Goal: Information Seeking & Learning: Check status

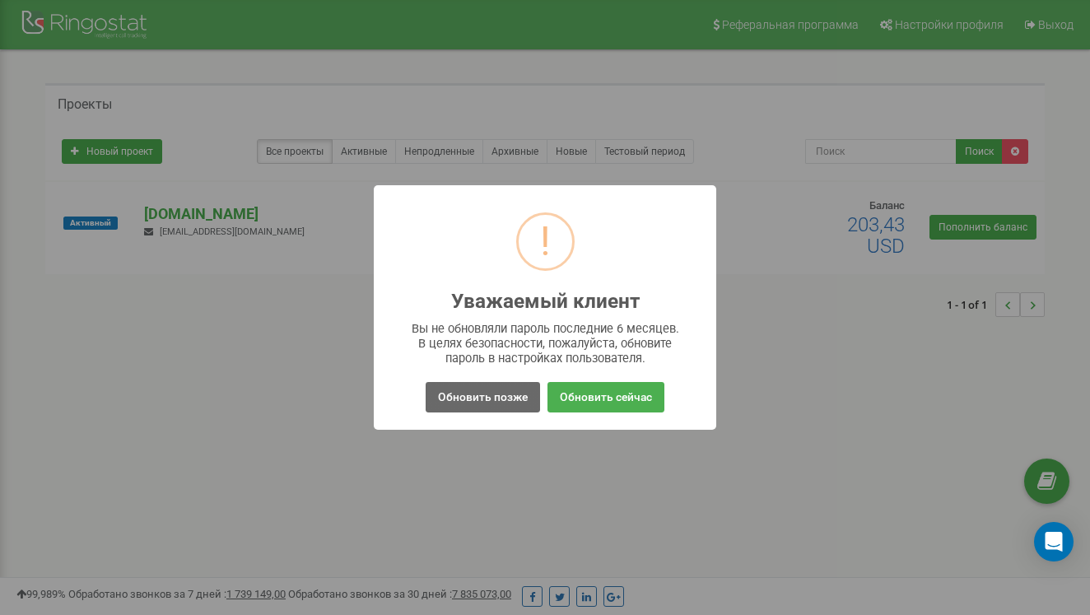
click at [502, 385] on button "Обновить позже" at bounding box center [483, 397] width 114 height 30
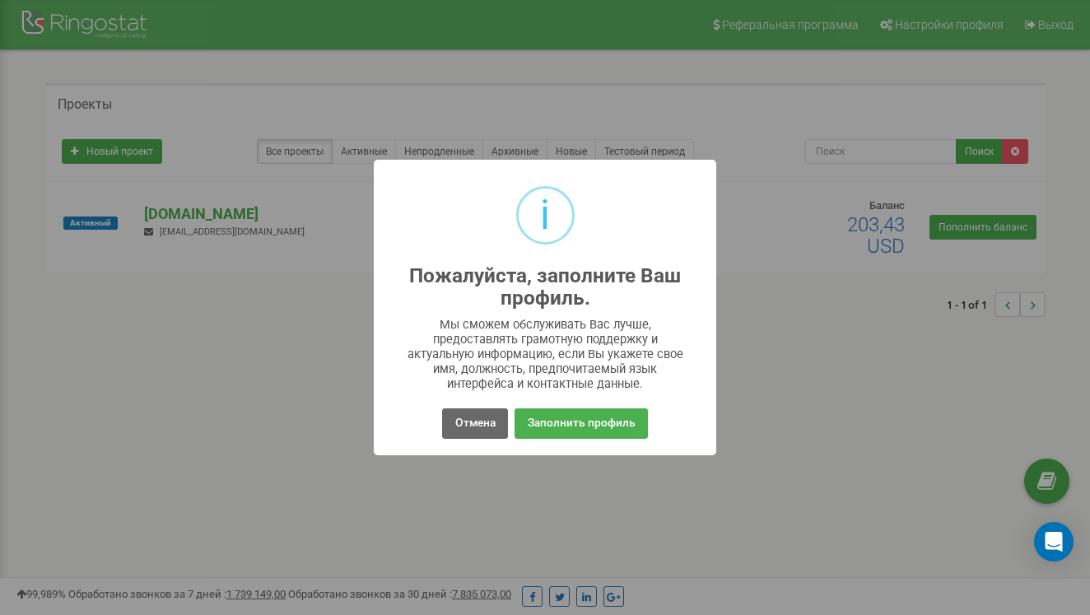
click at [482, 413] on button "Отмена" at bounding box center [474, 423] width 65 height 30
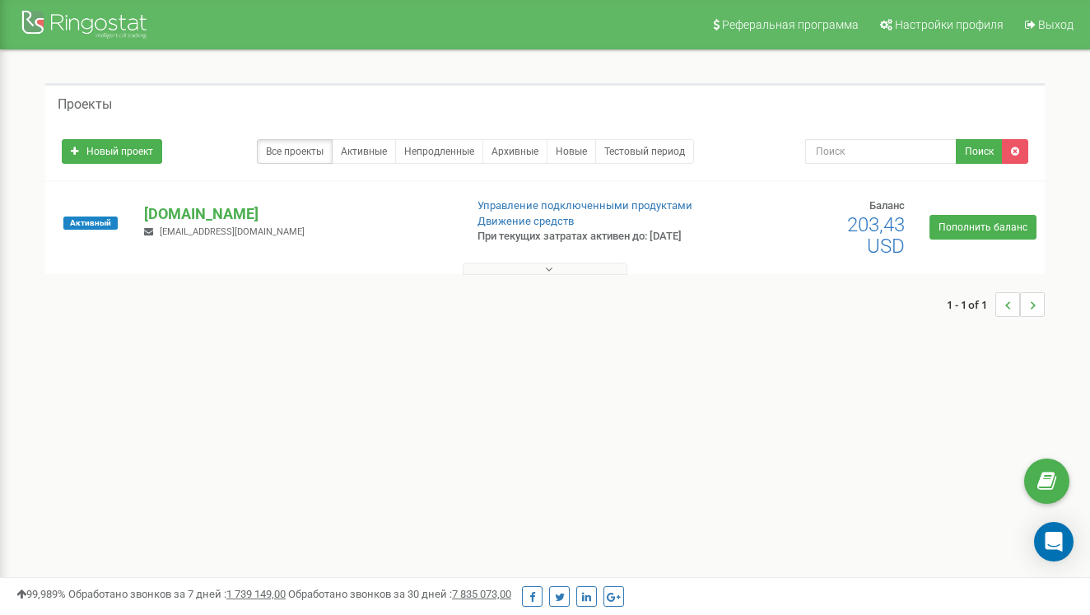
click at [657, 258] on div at bounding box center [545, 265] width 992 height 16
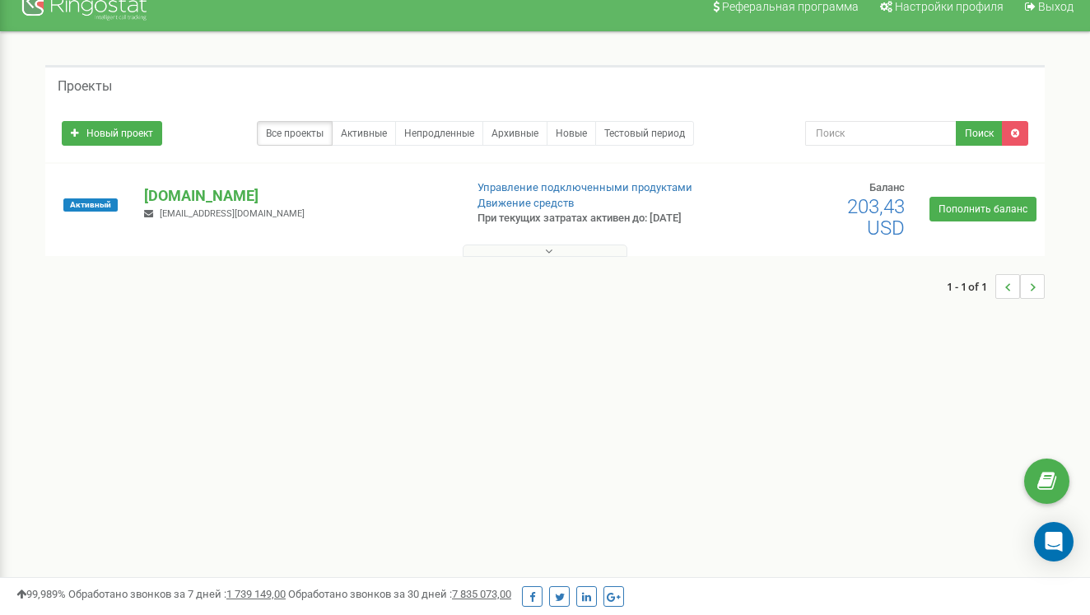
scroll to position [16, 0]
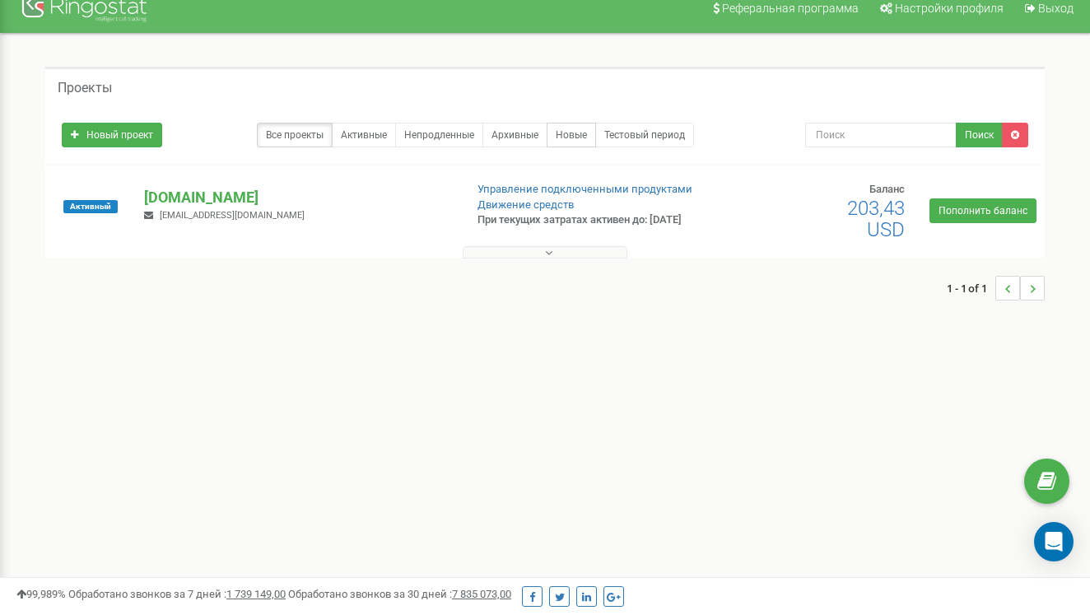
click at [568, 128] on link "Новые" at bounding box center [571, 135] width 49 height 25
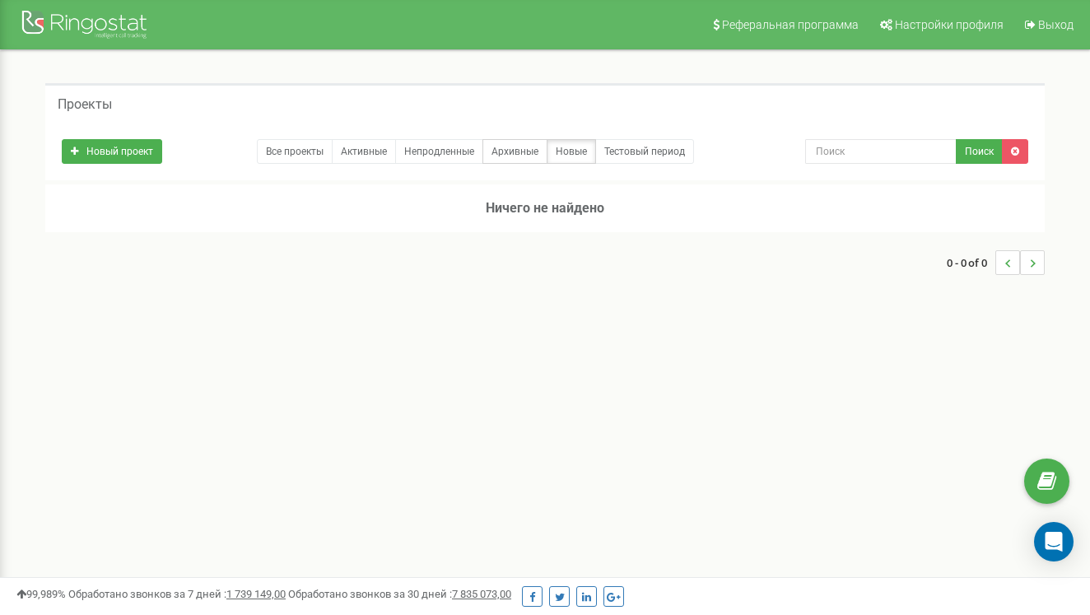
click at [520, 147] on link "Архивные" at bounding box center [515, 151] width 65 height 25
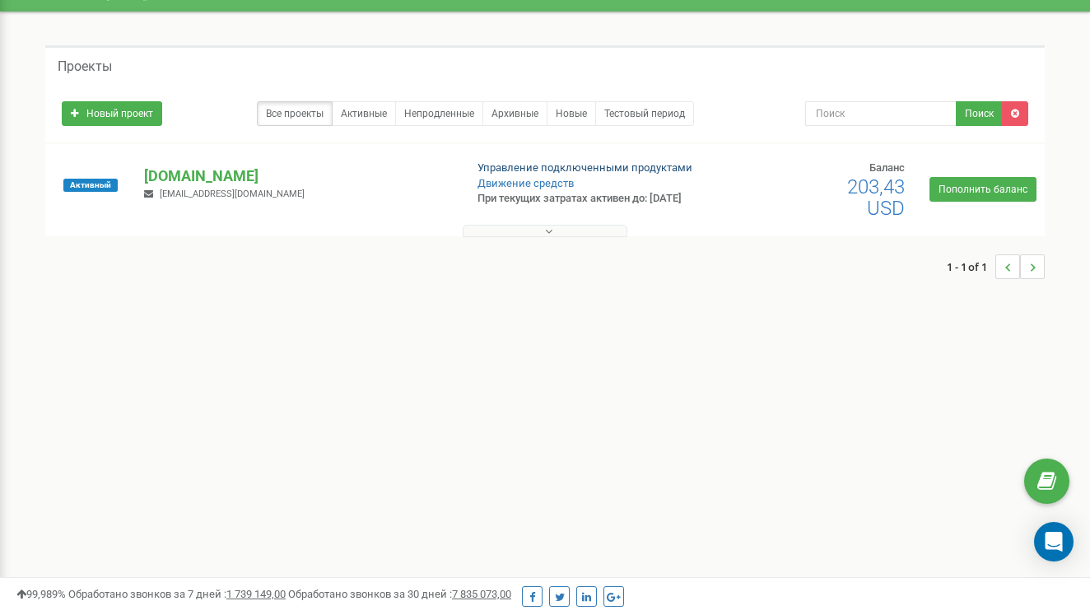
scroll to position [38, 0]
click at [552, 229] on icon at bounding box center [548, 232] width 7 height 12
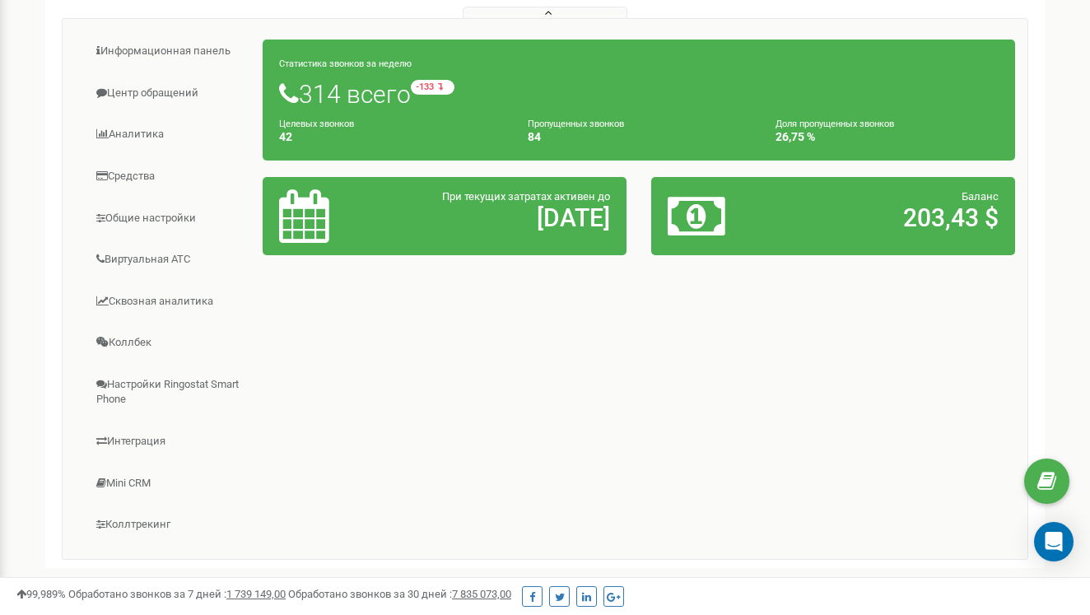
scroll to position [256, 0]
click at [542, 115] on div "Статистика звонков за неделю 314 всего -133 относительно прошлой недели Целевых…" at bounding box center [639, 100] width 753 height 121
click at [142, 217] on link "Общие настройки" at bounding box center [169, 218] width 189 height 40
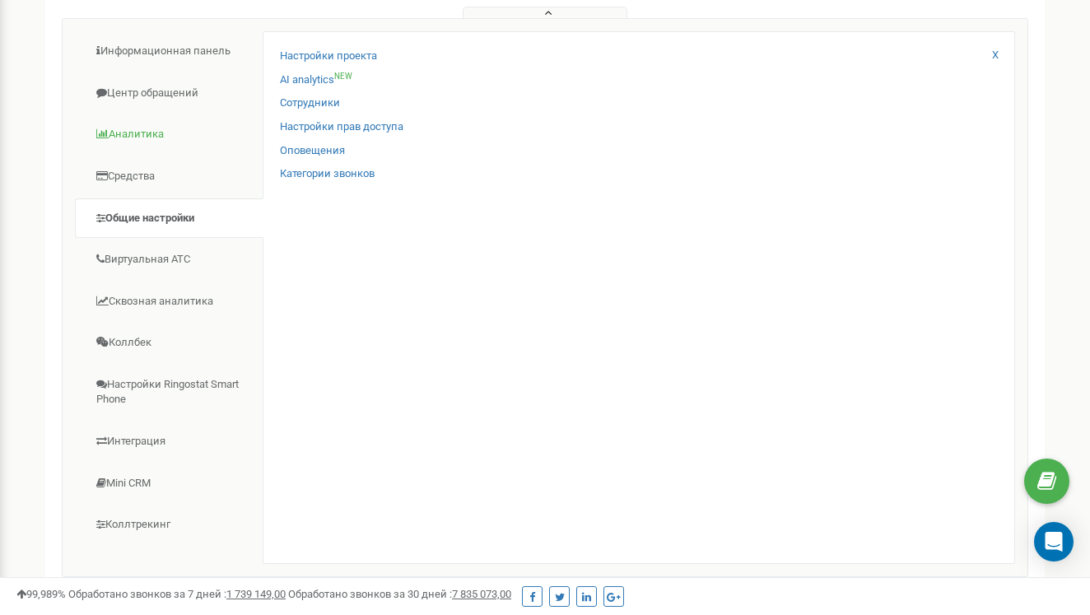
click at [156, 124] on link "Аналитика" at bounding box center [169, 134] width 189 height 40
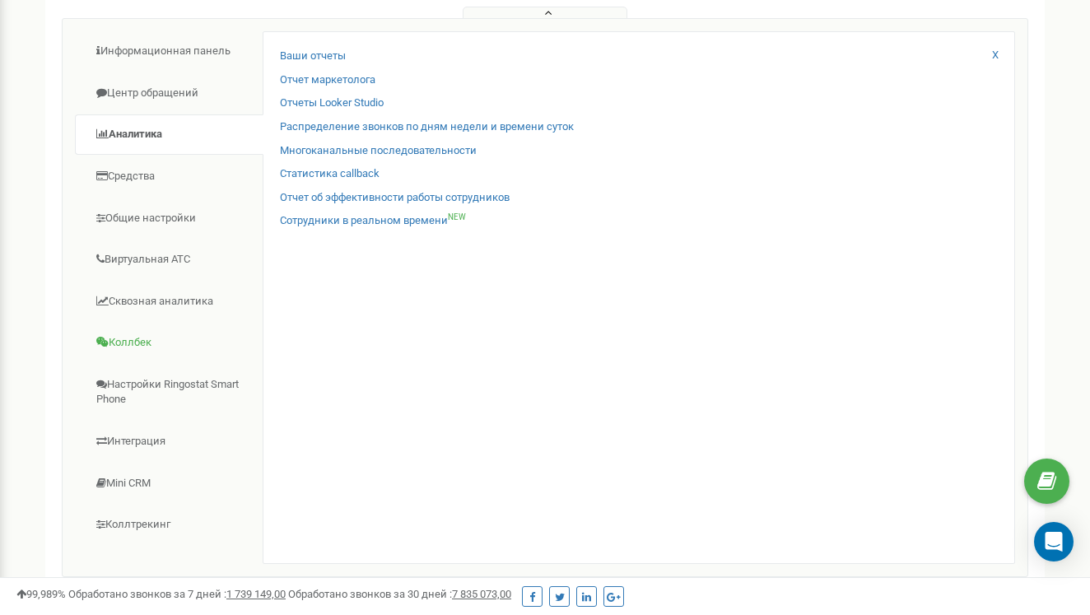
click at [155, 344] on link "Коллбек" at bounding box center [169, 343] width 189 height 40
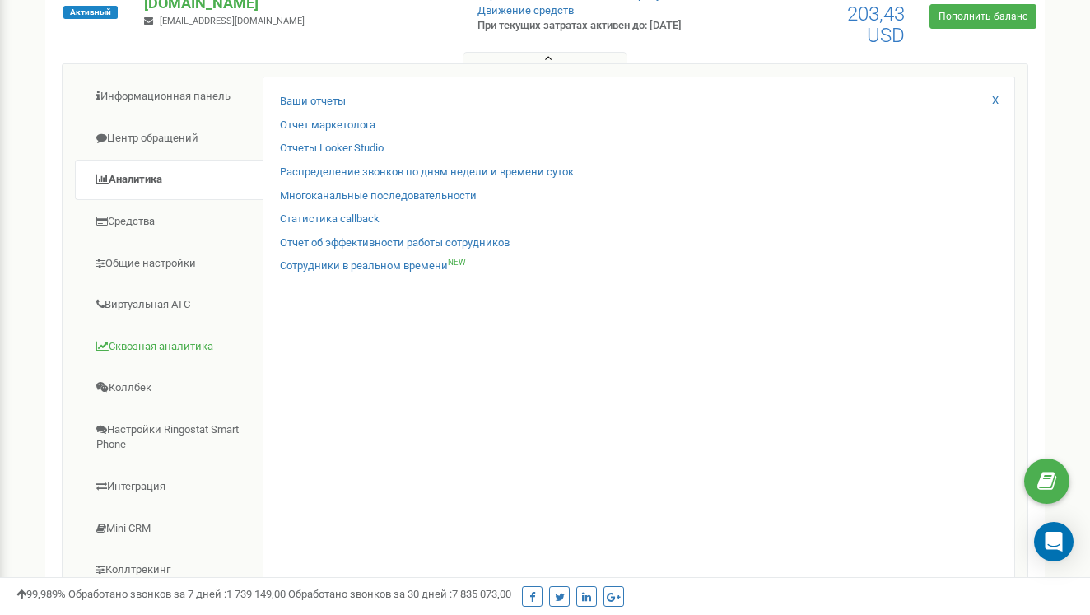
scroll to position [207, 0]
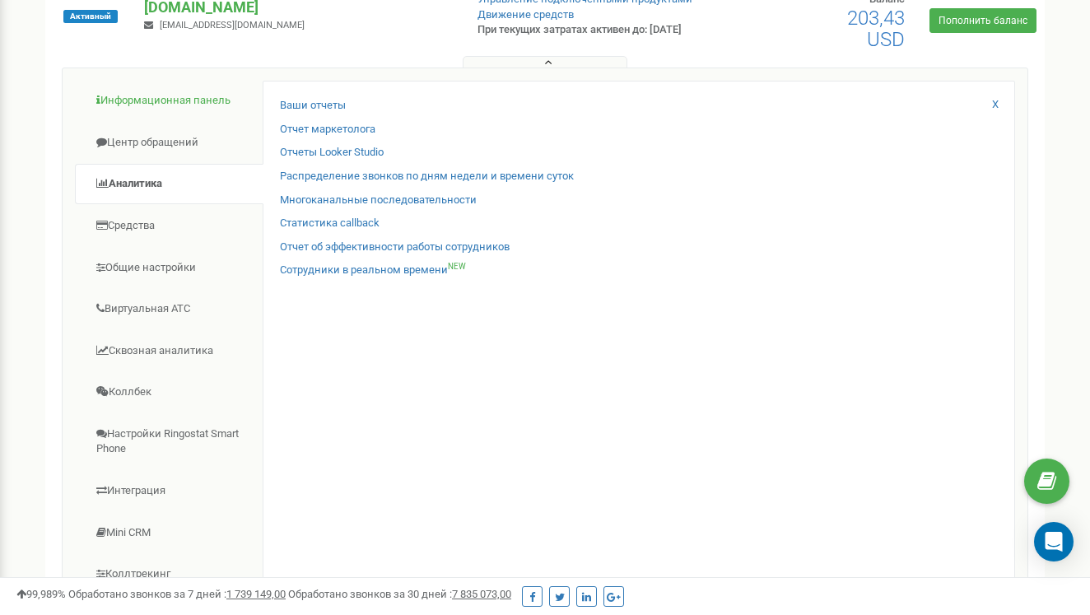
click at [162, 99] on link "Информационная панель" at bounding box center [169, 101] width 189 height 40
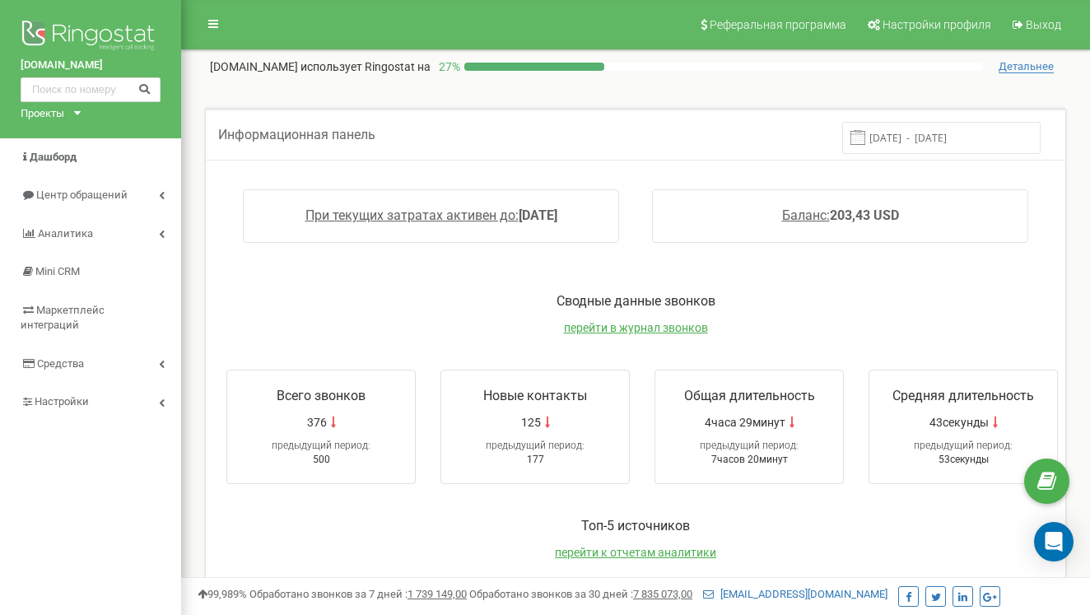
click at [190, 92] on div "Реферальная программа Настройки профиля Выход acenter.com.ua использует Ringost…" at bounding box center [635, 494] width 909 height 988
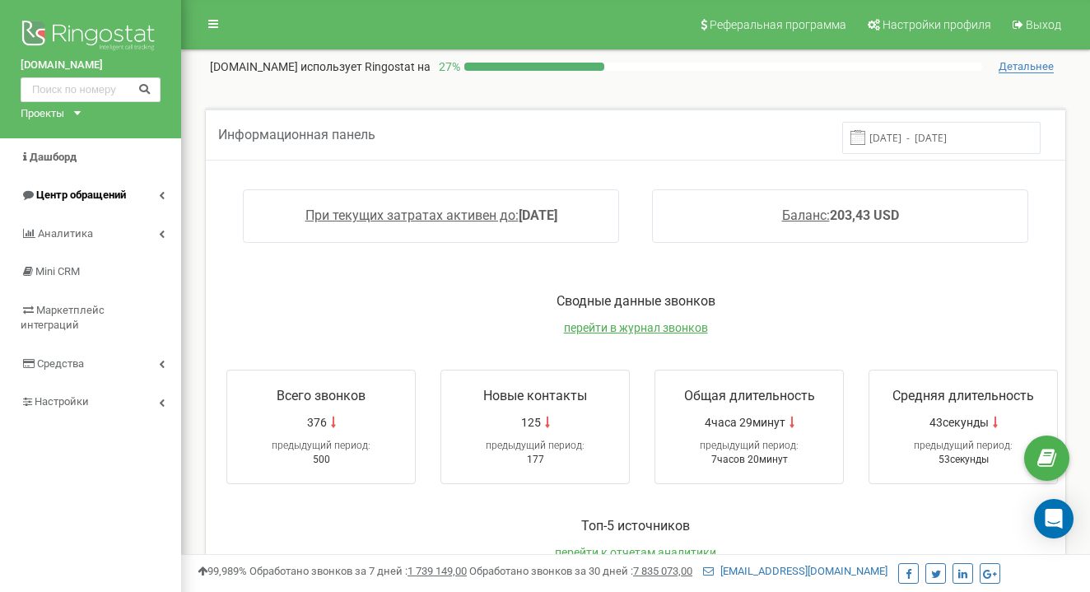
click at [130, 194] on link "Центр обращений" at bounding box center [90, 195] width 181 height 39
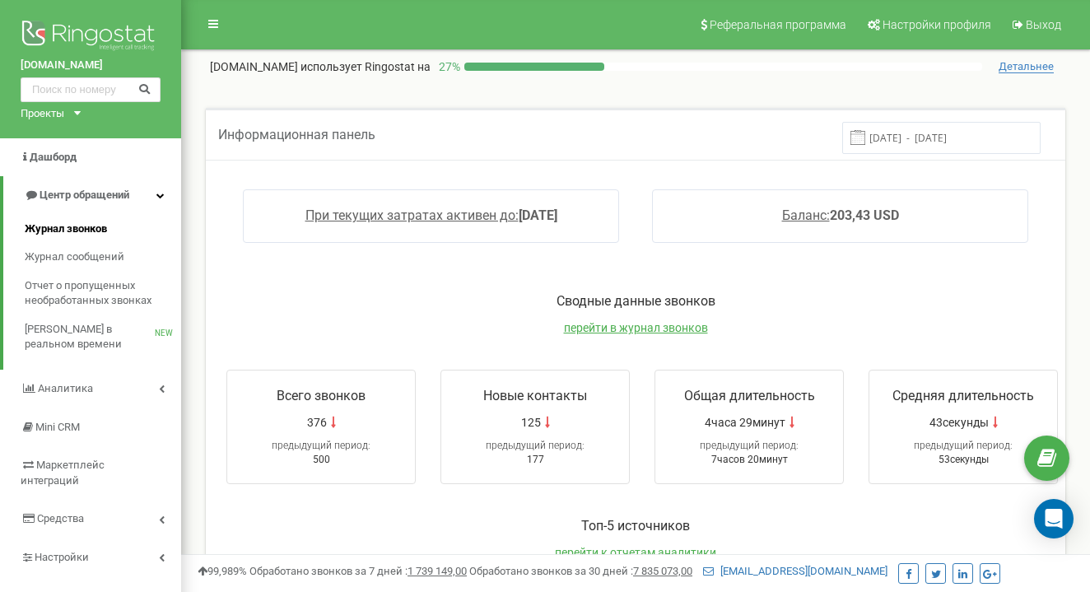
click at [111, 215] on link "Журнал звонков" at bounding box center [103, 229] width 156 height 29
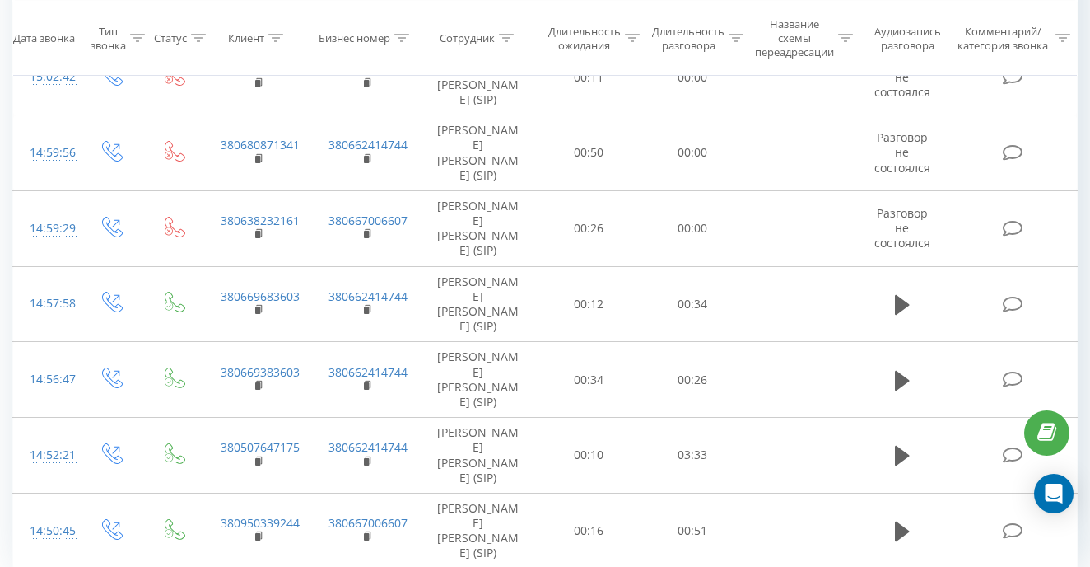
scroll to position [1400, 0]
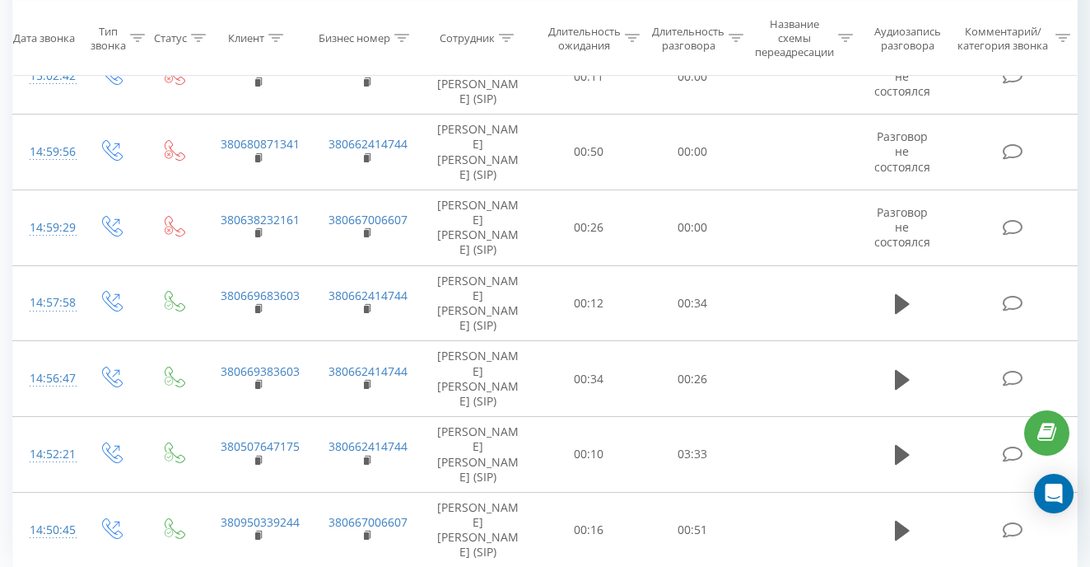
scroll to position [1416, 0]
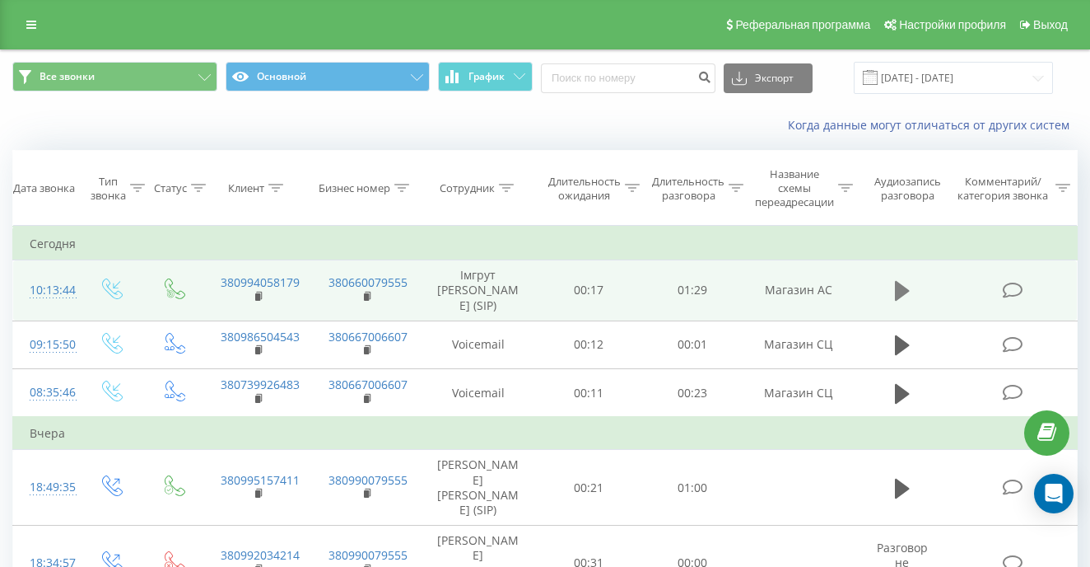
click at [903, 297] on icon at bounding box center [902, 291] width 15 height 20
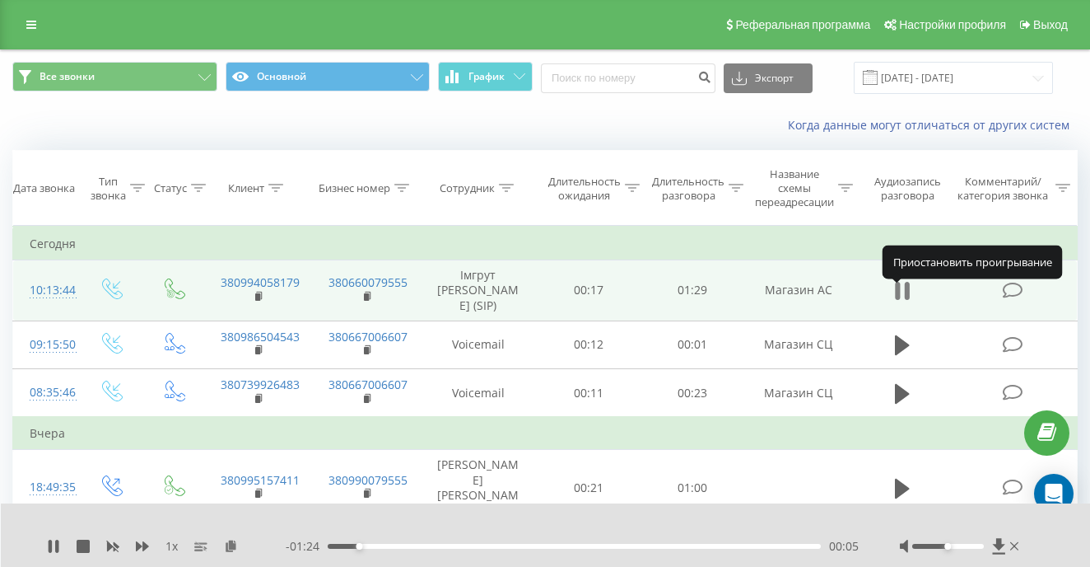
click at [897, 300] on icon at bounding box center [897, 291] width 5 height 18
click at [897, 301] on icon at bounding box center [902, 291] width 15 height 20
click at [903, 298] on icon at bounding box center [902, 290] width 15 height 23
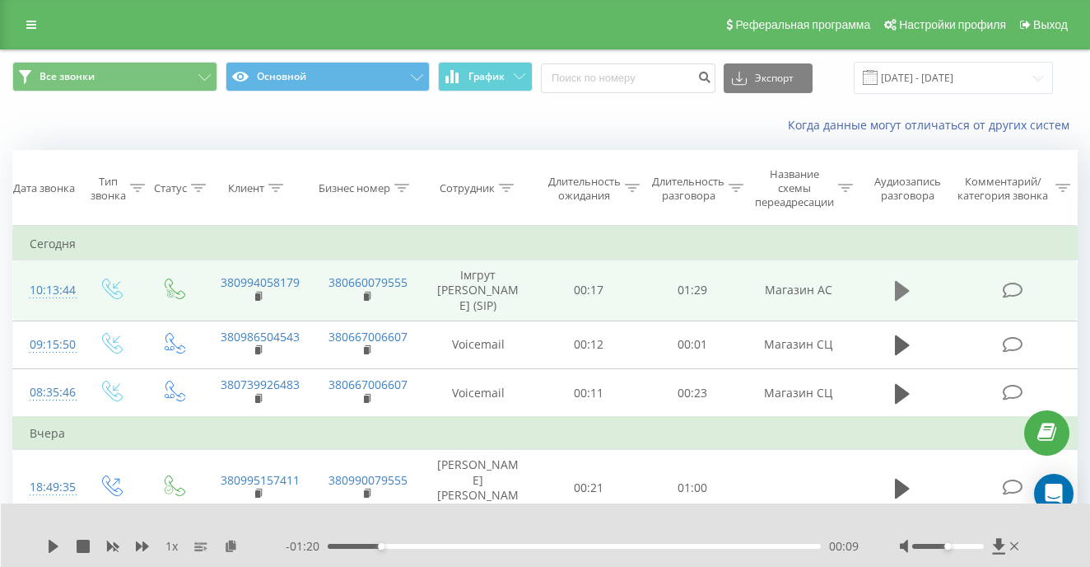
click at [893, 300] on button at bounding box center [902, 290] width 25 height 25
click at [388, 541] on div "- 01:18 00:11 00:11" at bounding box center [572, 546] width 573 height 16
click at [343, 543] on div "- 01:17 00:12 00:12" at bounding box center [572, 546] width 573 height 16
click at [334, 546] on div "00:13" at bounding box center [574, 546] width 493 height 5
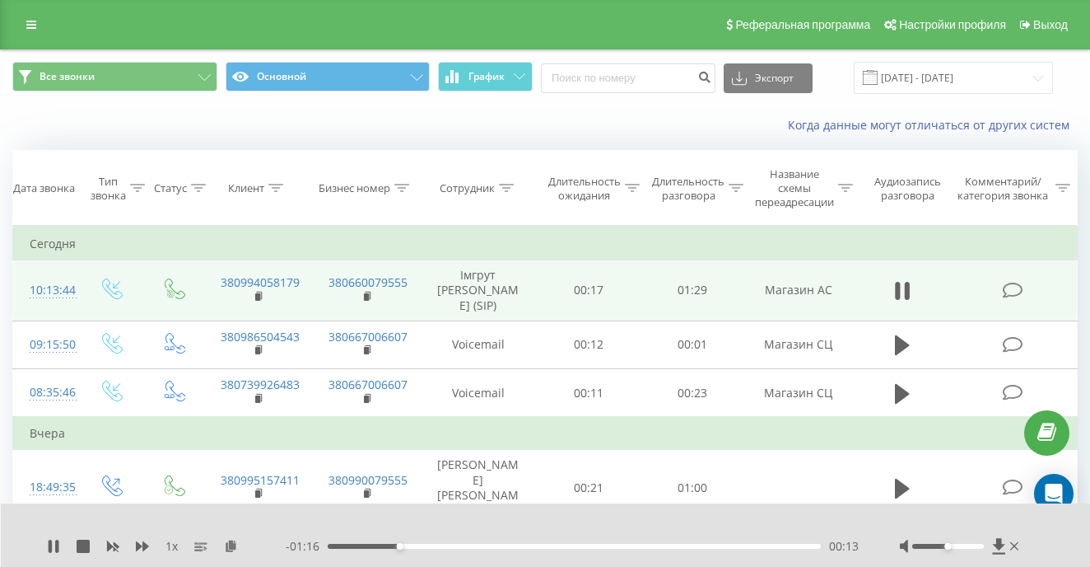
click at [397, 546] on div "00:13" at bounding box center [400, 546] width 7 height 7
click at [53, 546] on icon at bounding box center [53, 545] width 13 height 13
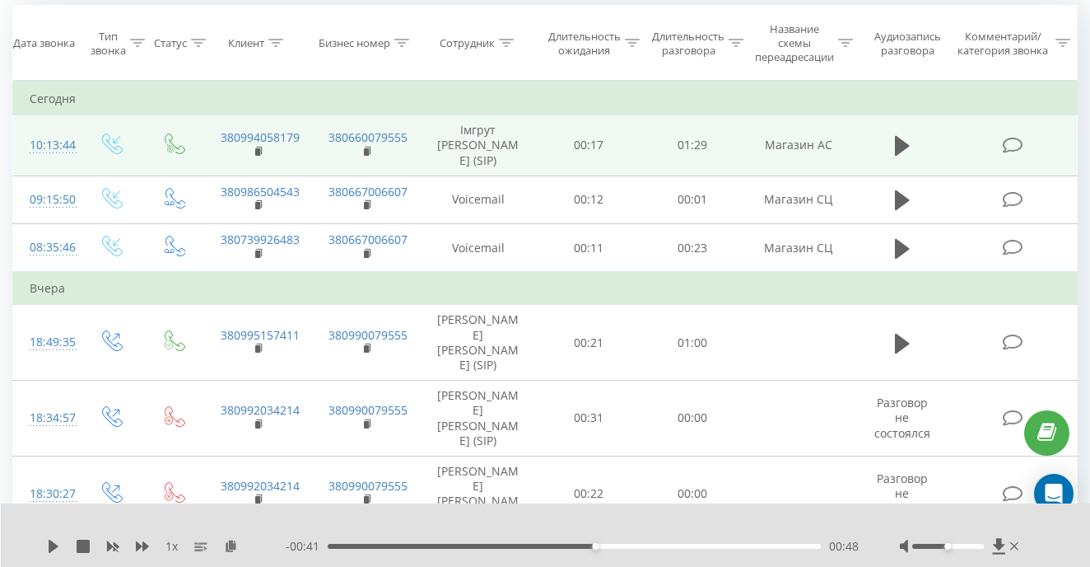
scroll to position [573, 0]
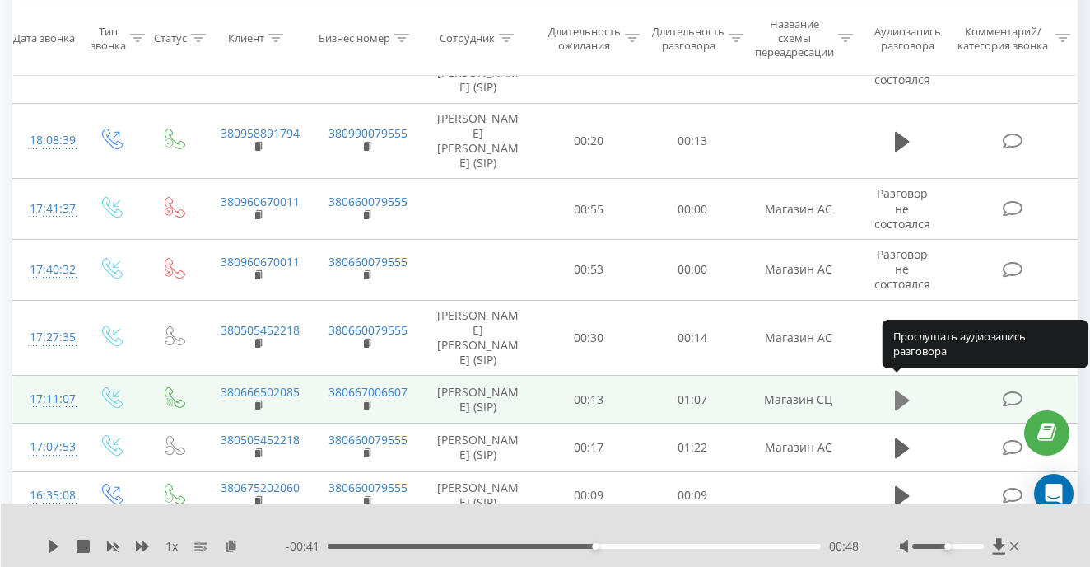
click at [899, 390] on icon at bounding box center [902, 400] width 15 height 20
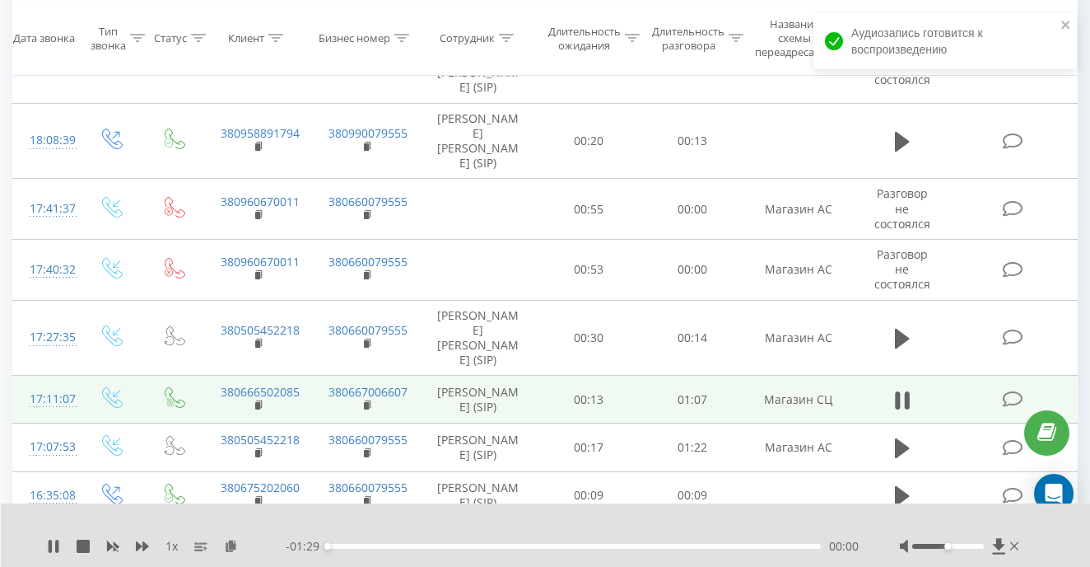
click at [948, 538] on div at bounding box center [961, 546] width 123 height 16
click at [963, 543] on div at bounding box center [961, 546] width 123 height 16
click at [951, 544] on div "Accessibility label" at bounding box center [948, 546] width 7 height 7
click at [970, 545] on div at bounding box center [949, 546] width 72 height 5
click at [970, 545] on div "Accessibility label" at bounding box center [969, 546] width 7 height 7
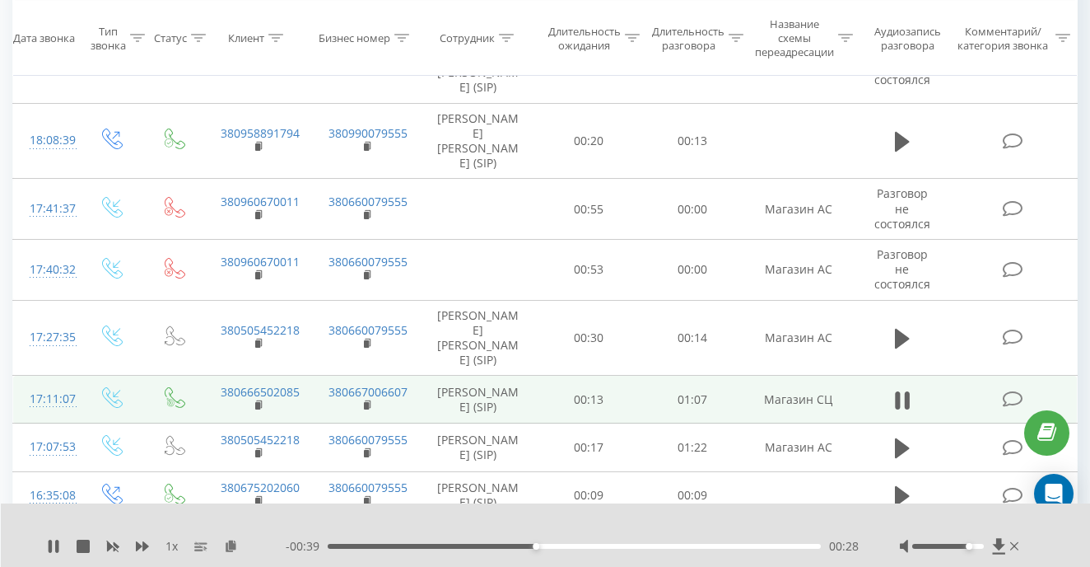
click at [529, 544] on div "00:28" at bounding box center [574, 546] width 493 height 5
click at [346, 544] on div "00:30" at bounding box center [574, 546] width 493 height 5
click at [346, 544] on div "00:02" at bounding box center [346, 546] width 7 height 7
click at [417, 544] on div "00:12" at bounding box center [574, 546] width 493 height 5
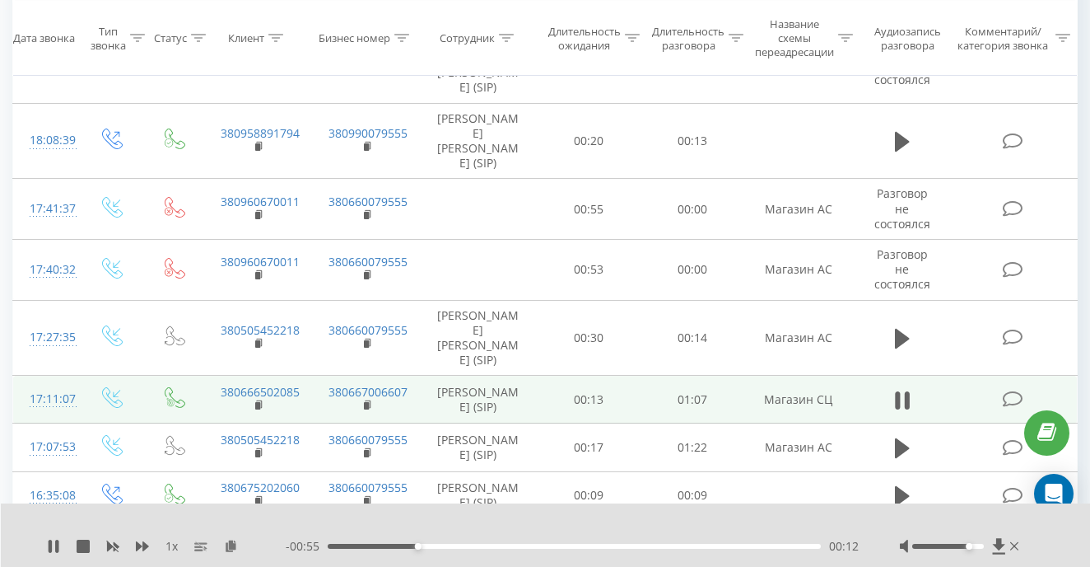
click at [338, 542] on div "- 00:55 00:12 00:12" at bounding box center [572, 546] width 573 height 16
click at [338, 542] on div "- 00:54 00:12 00:12" at bounding box center [572, 546] width 573 height 16
click at [338, 542] on div "- 00:54 00:13 00:13" at bounding box center [572, 546] width 573 height 16
click at [332, 542] on div "- 00:53 00:14 00:14" at bounding box center [572, 546] width 573 height 16
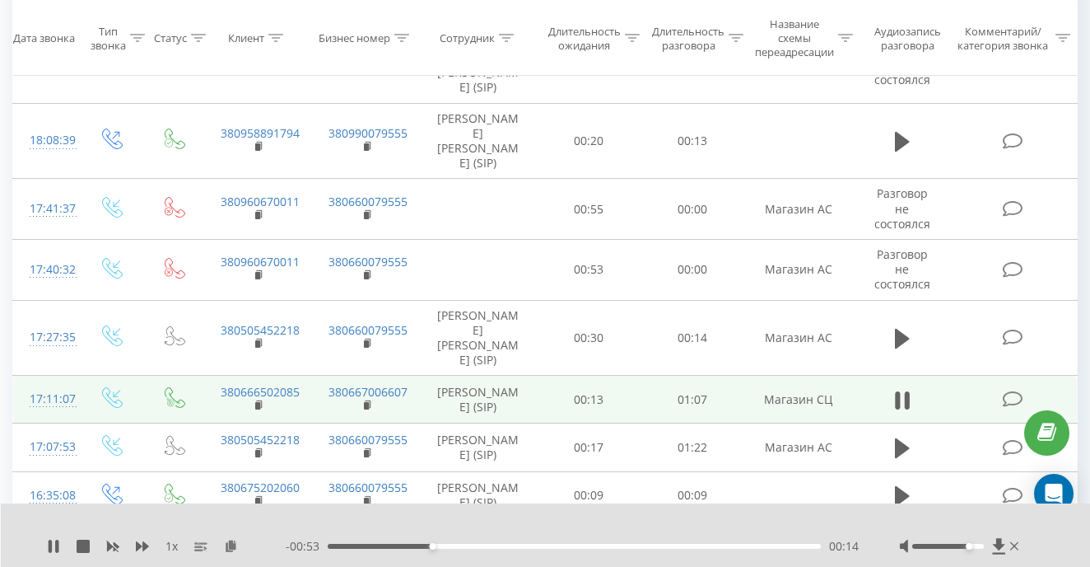
click at [332, 542] on div "- 00:53 00:14 00:14" at bounding box center [572, 546] width 573 height 16
click at [332, 544] on div "00:15" at bounding box center [574, 546] width 493 height 5
click at [486, 545] on div "00:21" at bounding box center [484, 546] width 7 height 7
click at [340, 549] on div "- 00:45 00:21 00:21" at bounding box center [572, 546] width 573 height 16
click at [339, 549] on div "- 00:45 00:22 00:22" at bounding box center [572, 546] width 573 height 16
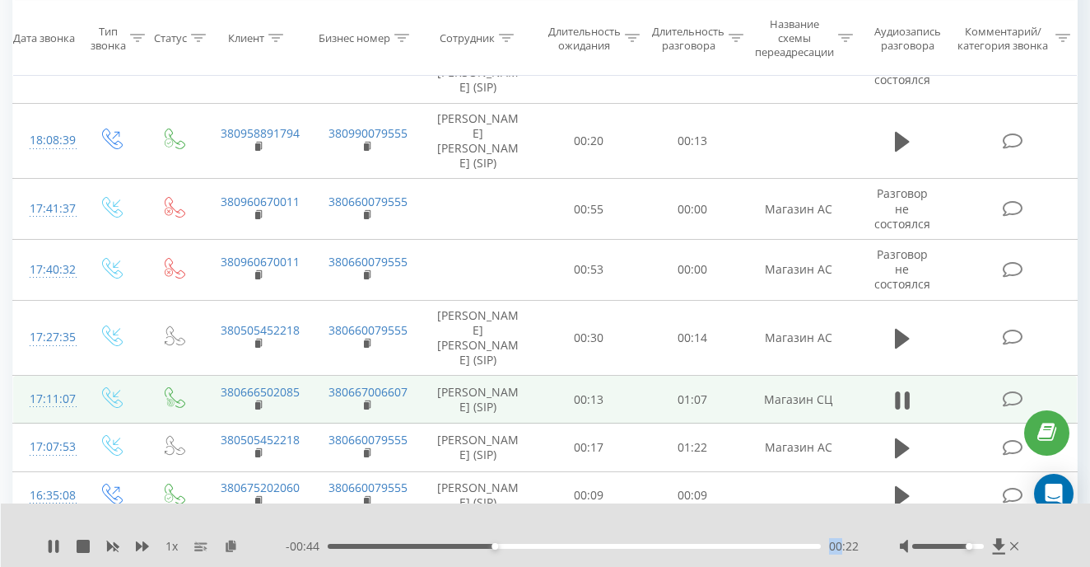
click at [339, 549] on div "- 00:44 00:22 00:22" at bounding box center [572, 546] width 573 height 16
click at [320, 546] on span "- 00:44" at bounding box center [307, 546] width 42 height 16
click at [320, 546] on span "- 00:43" at bounding box center [307, 546] width 42 height 16
click at [333, 545] on div "00:24" at bounding box center [574, 546] width 493 height 5
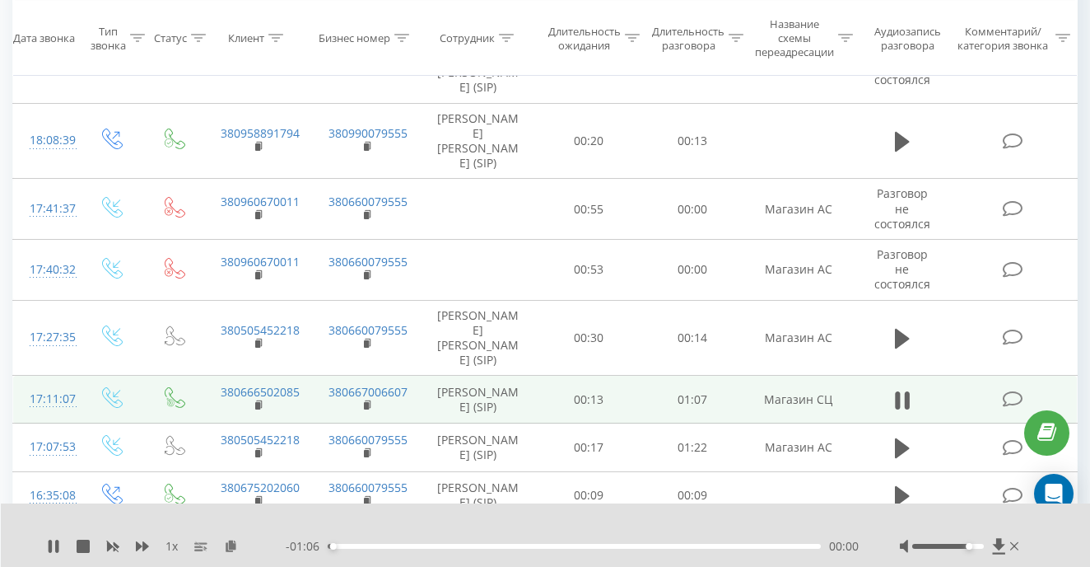
click at [333, 545] on div "00:00" at bounding box center [333, 546] width 7 height 7
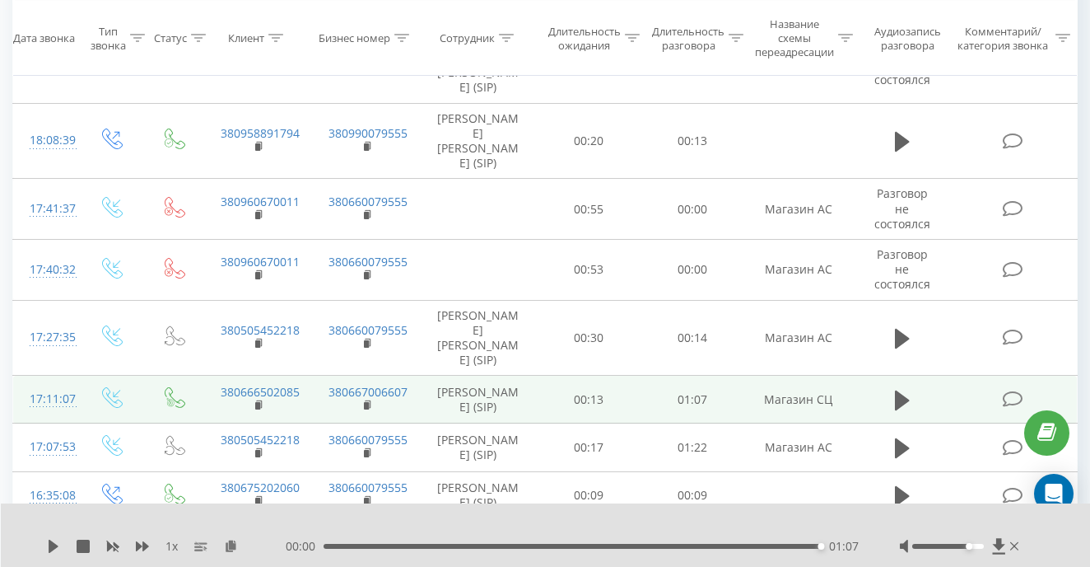
click at [327, 548] on div "00:00 01:07 01:07" at bounding box center [572, 546] width 573 height 16
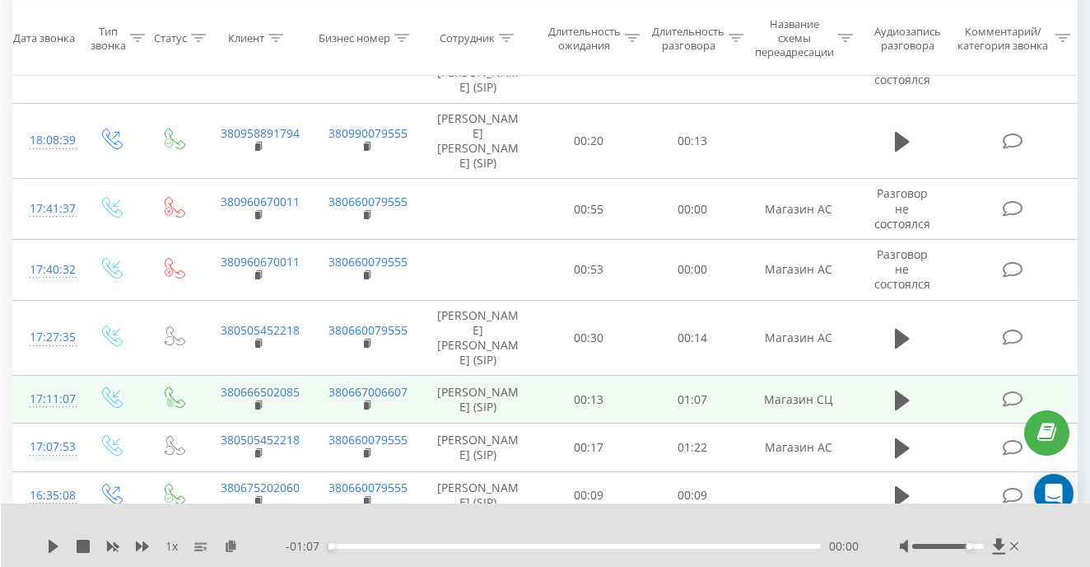
click at [46, 548] on div "1 x - 01:07 00:00 00:00" at bounding box center [546, 534] width 1090 height 63
click at [54, 544] on icon at bounding box center [54, 545] width 10 height 13
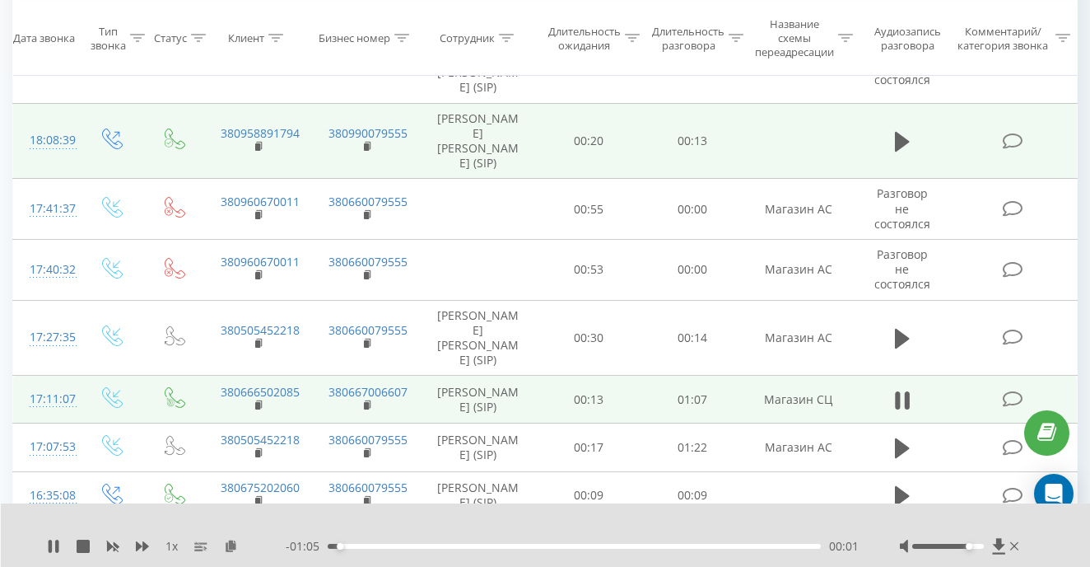
scroll to position [385, 0]
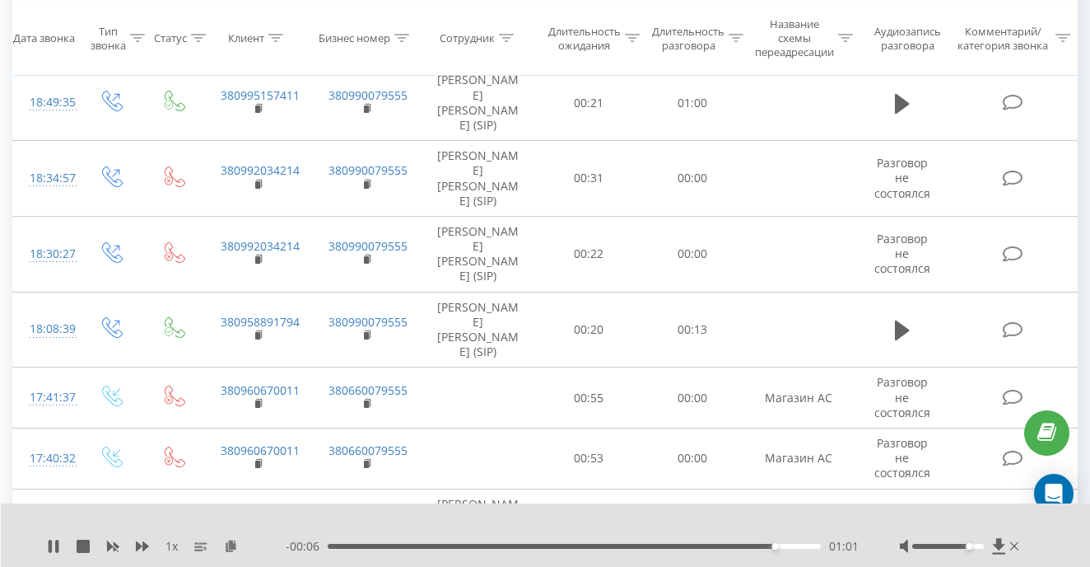
click at [328, 544] on div "01:01" at bounding box center [574, 546] width 493 height 5
click at [321, 544] on span "00:00" at bounding box center [305, 546] width 38 height 16
click at [818, 542] on div "00:00 01:07 01:07" at bounding box center [572, 546] width 573 height 16
click at [744, 541] on div "00:00 01:07 01:07" at bounding box center [572, 546] width 573 height 16
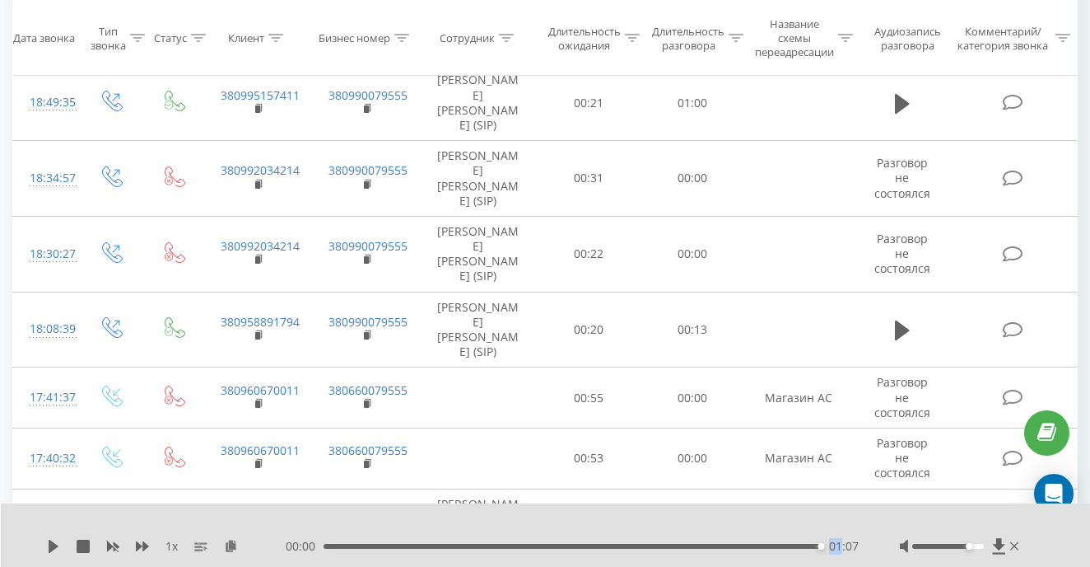
click at [822, 546] on div "01:07" at bounding box center [821, 546] width 7 height 7
click at [684, 546] on div "01:07" at bounding box center [572, 546] width 497 height 5
click at [48, 550] on icon at bounding box center [53, 545] width 13 height 13
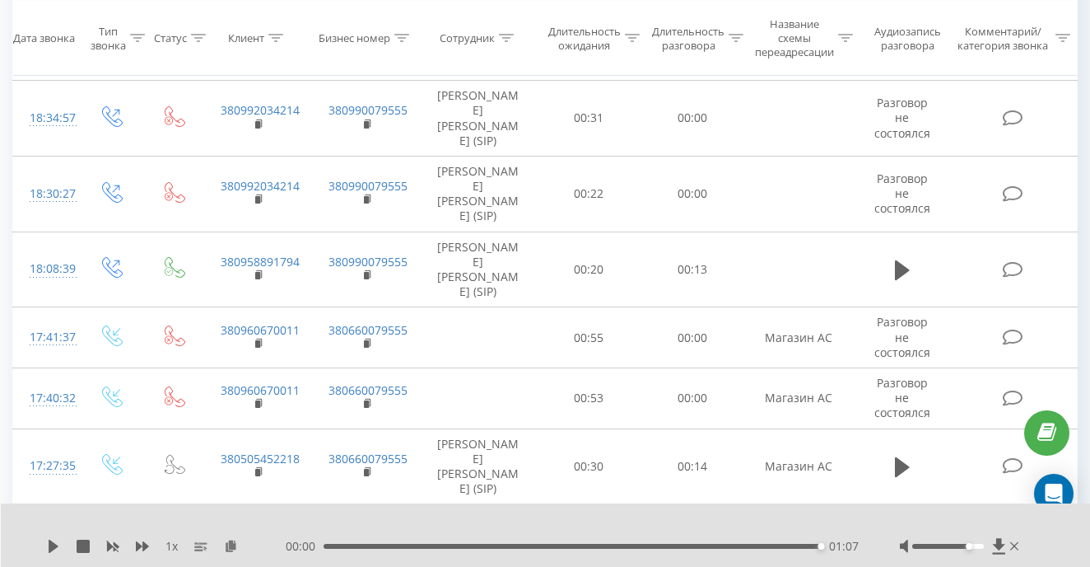
scroll to position [544, 0]
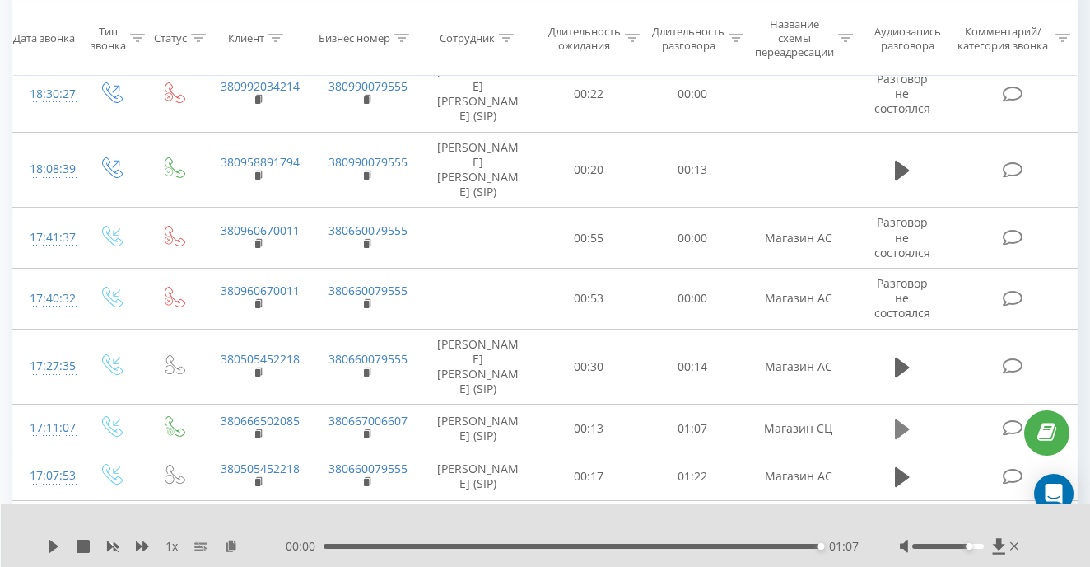
click at [897, 419] on icon at bounding box center [902, 429] width 15 height 20
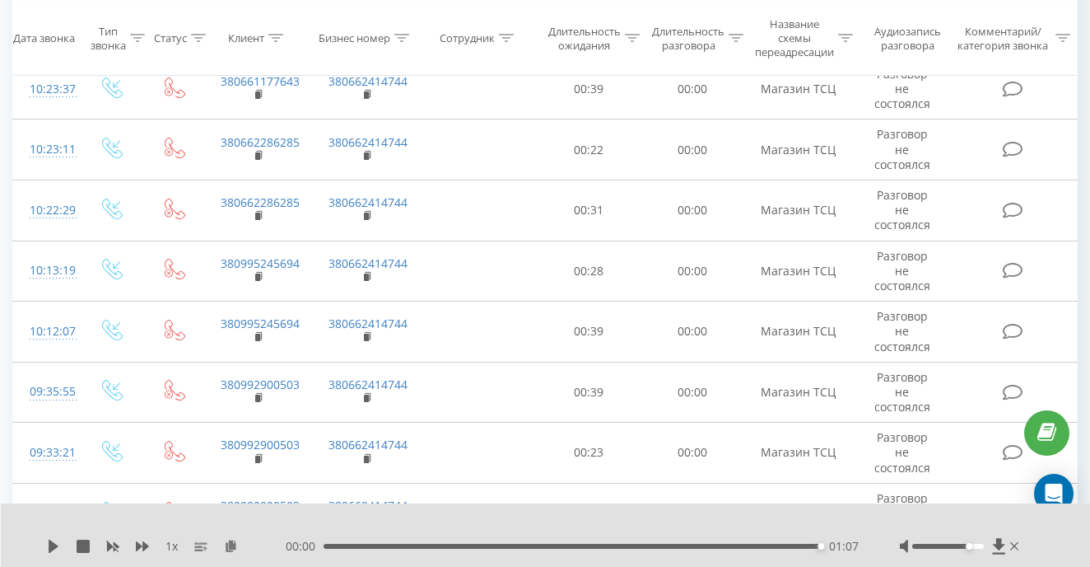
scroll to position [3734, 0]
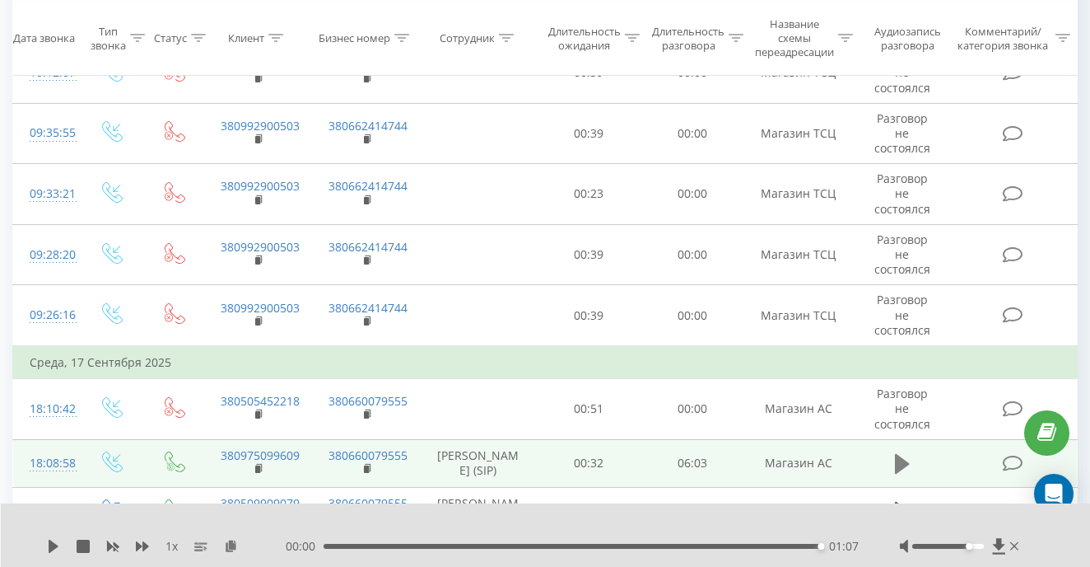
click at [905, 454] on icon at bounding box center [902, 464] width 15 height 20
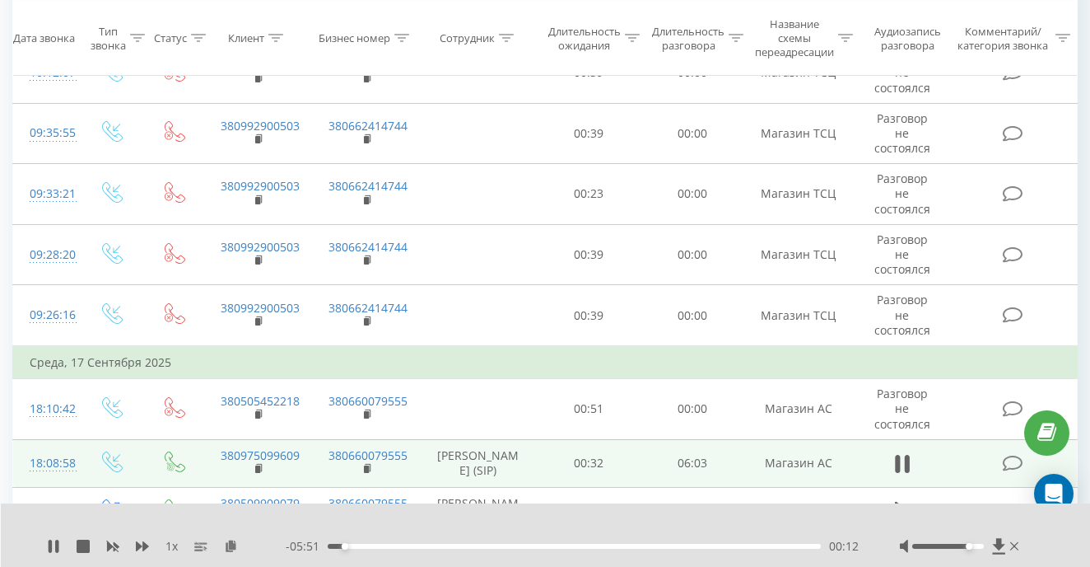
click at [337, 544] on div "00:12" at bounding box center [574, 546] width 493 height 5
click at [321, 543] on span "- 05:56" at bounding box center [307, 546] width 42 height 16
click at [327, 544] on span "- 05:56" at bounding box center [307, 546] width 42 height 16
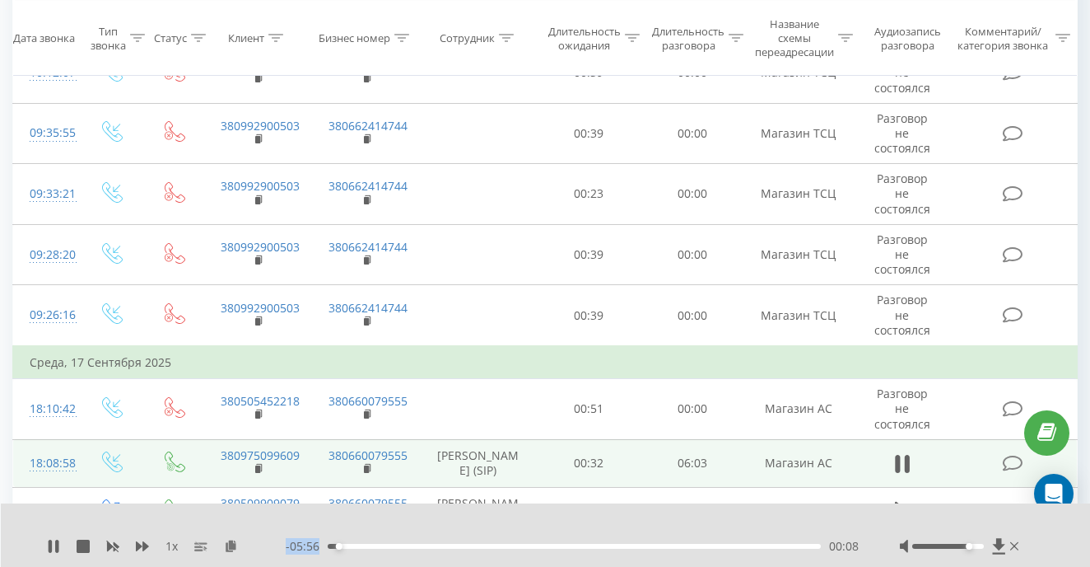
click at [327, 544] on span "- 05:56" at bounding box center [307, 546] width 42 height 16
click at [338, 548] on div "00:09" at bounding box center [340, 546] width 7 height 7
click at [338, 544] on div "00:08" at bounding box center [339, 546] width 7 height 7
click at [332, 544] on div "00:03" at bounding box center [574, 546] width 493 height 5
click at [54, 544] on icon at bounding box center [53, 545] width 13 height 13
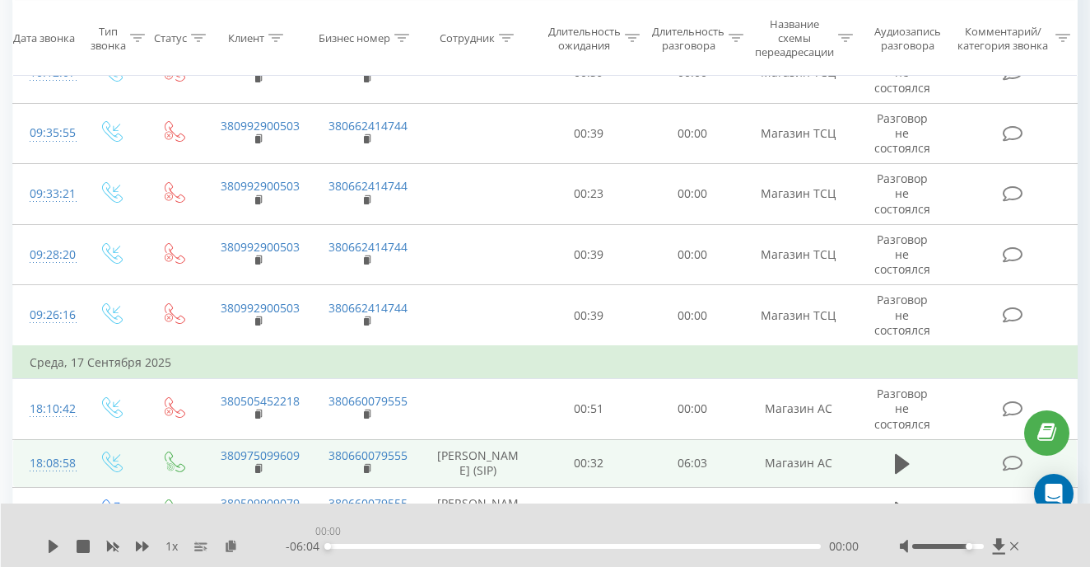
drag, startPoint x: 334, startPoint y: 545, endPoint x: 307, endPoint y: 545, distance: 27.2
click at [307, 545] on div "- 06:04 00:00 00:00" at bounding box center [572, 546] width 573 height 16
click at [50, 546] on icon at bounding box center [54, 545] width 10 height 13
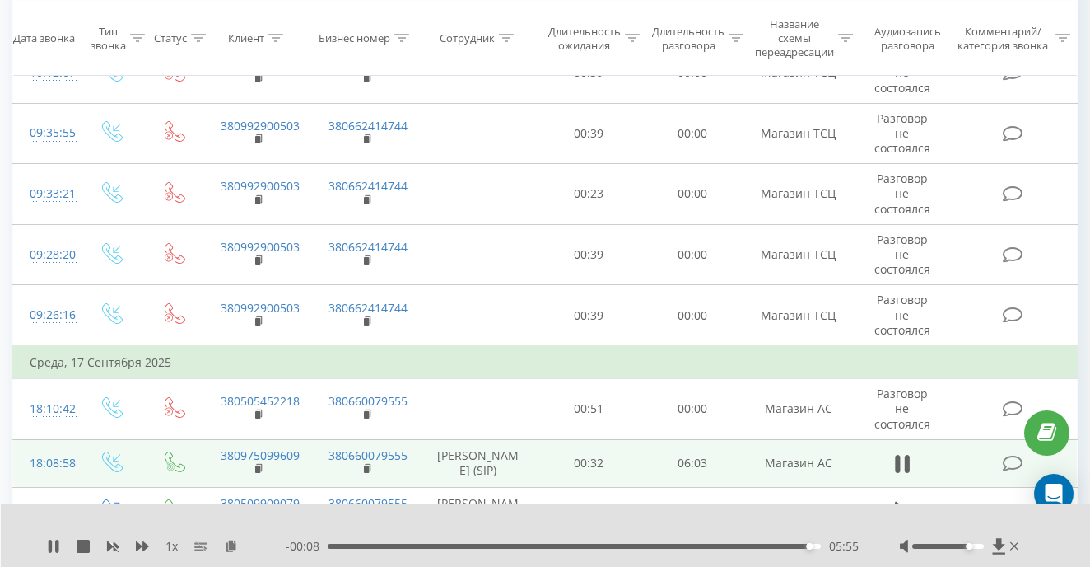
scroll to position [3805, 0]
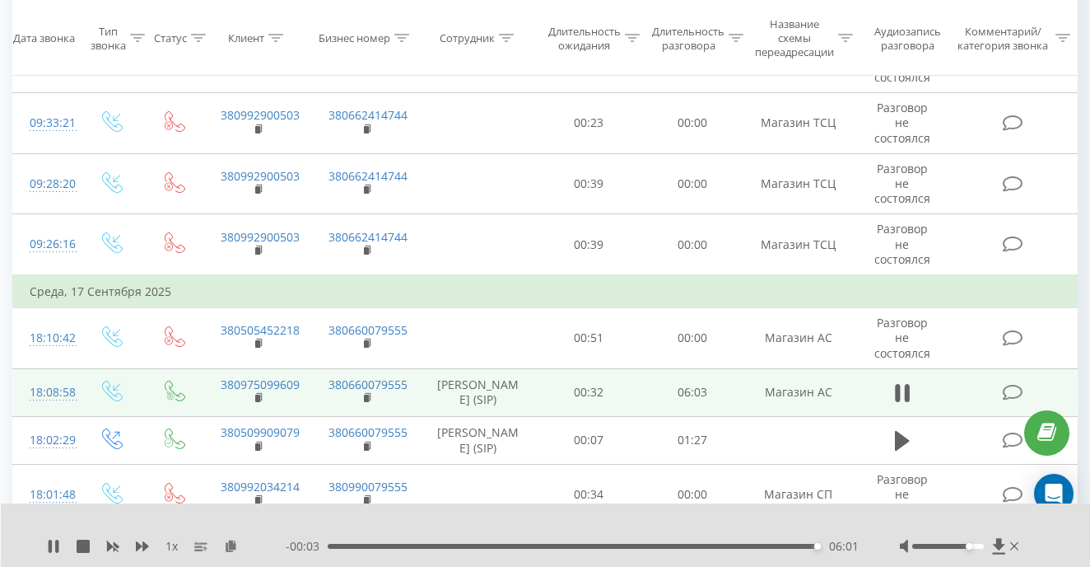
click at [899, 539] on icon at bounding box center [902, 549] width 15 height 20
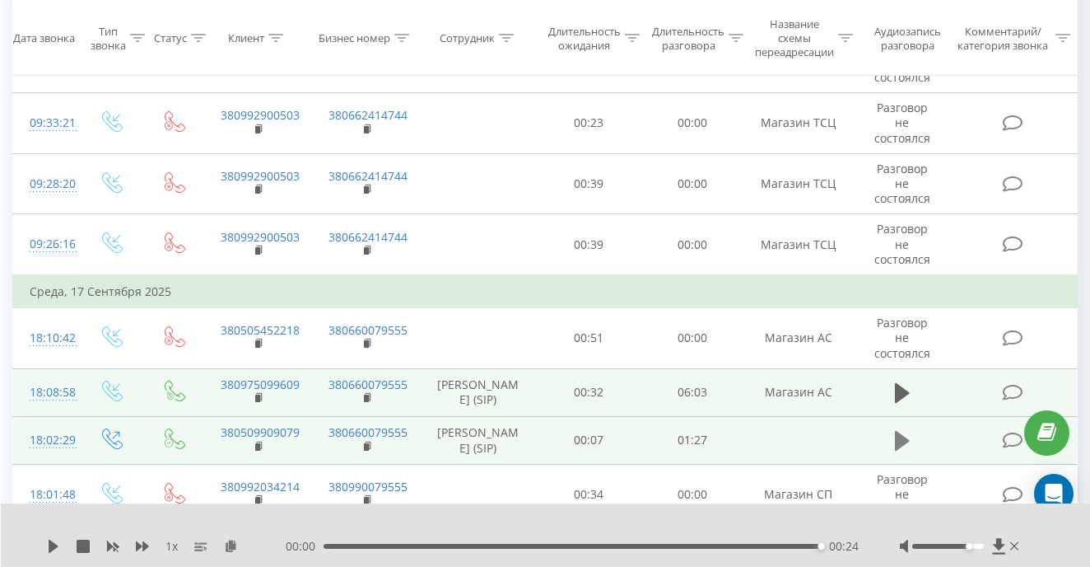
click at [902, 431] on icon at bounding box center [902, 441] width 15 height 20
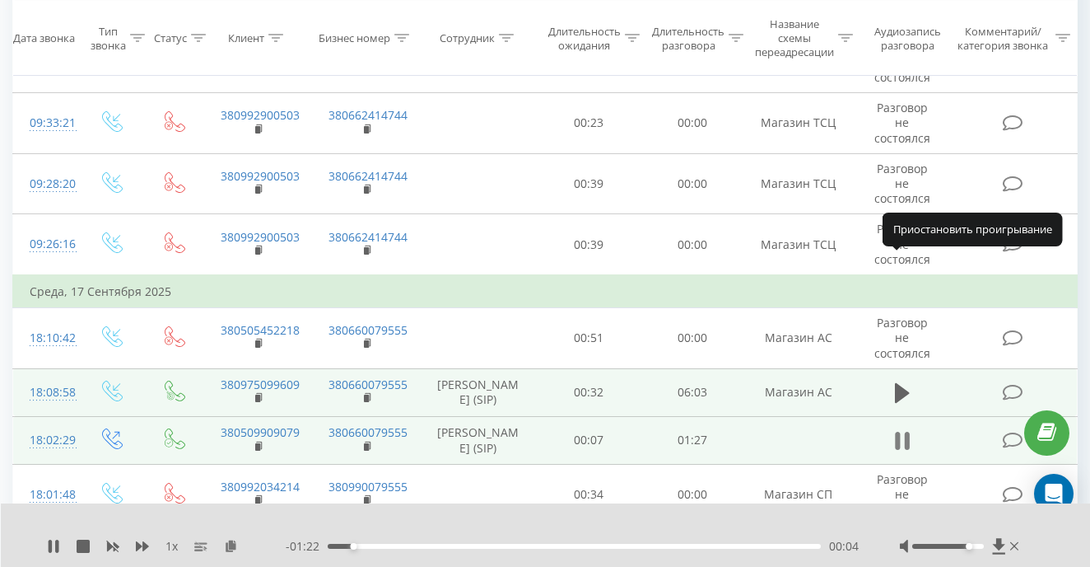
click at [896, 432] on icon at bounding box center [897, 441] width 5 height 18
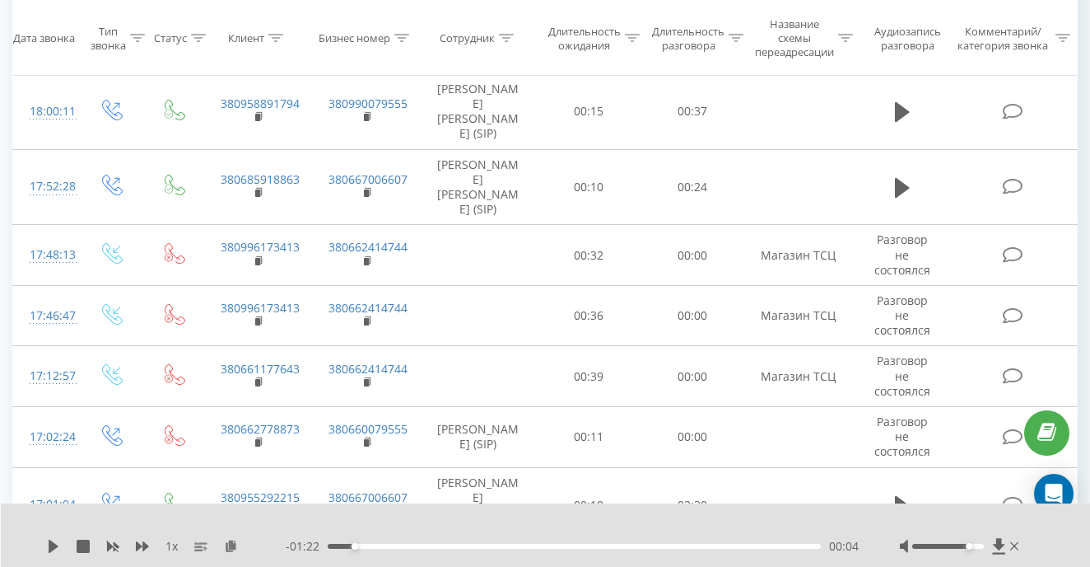
scroll to position [4325, 0]
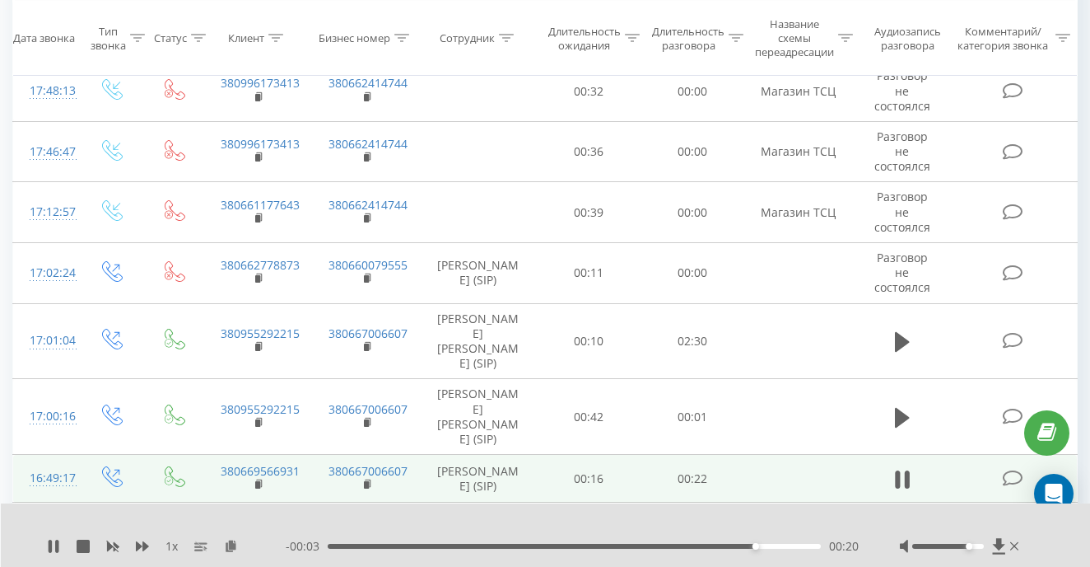
scroll to position [5118, 0]
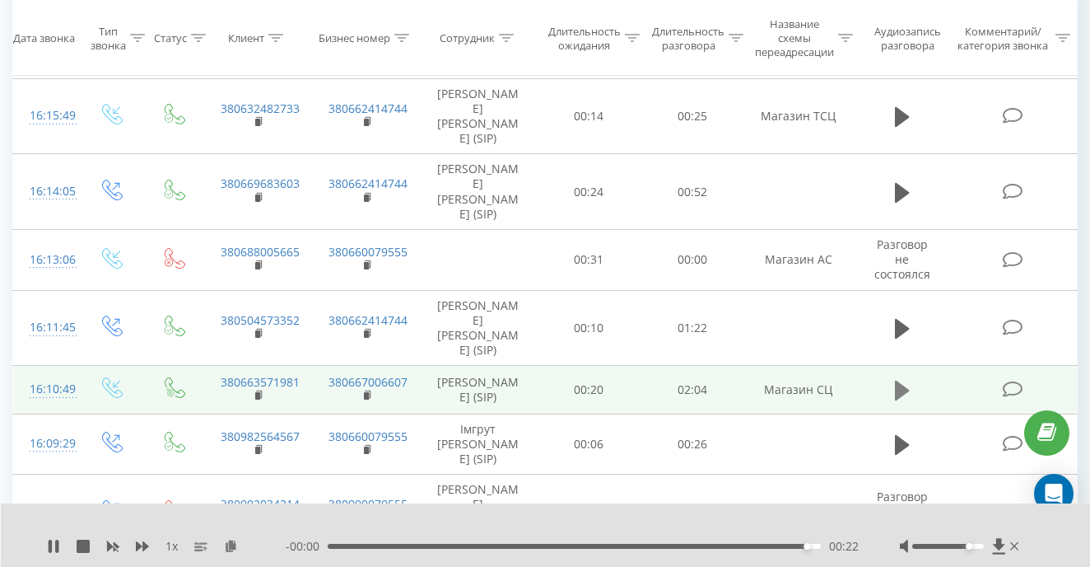
click at [899, 380] on icon at bounding box center [902, 390] width 15 height 20
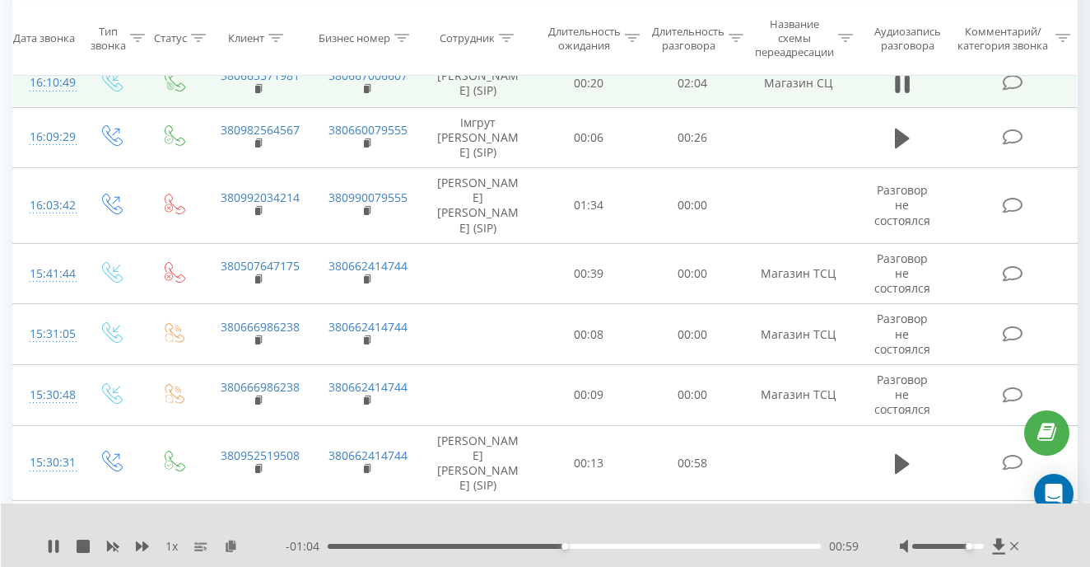
scroll to position [5620, 0]
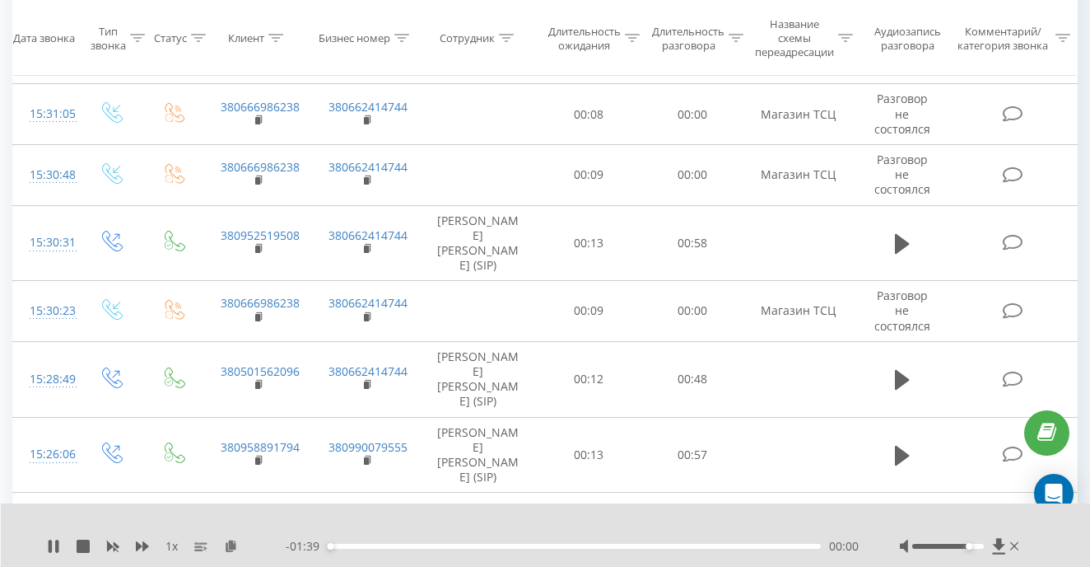
scroll to position [5711, 0]
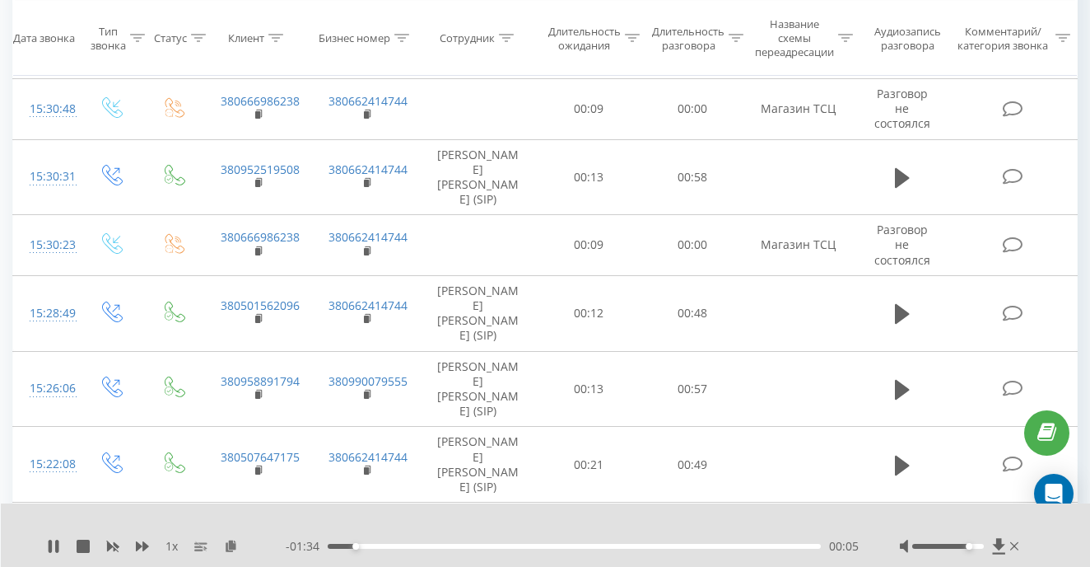
click at [348, 545] on div "00:05" at bounding box center [574, 546] width 493 height 5
click at [321, 545] on span "- 01:35" at bounding box center [307, 546] width 42 height 16
click at [326, 545] on span "- 01:35" at bounding box center [307, 546] width 42 height 16
click at [399, 543] on div "- 01:34 00:06 00:06" at bounding box center [572, 546] width 573 height 16
click at [395, 546] on div "00:08" at bounding box center [574, 546] width 493 height 5
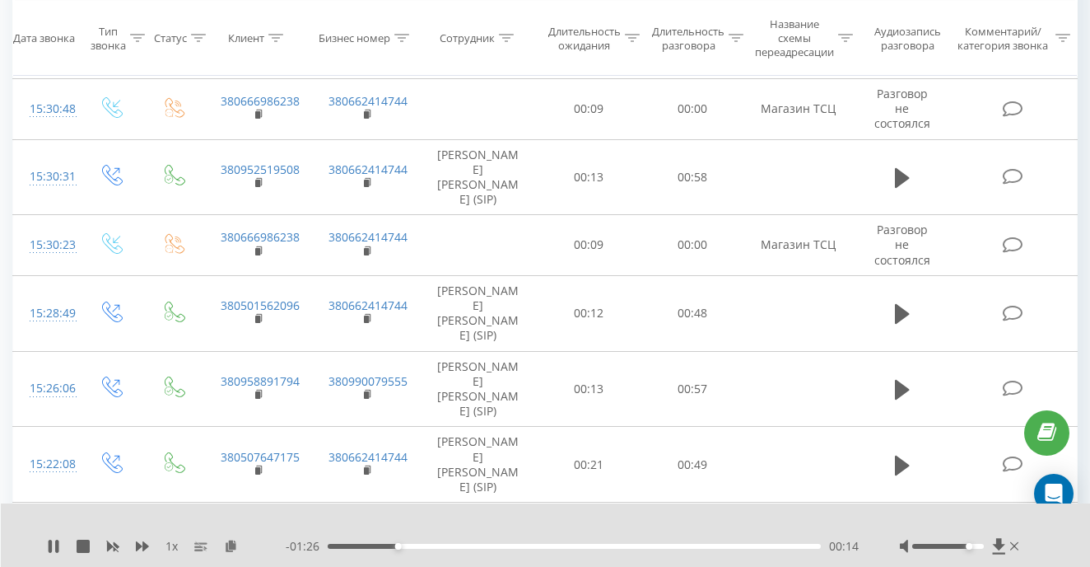
click at [457, 545] on div "00:14" at bounding box center [574, 546] width 493 height 5
click at [329, 545] on div "00:27" at bounding box center [574, 546] width 493 height 5
click at [460, 545] on div "00:27" at bounding box center [463, 546] width 7 height 7
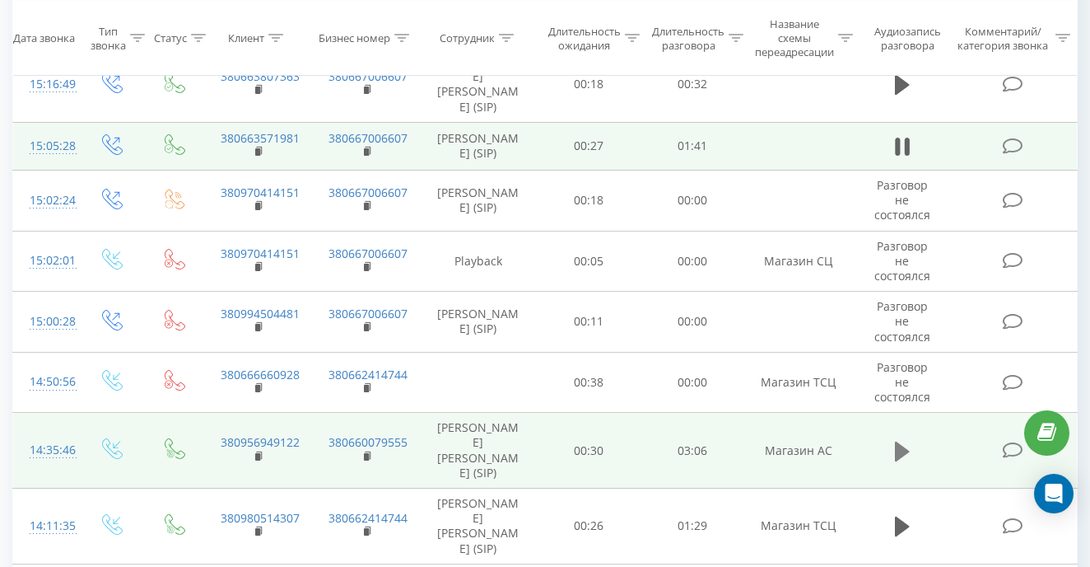
click at [898, 441] on icon at bounding box center [902, 451] width 15 height 20
click at [897, 442] on icon at bounding box center [897, 451] width 5 height 18
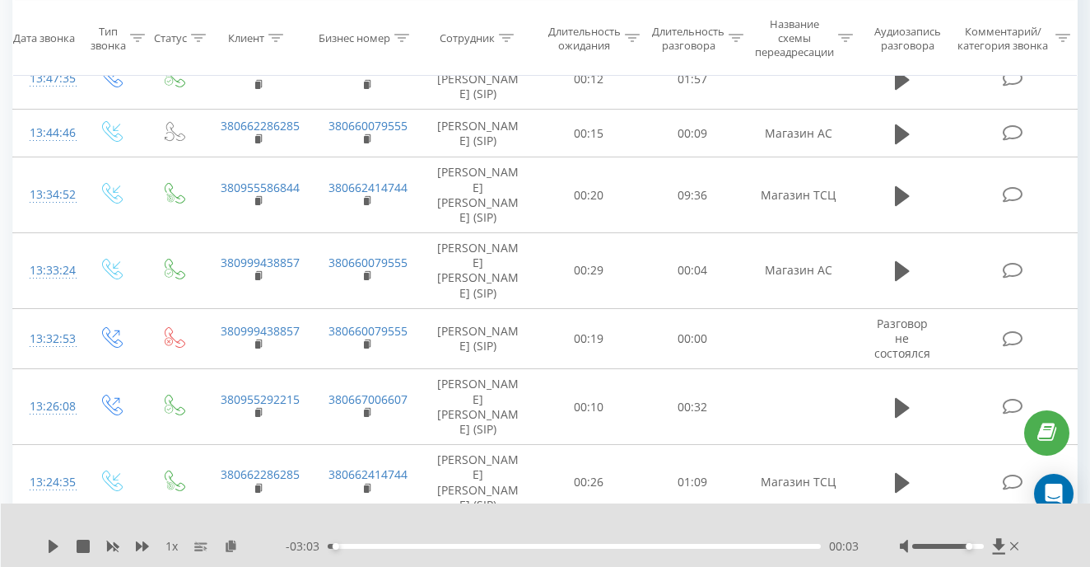
scroll to position [3746, 0]
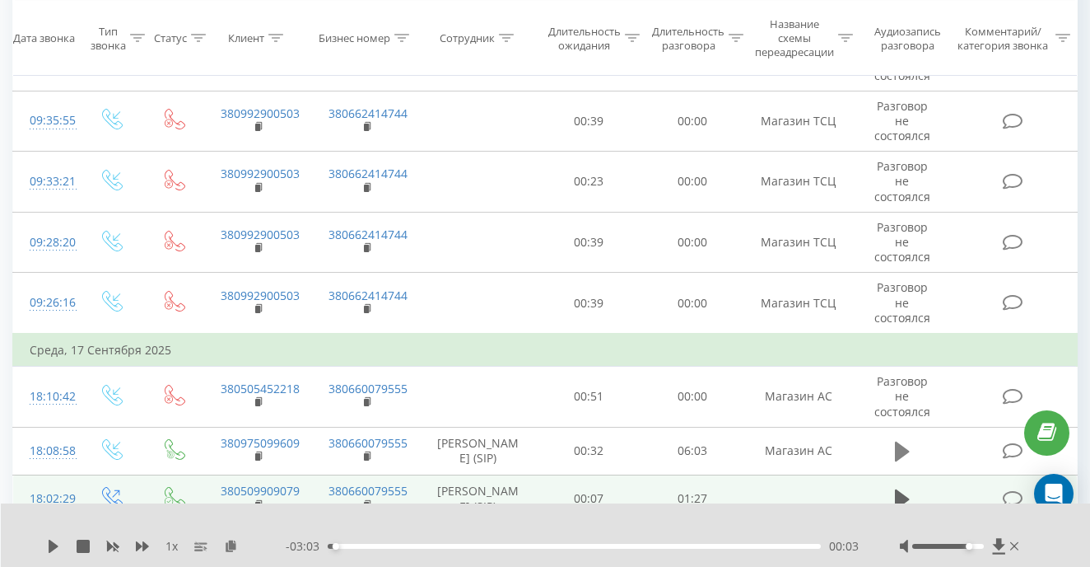
click at [900, 441] on icon at bounding box center [902, 451] width 15 height 20
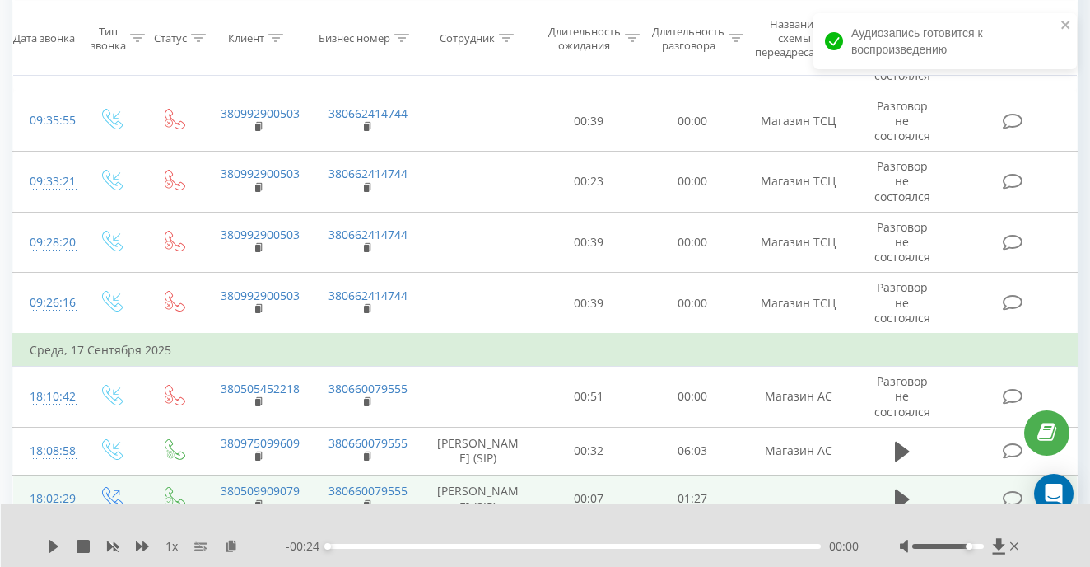
scroll to position [3760, 0]
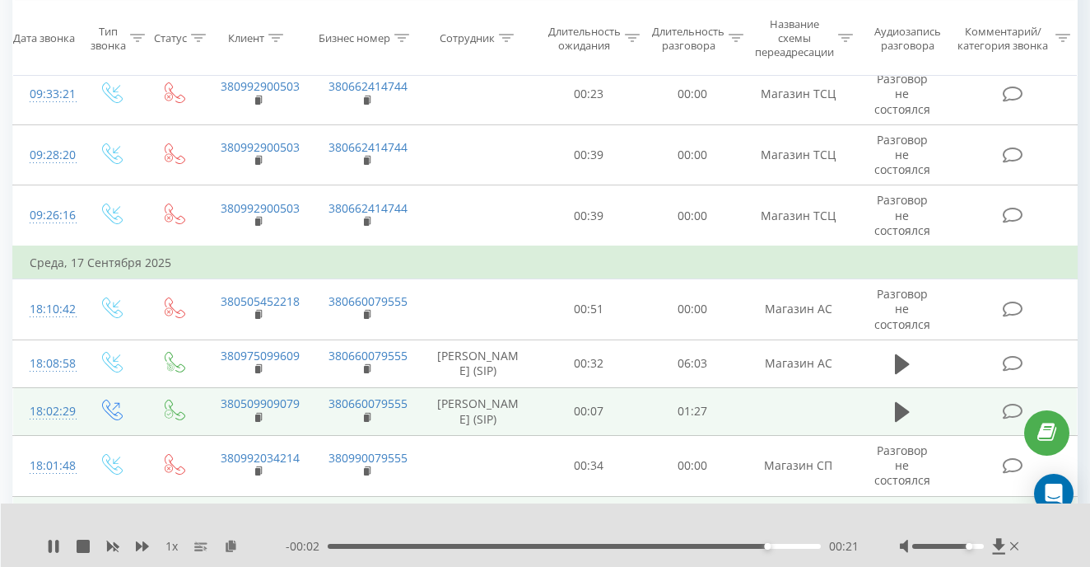
scroll to position [3854, 0]
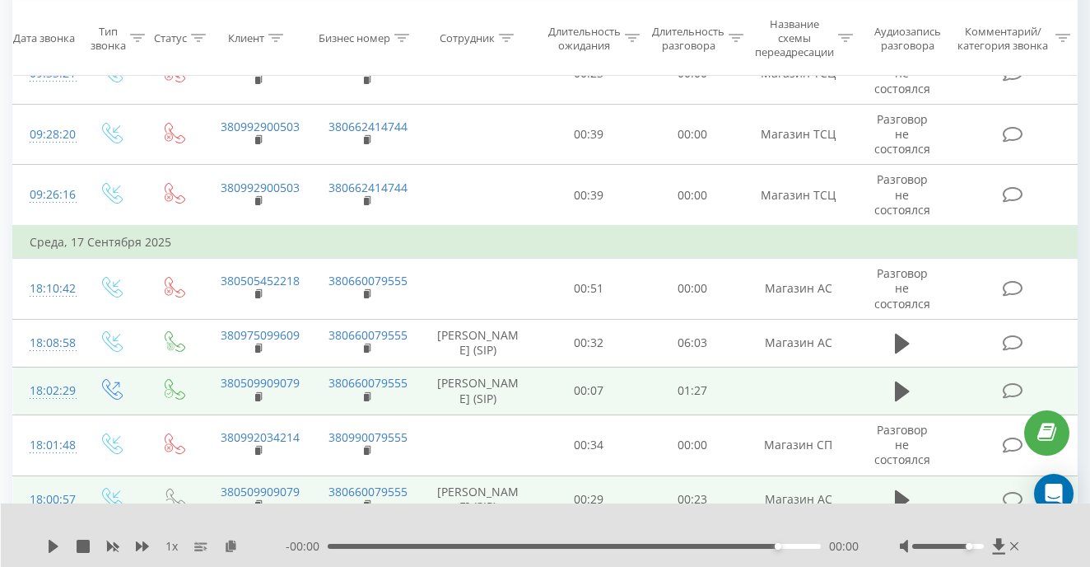
click at [905, 488] on icon at bounding box center [902, 499] width 15 height 23
click at [50, 541] on icon at bounding box center [50, 545] width 3 height 13
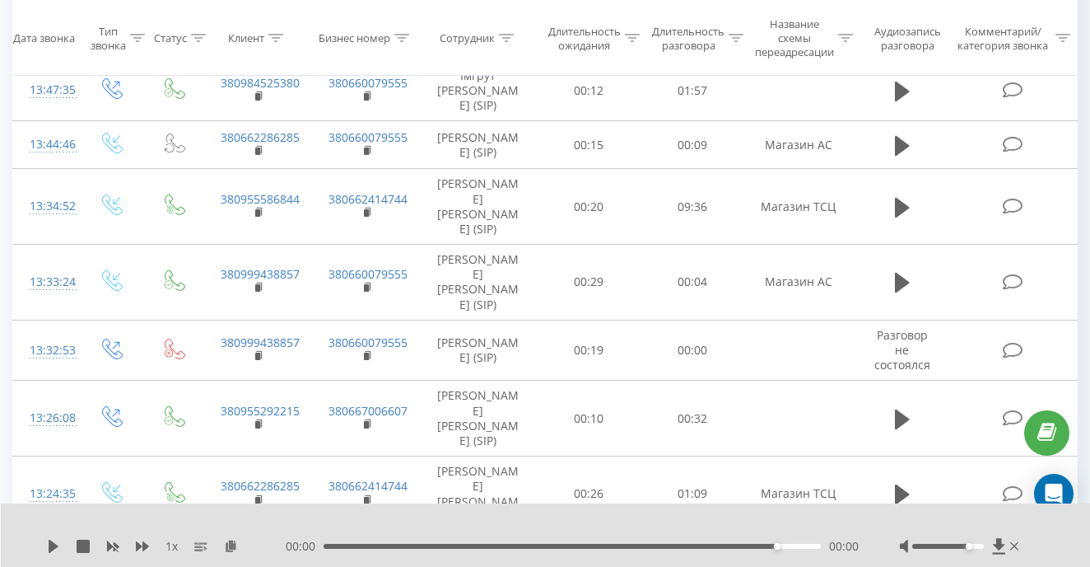
scroll to position [2155, 0]
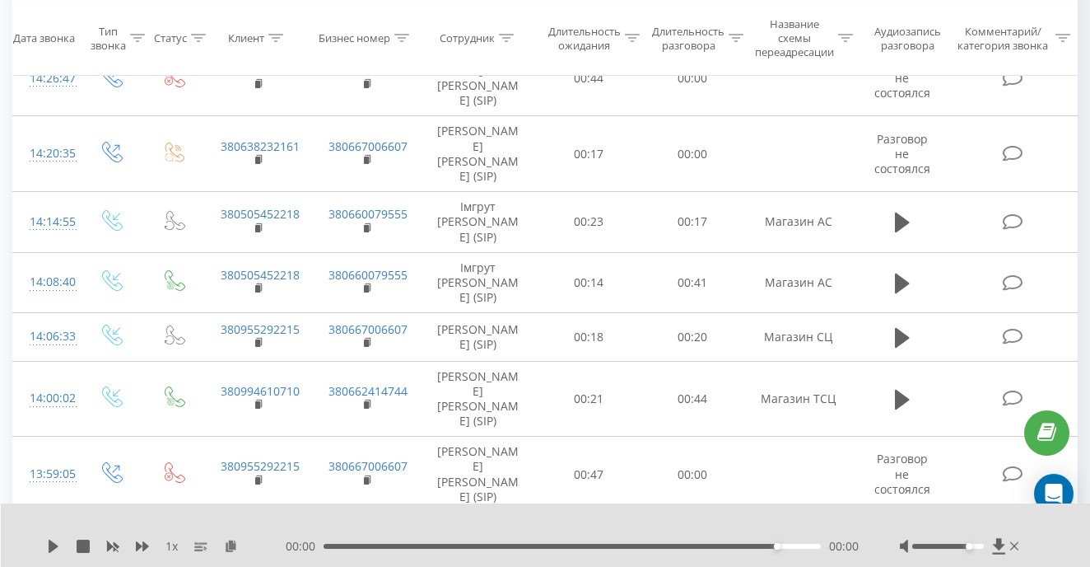
click at [905, 533] on icon at bounding box center [902, 543] width 15 height 20
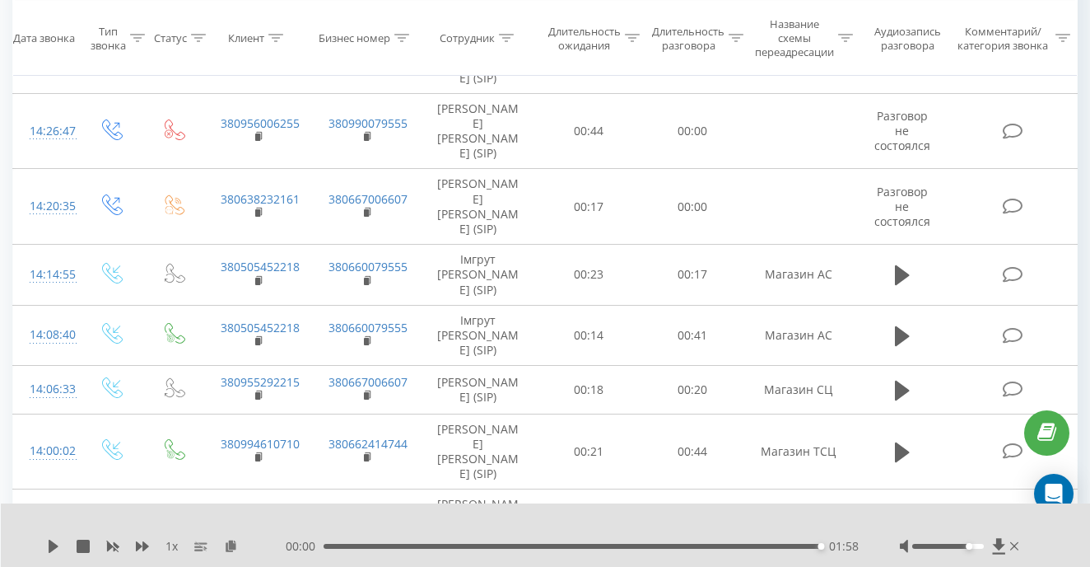
scroll to position [2215, 0]
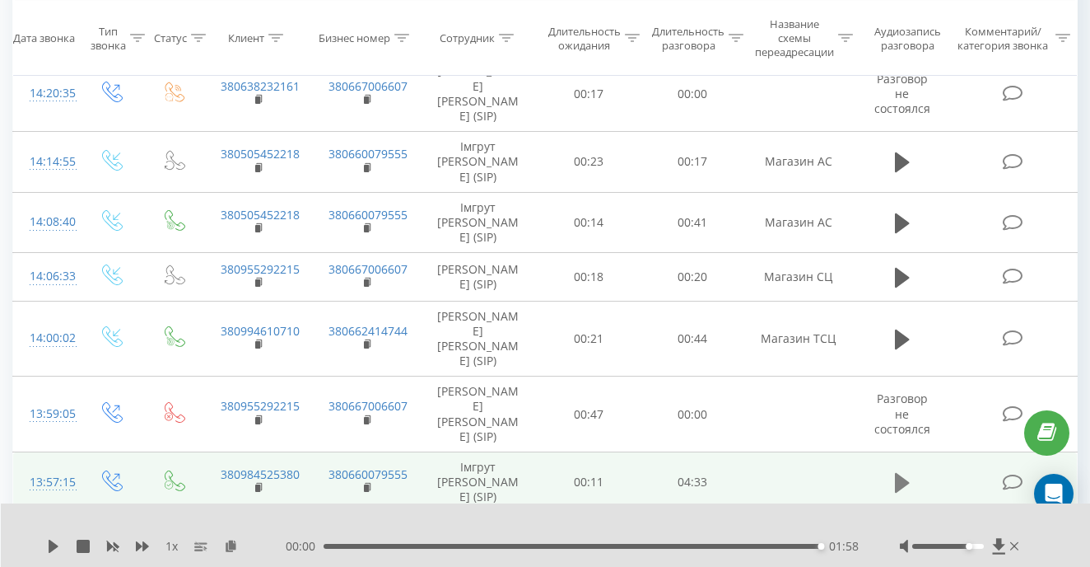
click at [910, 471] on icon at bounding box center [902, 482] width 15 height 23
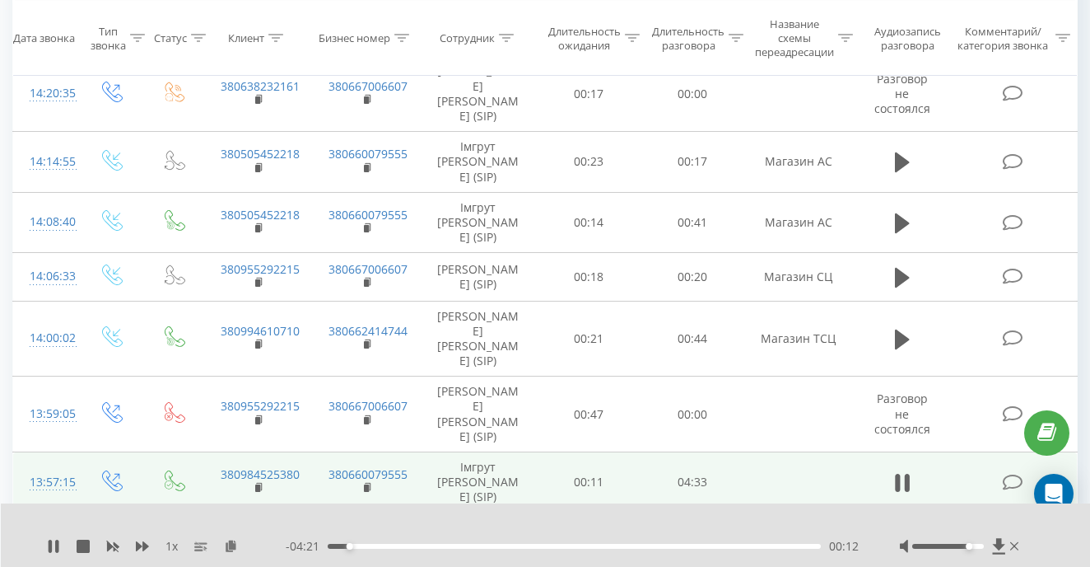
click at [348, 545] on div "00:12" at bounding box center [350, 546] width 7 height 7
click at [339, 550] on div "- 04:21 00:11 00:11" at bounding box center [572, 546] width 573 height 16
click at [329, 546] on div "00:12" at bounding box center [574, 546] width 493 height 5
click at [329, 546] on div "00:01" at bounding box center [330, 546] width 7 height 7
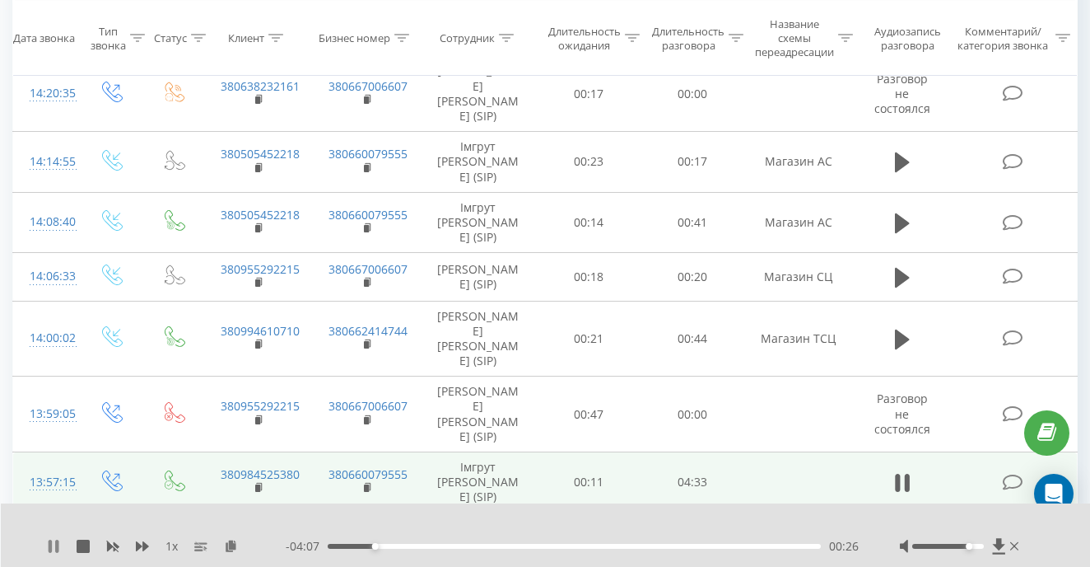
click at [57, 547] on icon at bounding box center [56, 545] width 3 height 13
click at [51, 548] on icon at bounding box center [54, 545] width 10 height 13
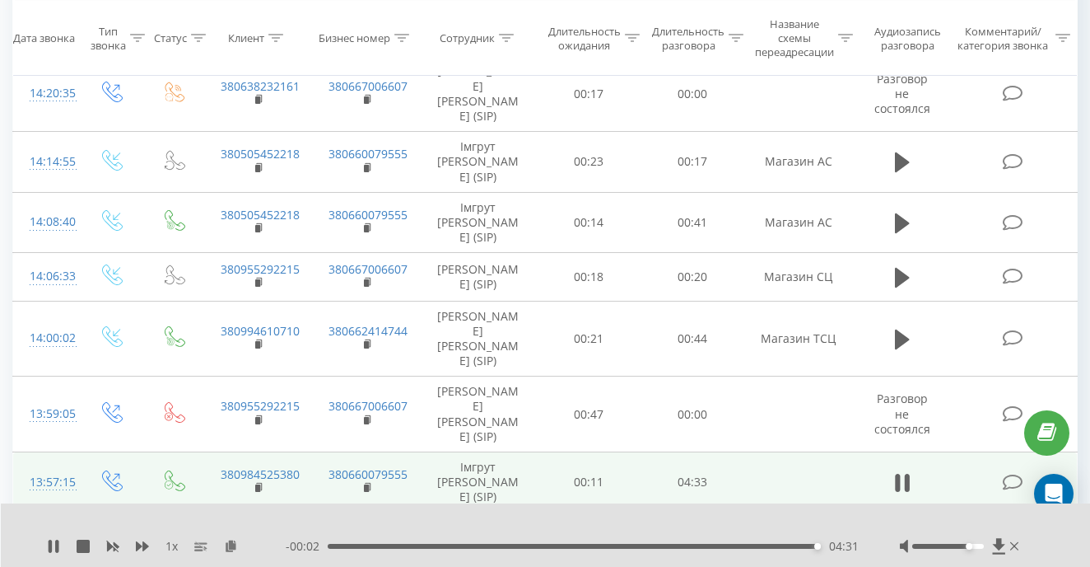
click at [816, 545] on div "04:31" at bounding box center [818, 546] width 7 height 7
click at [800, 547] on div "04:31" at bounding box center [574, 546] width 493 height 5
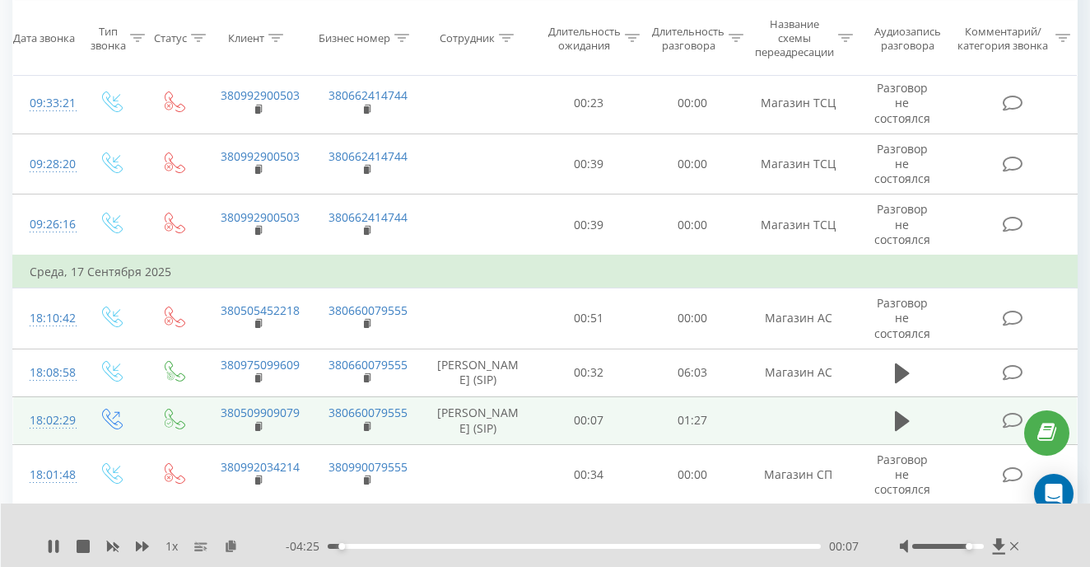
scroll to position [4892, 0]
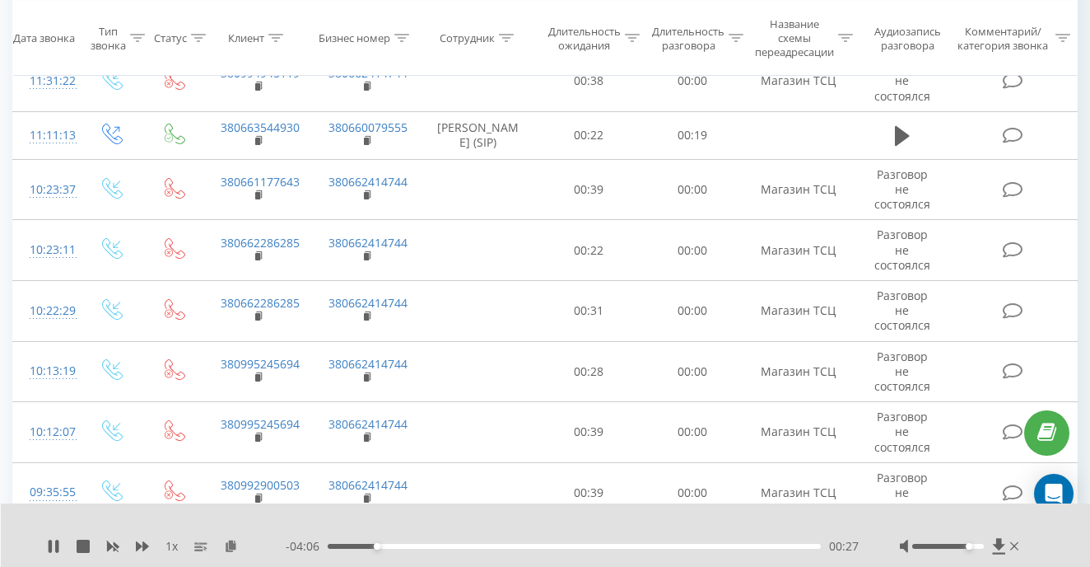
scroll to position [2277, 0]
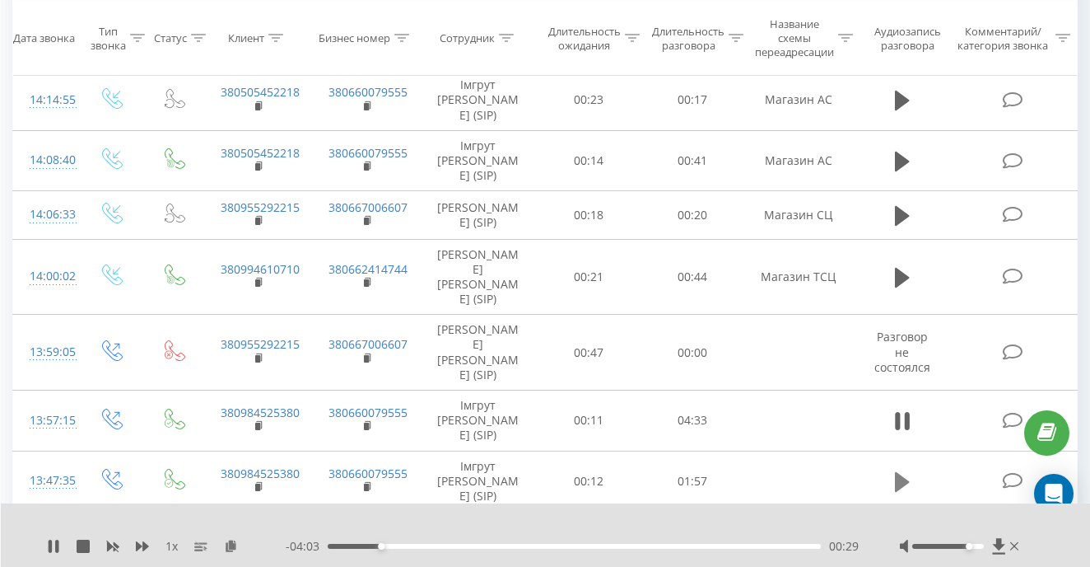
click at [898, 472] on icon at bounding box center [902, 482] width 15 height 20
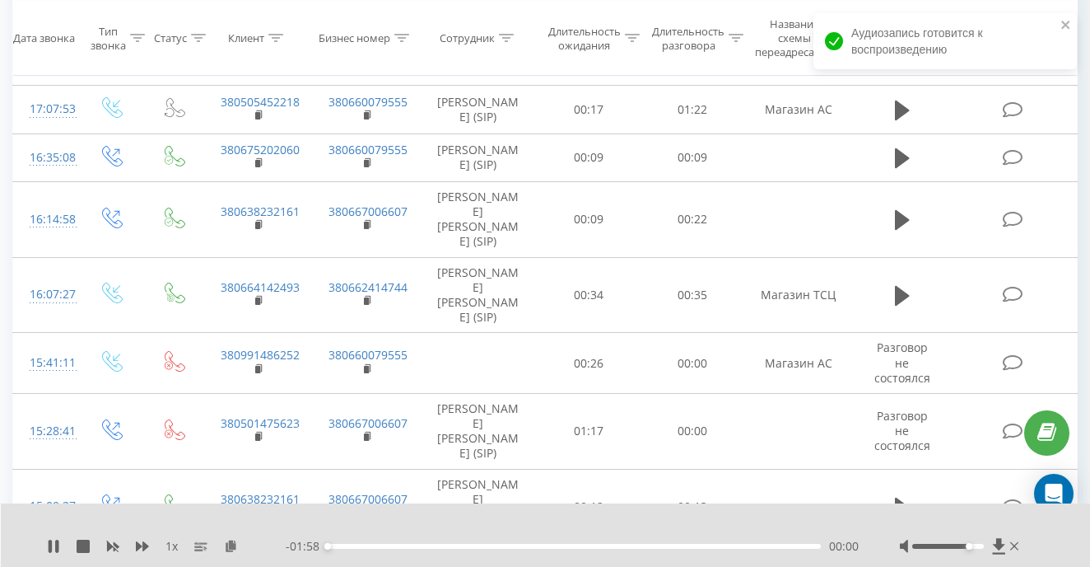
scroll to position [0, 0]
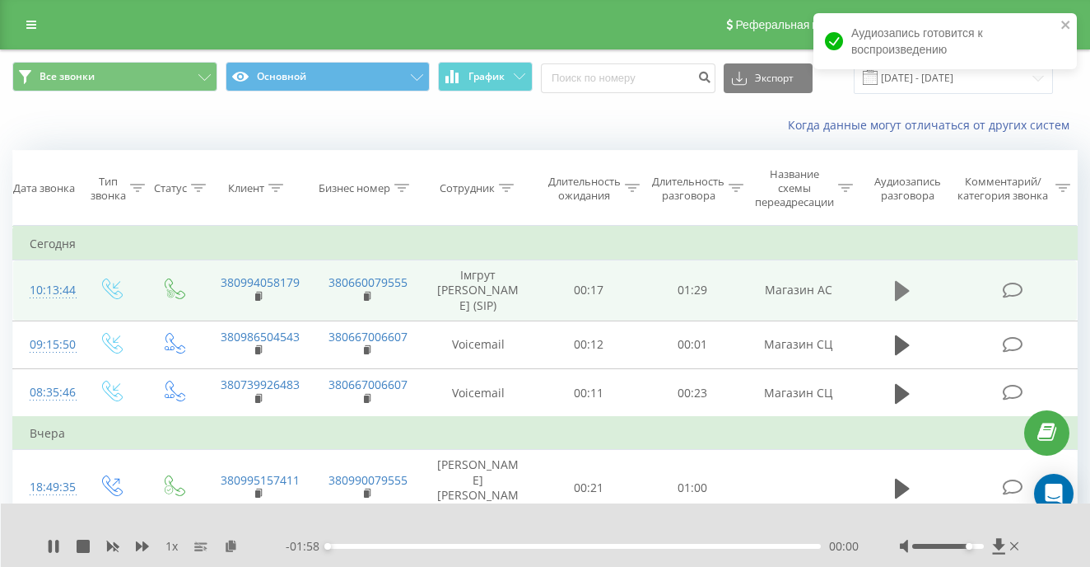
click at [897, 291] on icon at bounding box center [902, 291] width 15 height 20
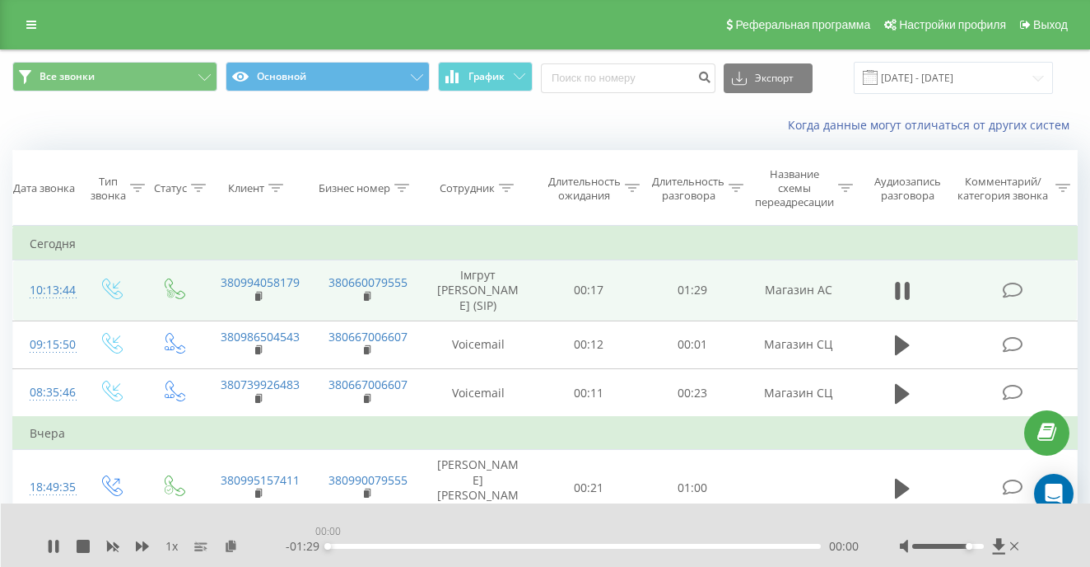
drag, startPoint x: 603, startPoint y: 544, endPoint x: 300, endPoint y: 557, distance: 303.3
click at [300, 557] on div "1 x - 01:29 00:00 00:00" at bounding box center [546, 534] width 1090 height 63
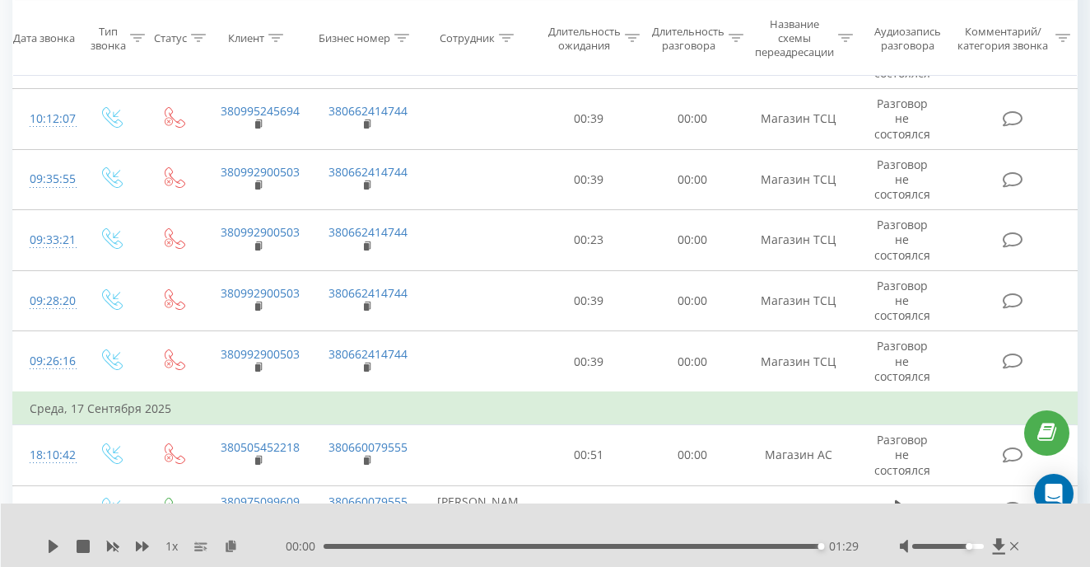
scroll to position [3990, 0]
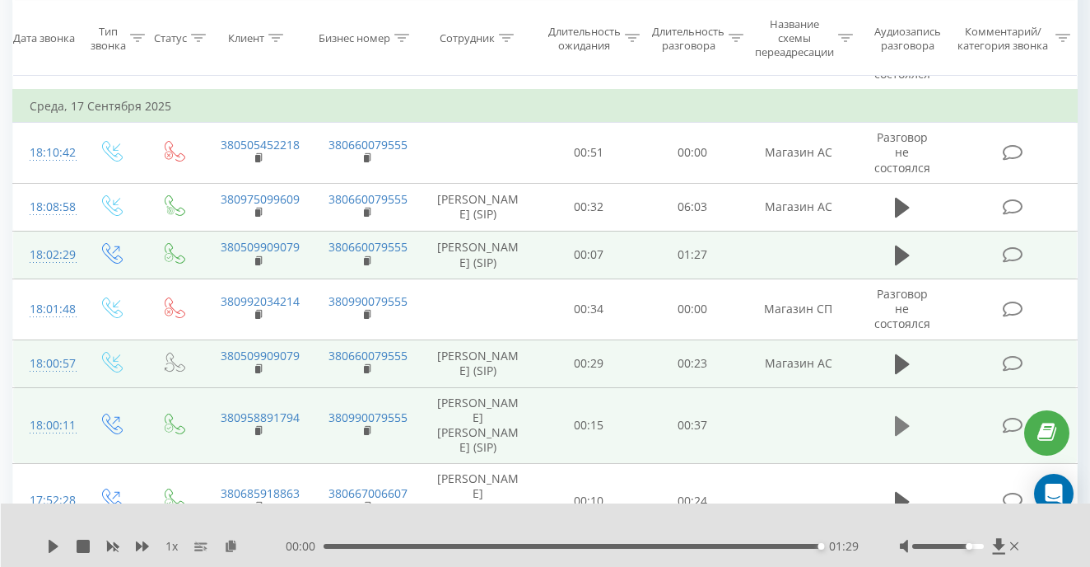
click at [898, 416] on icon at bounding box center [902, 426] width 15 height 20
click at [328, 548] on div "00:10" at bounding box center [574, 546] width 493 height 5
click at [466, 548] on div "00:10" at bounding box center [469, 546] width 7 height 7
click at [332, 544] on div "00:26" at bounding box center [574, 546] width 493 height 5
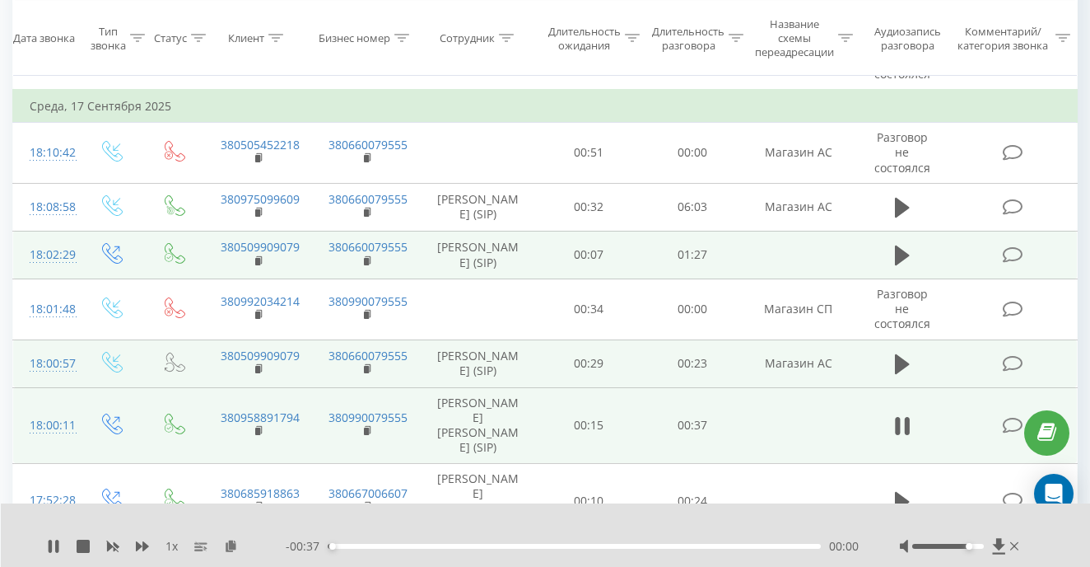
click at [332, 544] on div "00:00" at bounding box center [332, 546] width 7 height 7
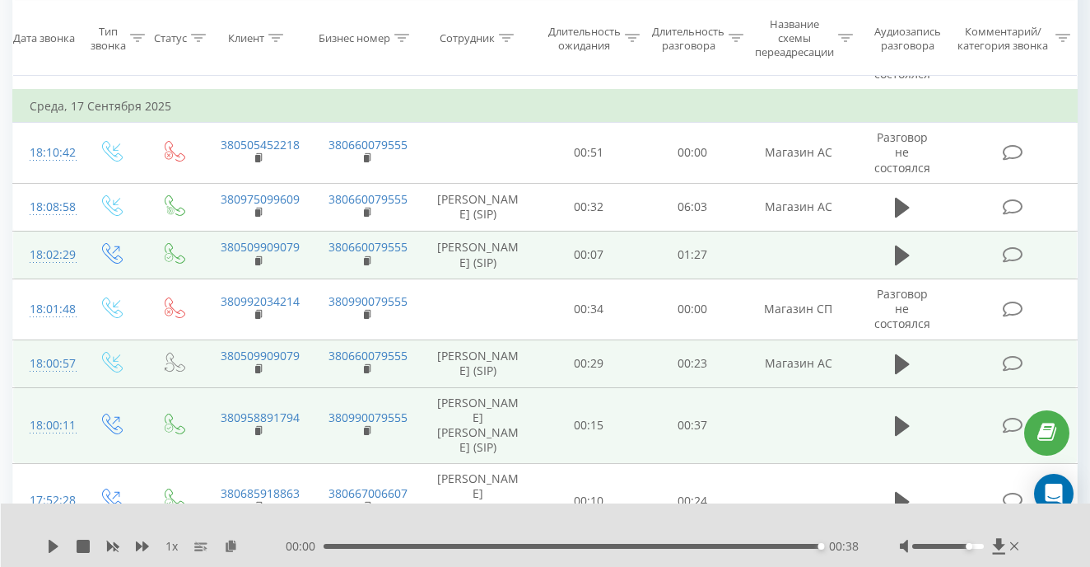
scroll to position [4440, 0]
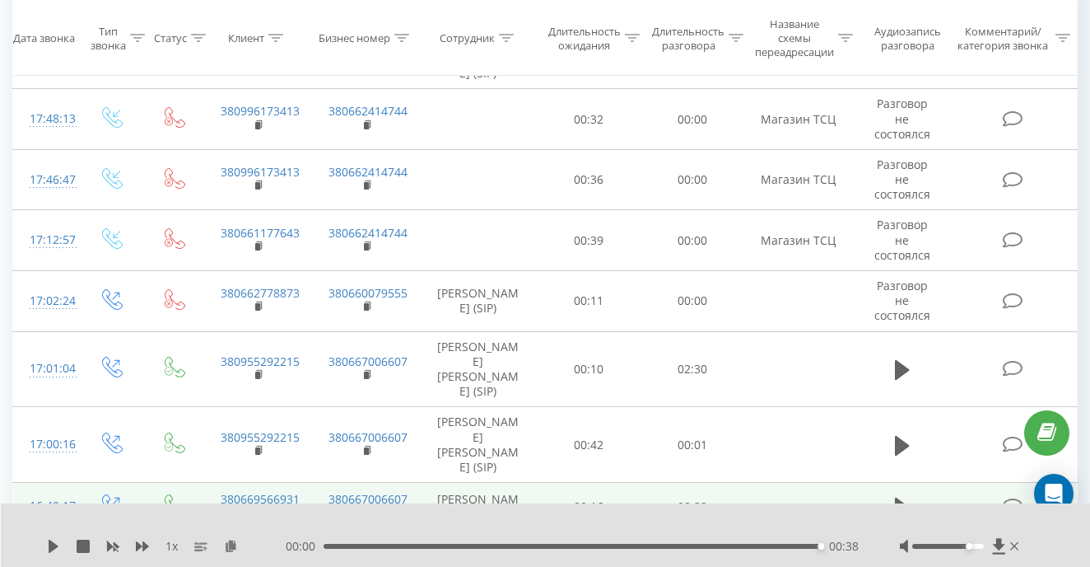
click at [889, 530] on td at bounding box center [902, 568] width 100 height 76
click at [894, 557] on button at bounding box center [902, 569] width 25 height 25
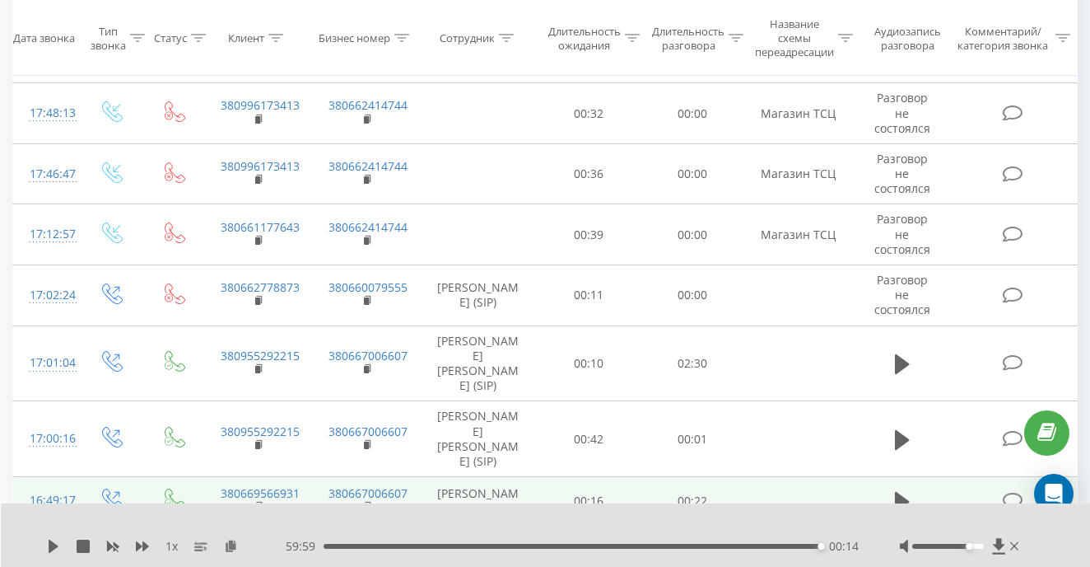
scroll to position [5058, 0]
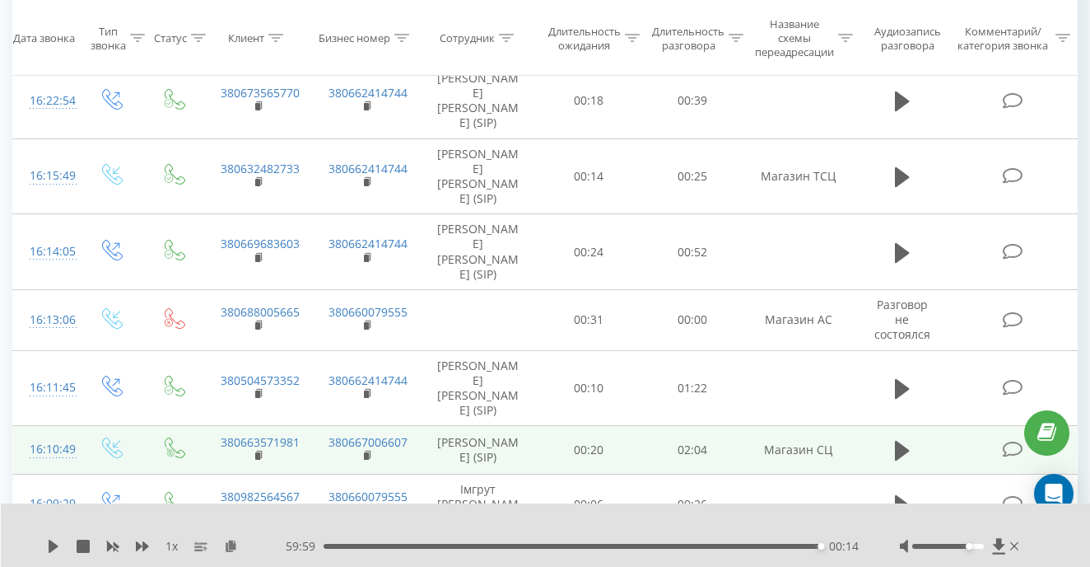
click at [313, 534] on td "380990079555" at bounding box center [366, 572] width 108 height 76
click at [212, 534] on td "380992034214" at bounding box center [258, 572] width 108 height 76
click at [260, 574] on rect at bounding box center [257, 577] width 5 height 7
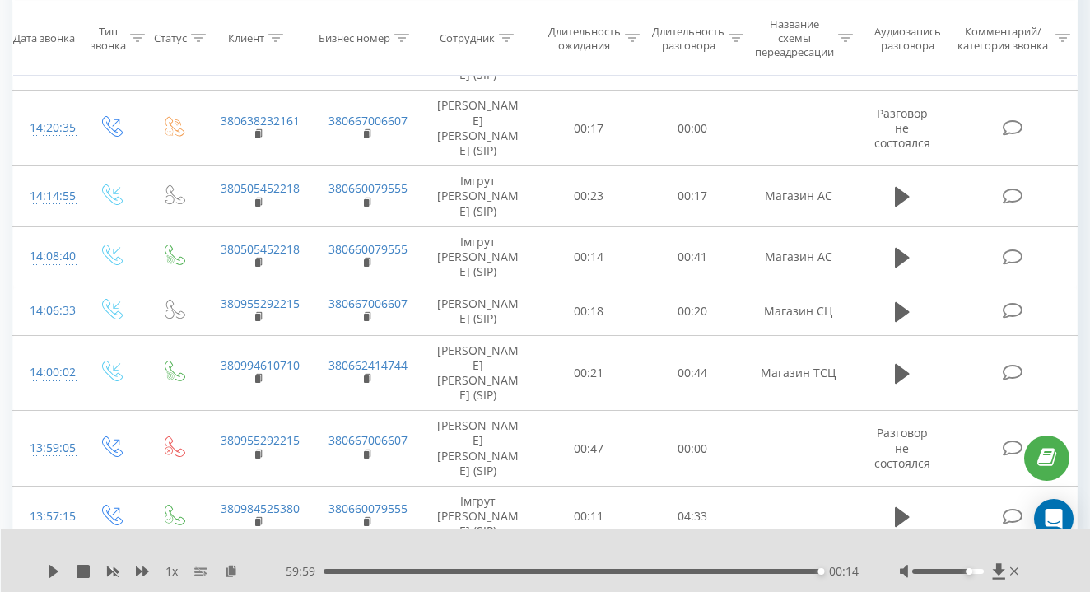
scroll to position [3018, 0]
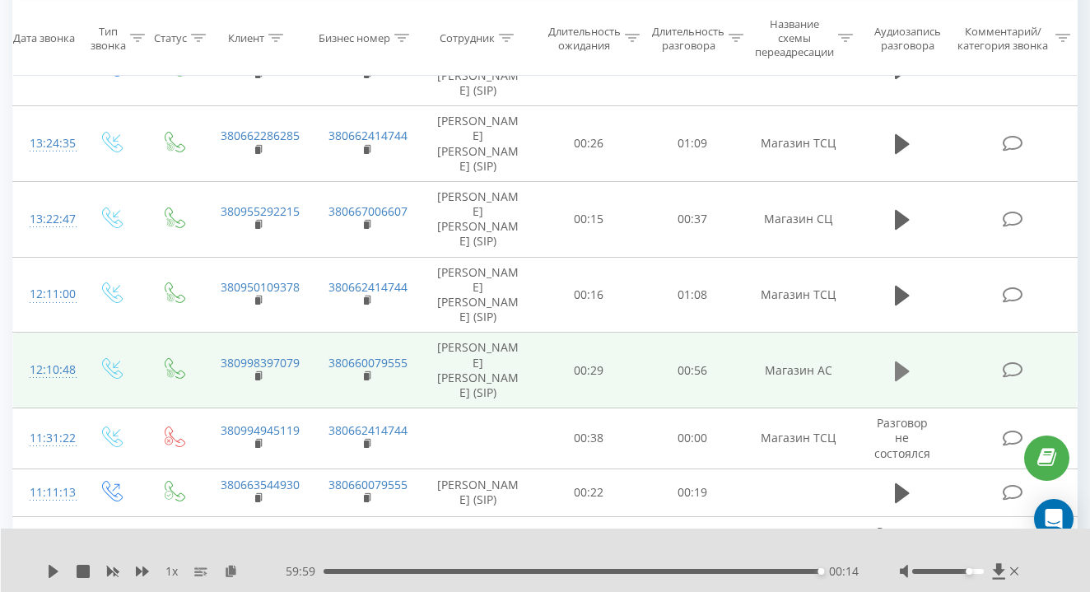
click at [913, 359] on button at bounding box center [902, 371] width 25 height 25
click at [338, 572] on div "00:54" at bounding box center [574, 571] width 493 height 5
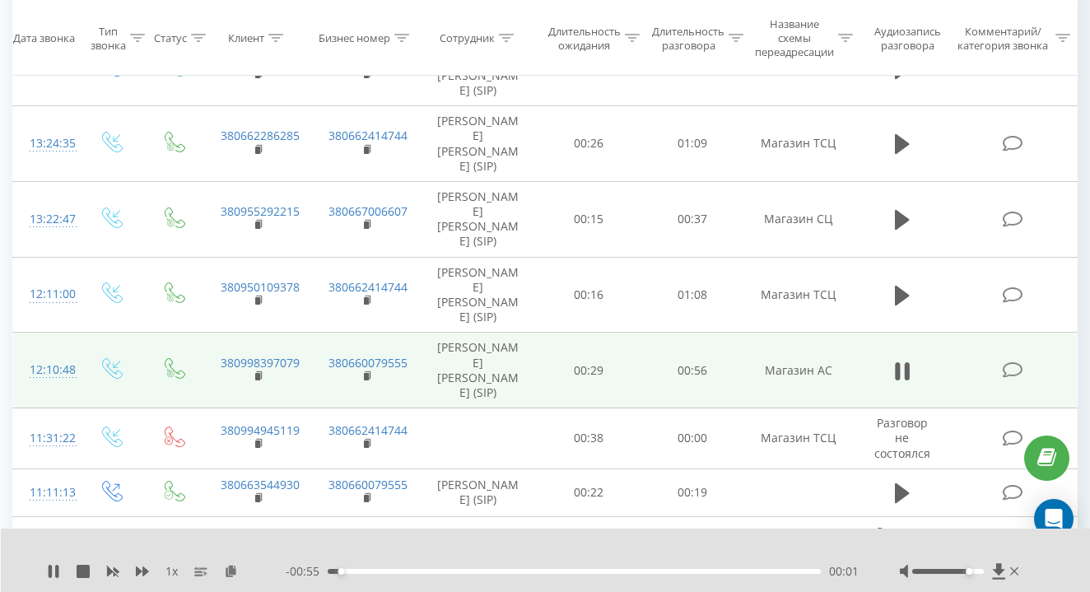
click at [338, 572] on div "00:01" at bounding box center [341, 571] width 7 height 7
click at [327, 572] on span "- 00:55" at bounding box center [307, 571] width 42 height 16
click at [327, 572] on span "- 00:54" at bounding box center [307, 571] width 42 height 16
click at [534, 572] on div "00:43" at bounding box center [574, 571] width 493 height 5
click at [534, 572] on div "00:23" at bounding box center [535, 571] width 7 height 7
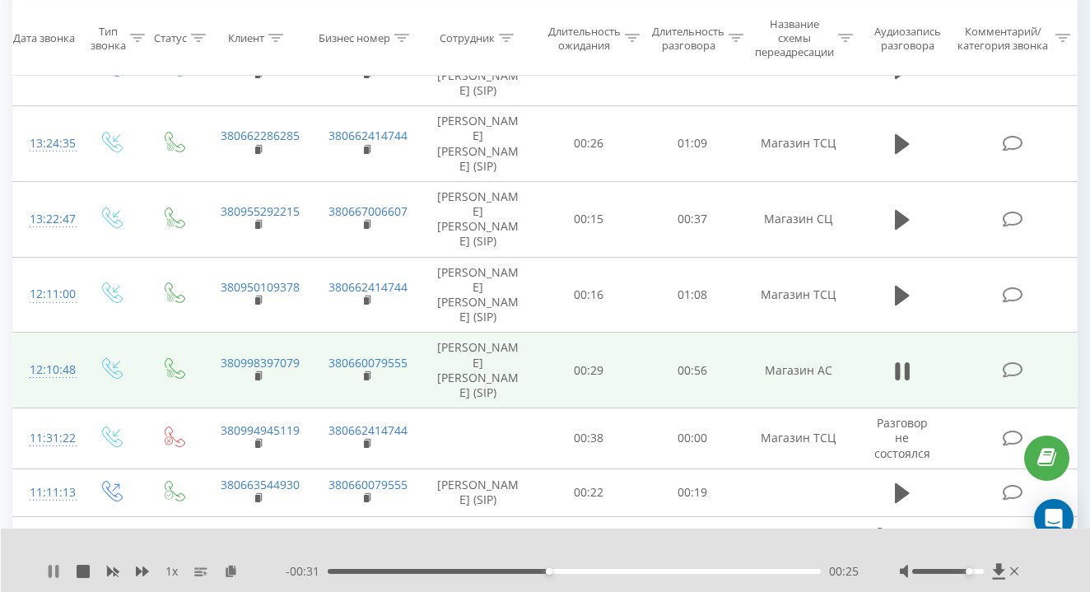
click at [55, 573] on icon at bounding box center [53, 571] width 13 height 13
click at [55, 573] on icon at bounding box center [54, 571] width 10 height 13
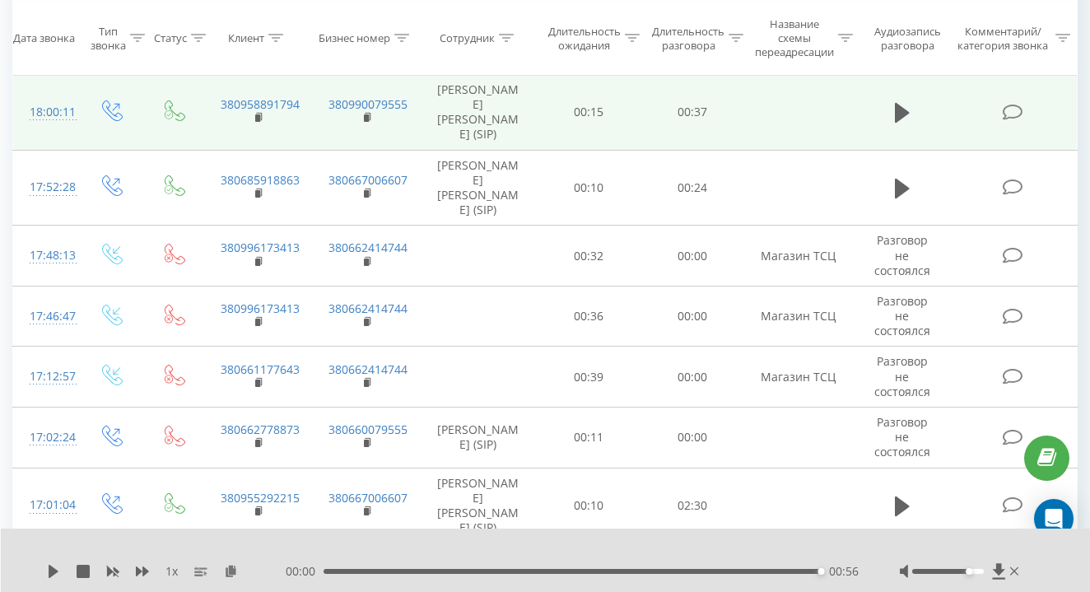
click at [906, 572] on icon at bounding box center [902, 582] width 15 height 20
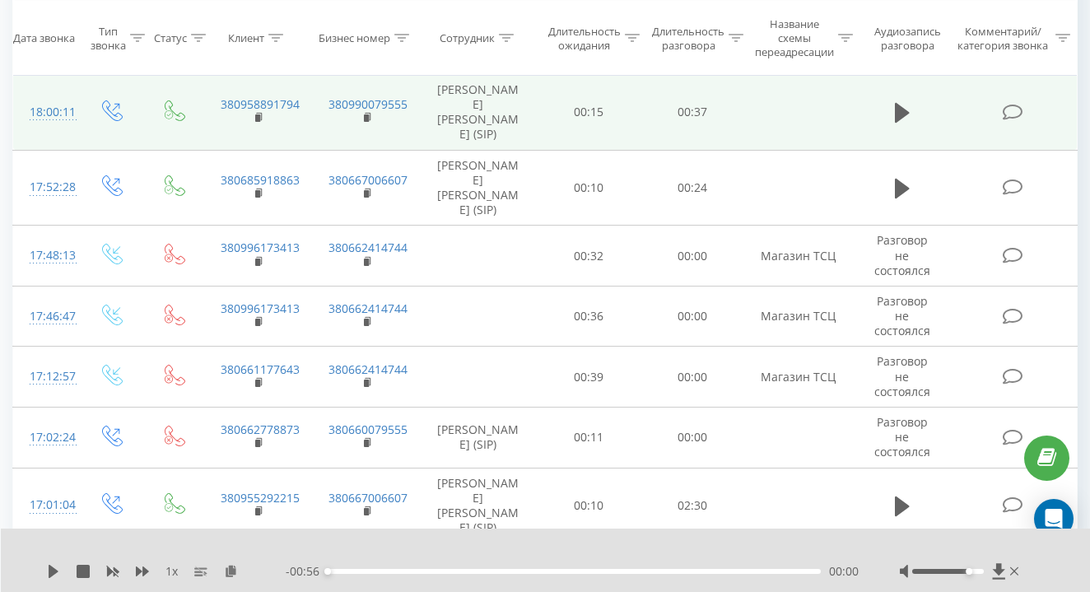
click at [901, 572] on icon at bounding box center [902, 582] width 15 height 20
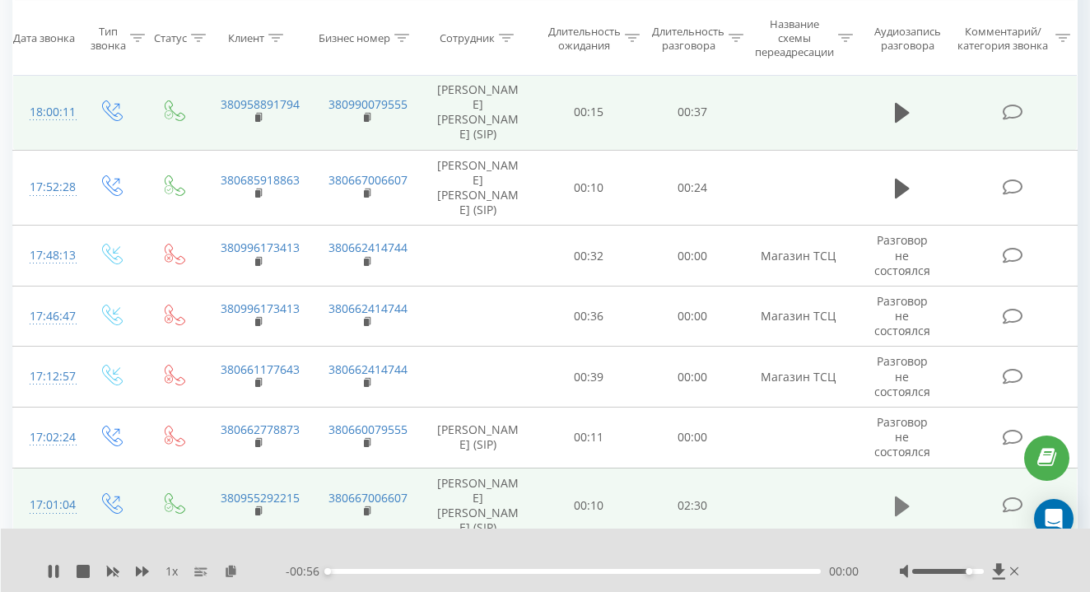
click at [901, 497] on icon at bounding box center [902, 507] width 15 height 20
click at [897, 572] on icon at bounding box center [902, 582] width 15 height 20
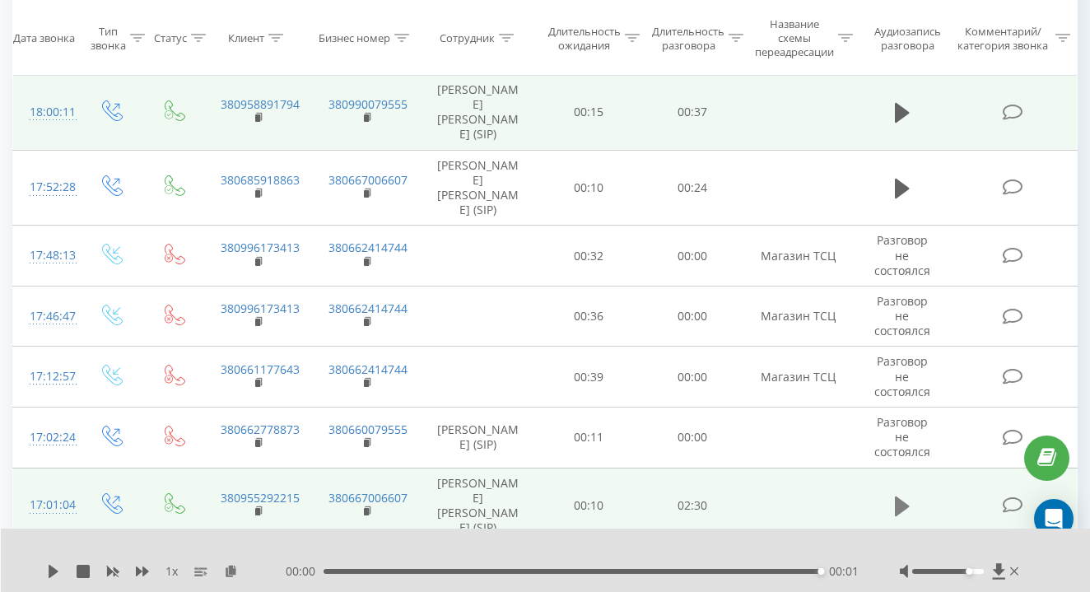
click at [900, 497] on icon at bounding box center [902, 507] width 15 height 20
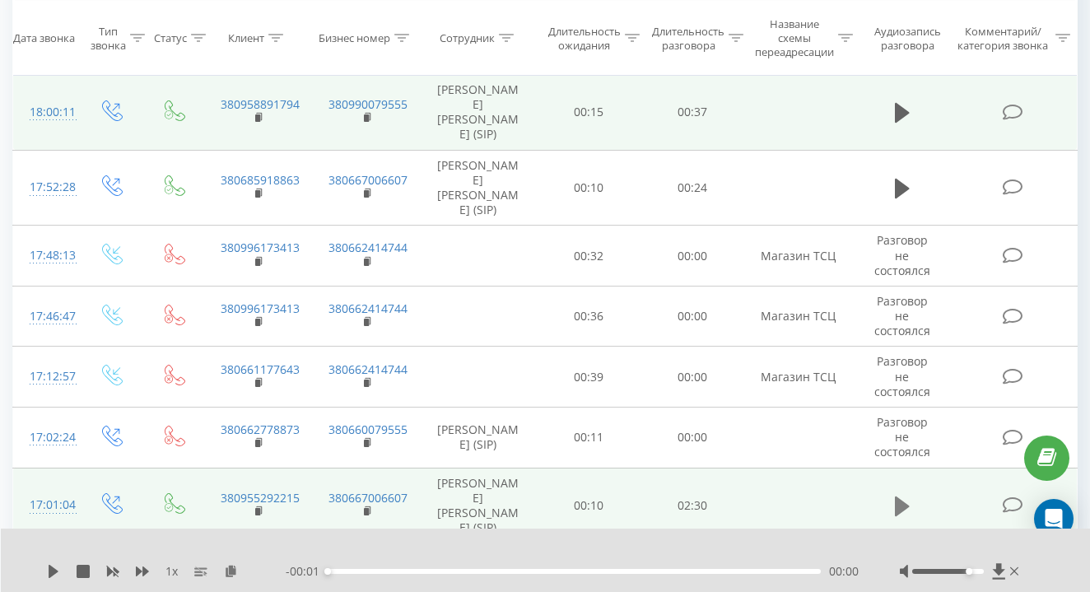
click at [899, 497] on icon at bounding box center [902, 507] width 15 height 20
click at [327, 570] on div "00:00" at bounding box center [327, 571] width 7 height 7
click at [363, 568] on div "- 00:01 00:00 00:00" at bounding box center [572, 571] width 573 height 16
click at [354, 569] on div "00:00" at bounding box center [574, 571] width 493 height 5
click at [354, 569] on div "00:00" at bounding box center [355, 571] width 7 height 7
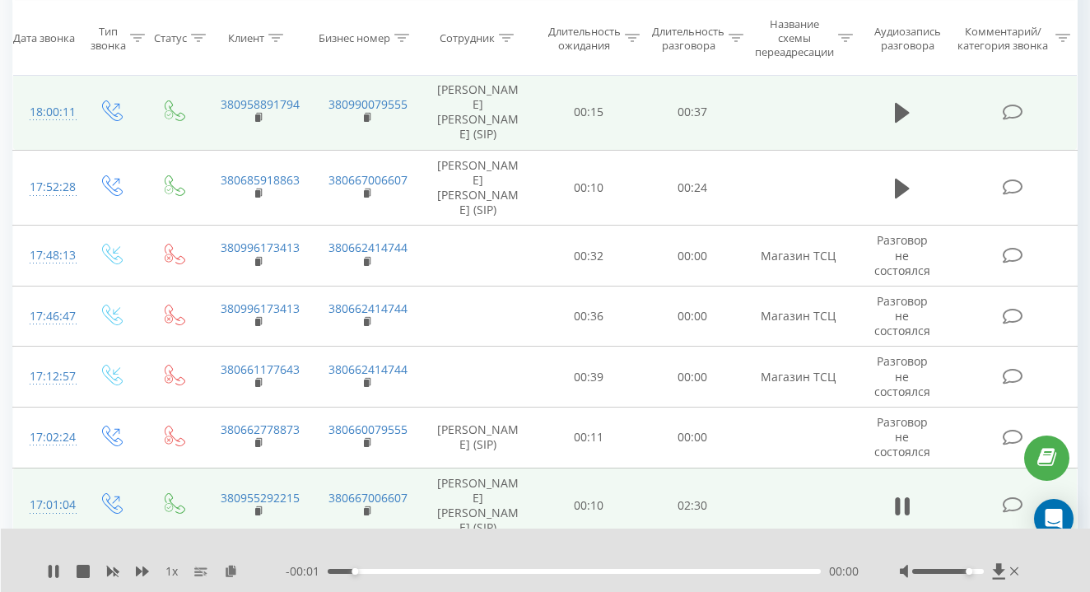
click at [326, 570] on span "- 00:01" at bounding box center [307, 571] width 42 height 16
click at [330, 570] on div "00:00" at bounding box center [574, 571] width 493 height 5
click at [352, 570] on div "00:00" at bounding box center [355, 571] width 7 height 7
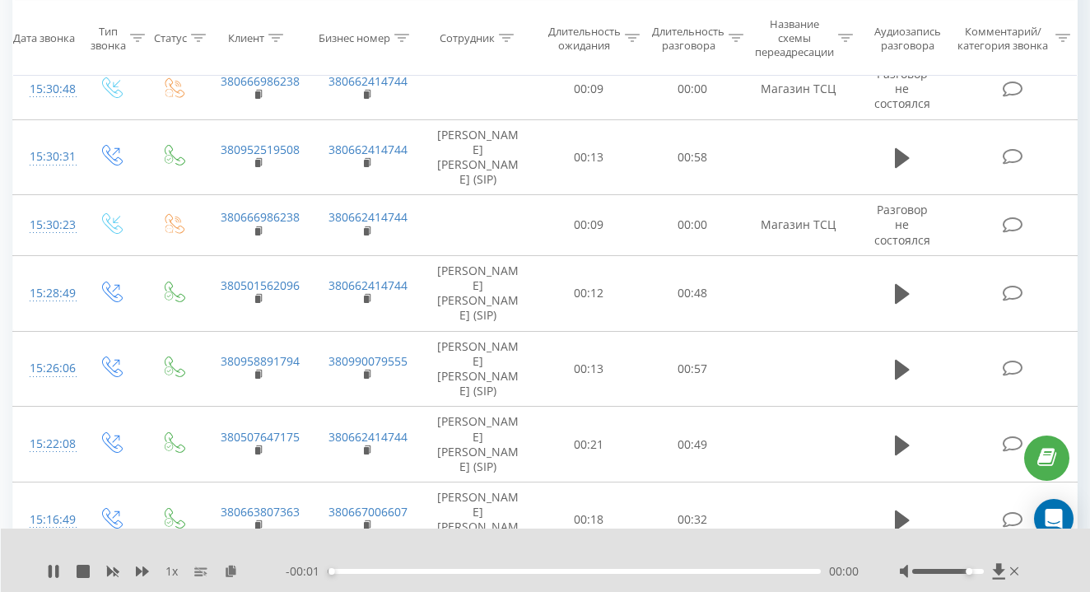
scroll to position [5898, 0]
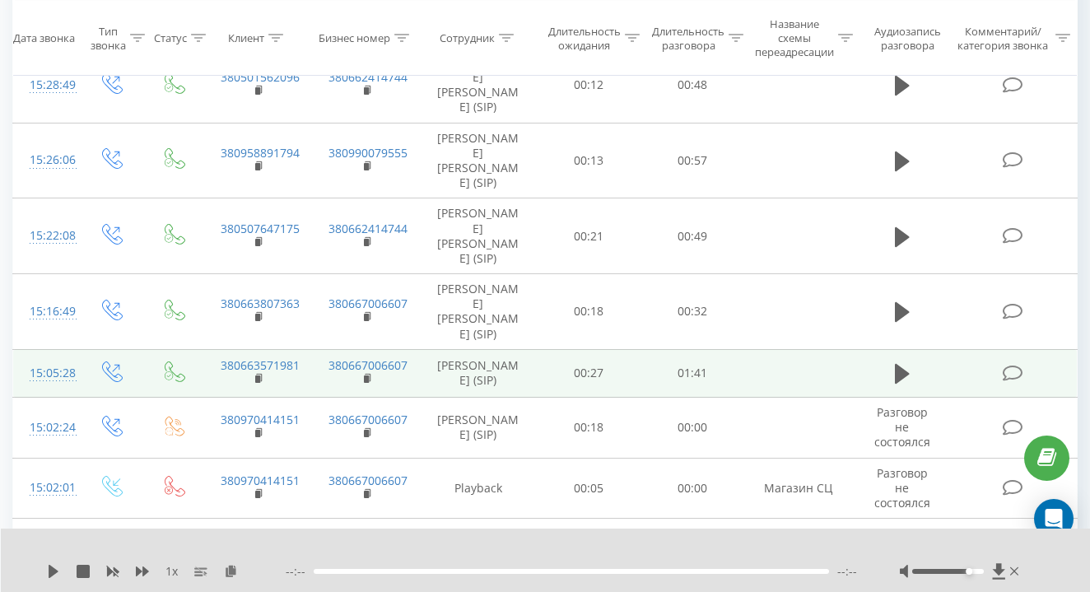
scroll to position [6012, 0]
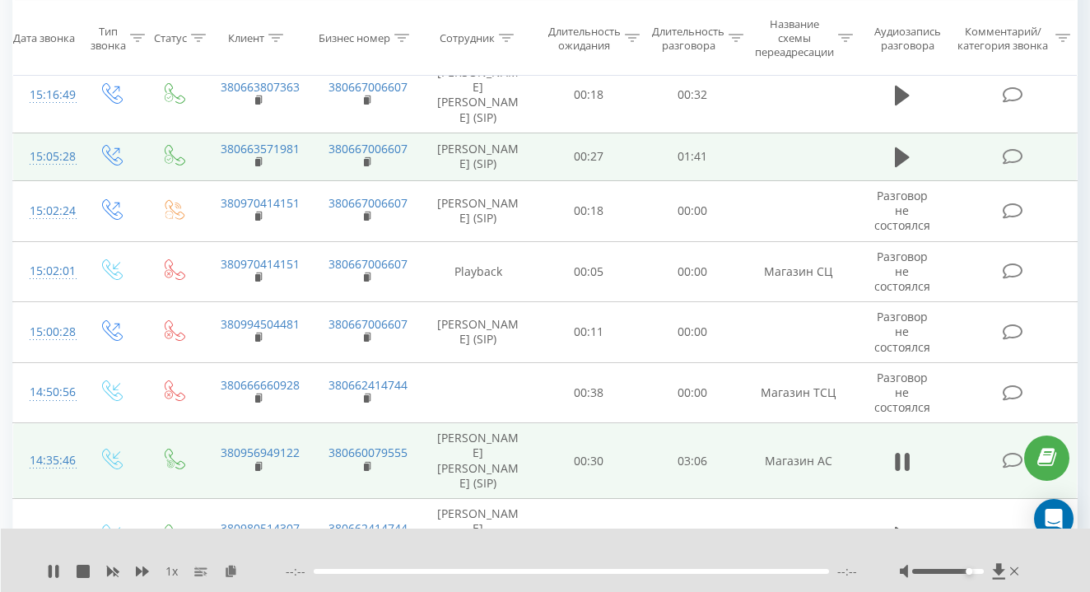
scroll to position [546, 0]
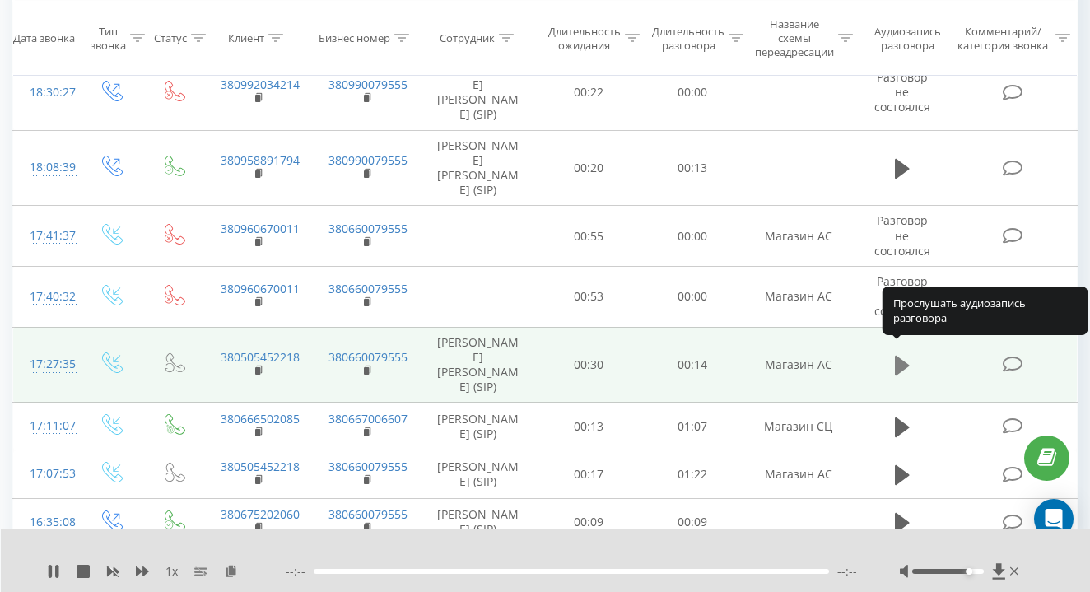
click at [901, 356] on icon at bounding box center [902, 366] width 15 height 20
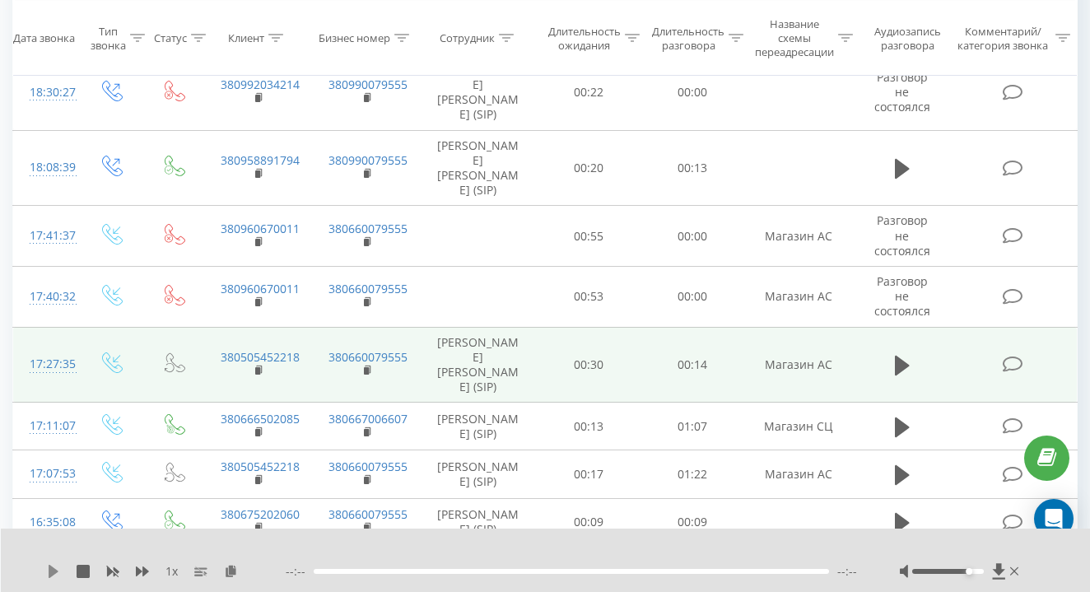
click at [48, 570] on icon at bounding box center [53, 571] width 13 height 13
click at [312, 567] on div "--:-- --:--" at bounding box center [572, 571] width 573 height 16
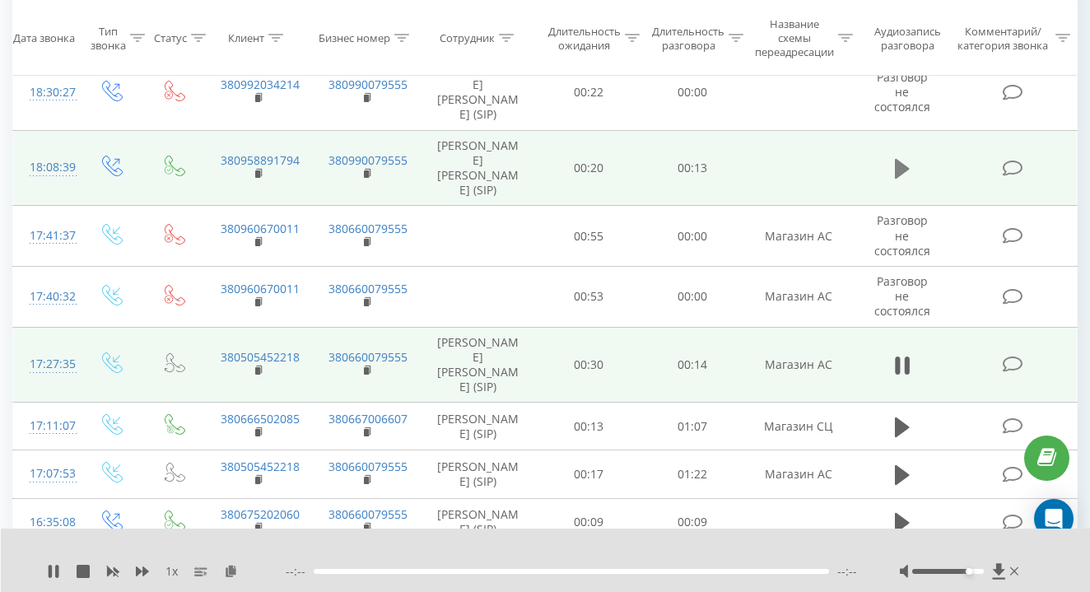
click at [899, 166] on icon at bounding box center [902, 169] width 15 height 20
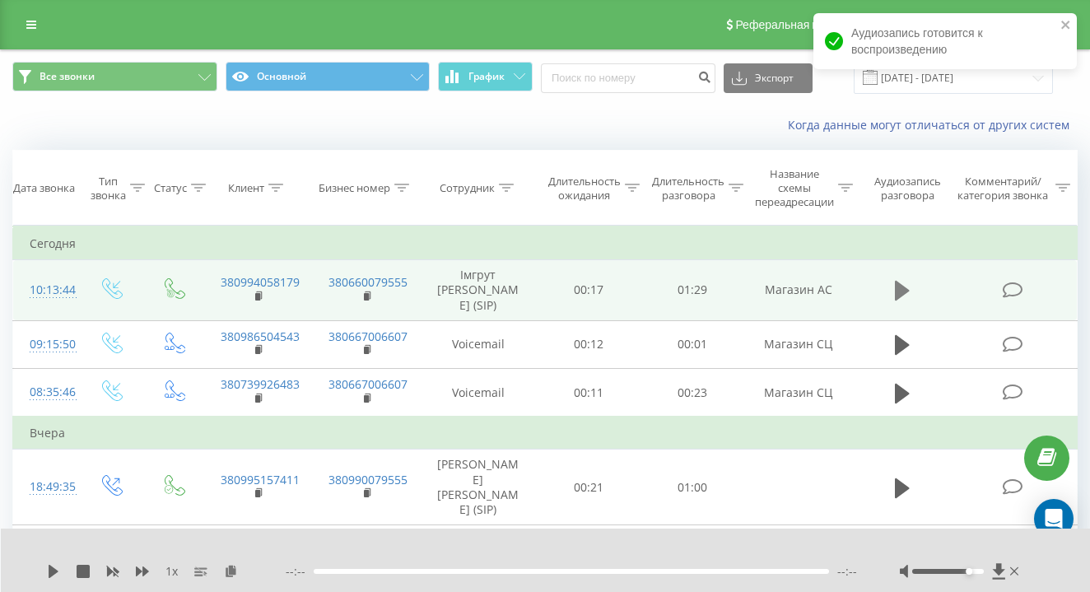
click at [902, 301] on icon at bounding box center [902, 291] width 15 height 20
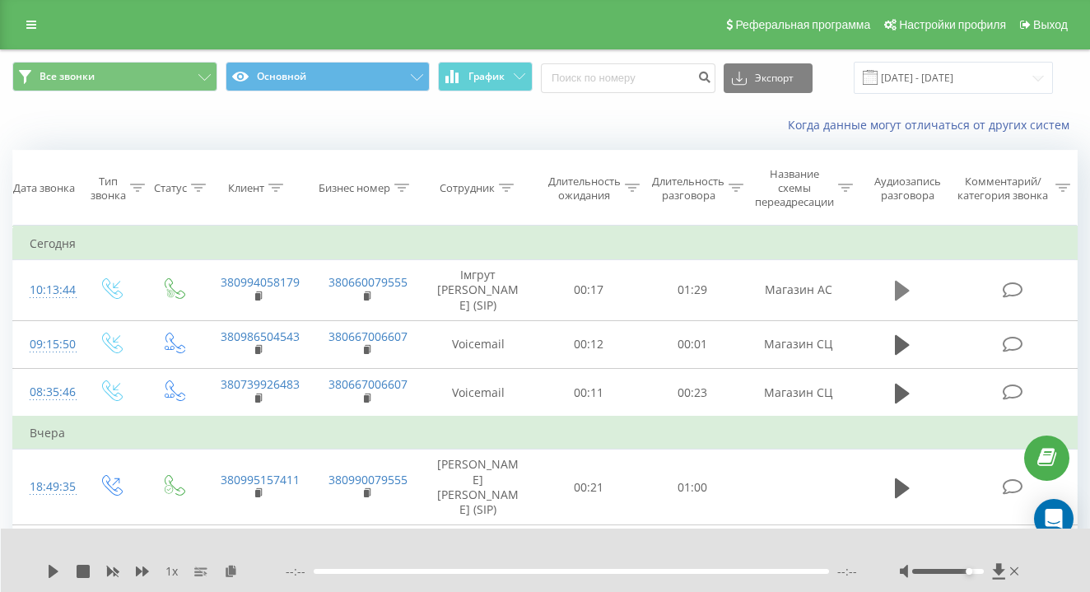
click at [905, 294] on icon at bounding box center [902, 290] width 15 height 23
click at [81, 567] on icon at bounding box center [83, 571] width 13 height 13
click at [54, 567] on icon at bounding box center [53, 571] width 13 height 13
click at [330, 571] on div "00:00" at bounding box center [327, 571] width 7 height 7
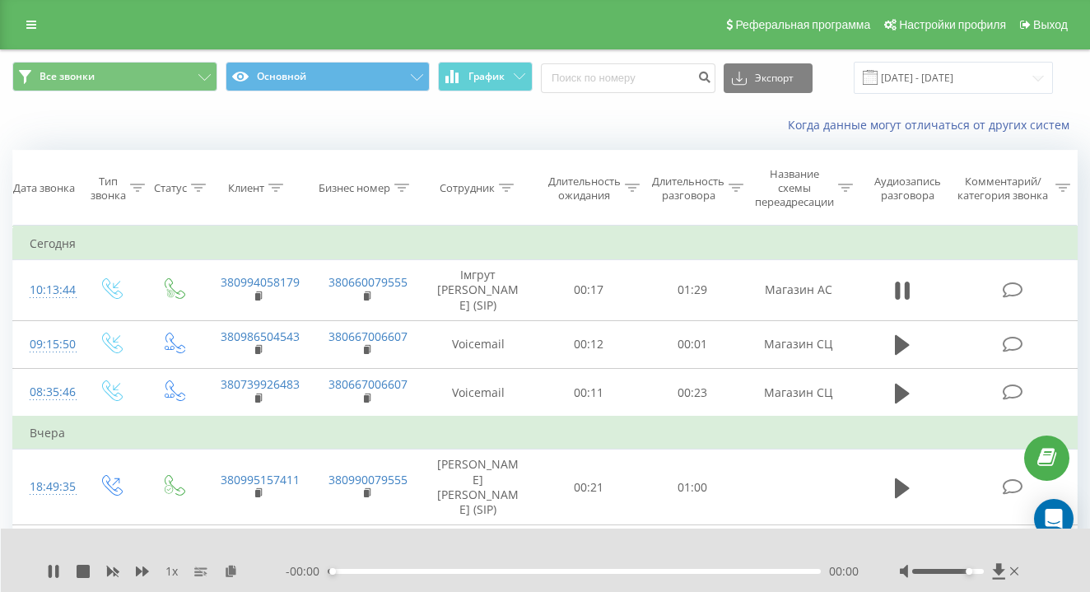
click at [330, 571] on div "00:00" at bounding box center [332, 571] width 7 height 7
click at [363, 572] on div "00:00" at bounding box center [574, 571] width 493 height 5
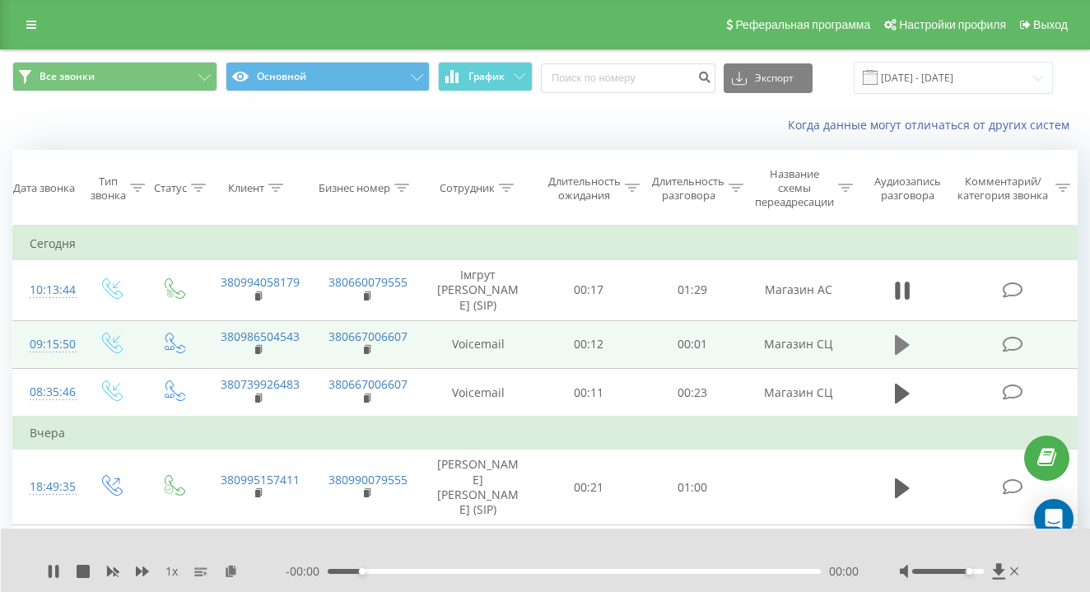
click at [905, 343] on icon at bounding box center [902, 345] width 15 height 20
click at [58, 567] on icon at bounding box center [53, 571] width 13 height 13
click at [380, 567] on div "- 00:01 00:00 00:00" at bounding box center [572, 571] width 573 height 16
click at [381, 572] on div "00:00" at bounding box center [574, 571] width 493 height 5
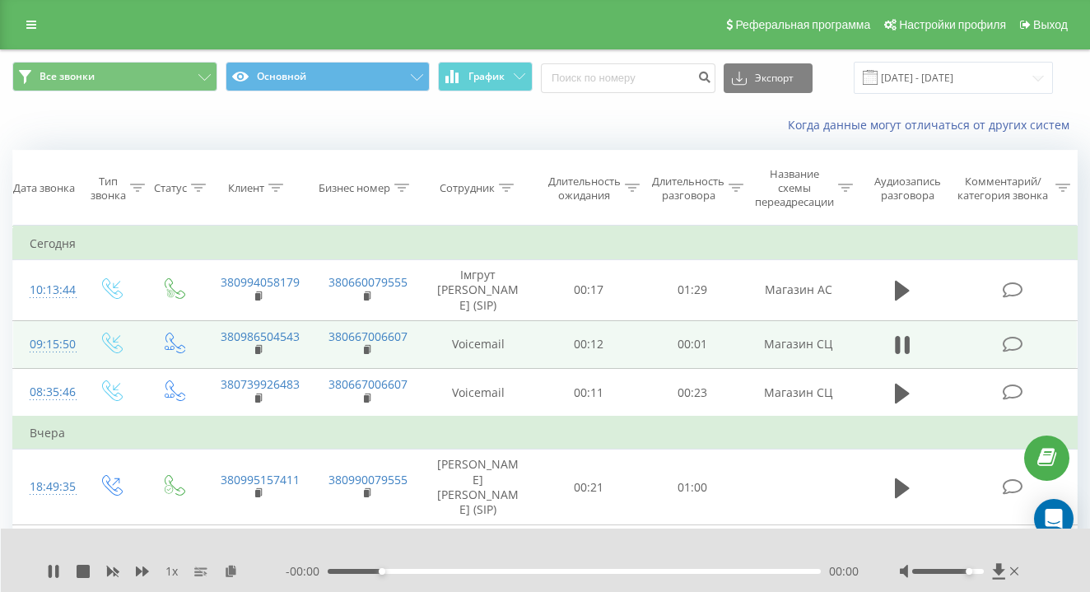
click at [381, 572] on div "00:00" at bounding box center [382, 571] width 7 height 7
click at [469, 566] on div "- 00:00 00:00 00:00" at bounding box center [572, 571] width 573 height 16
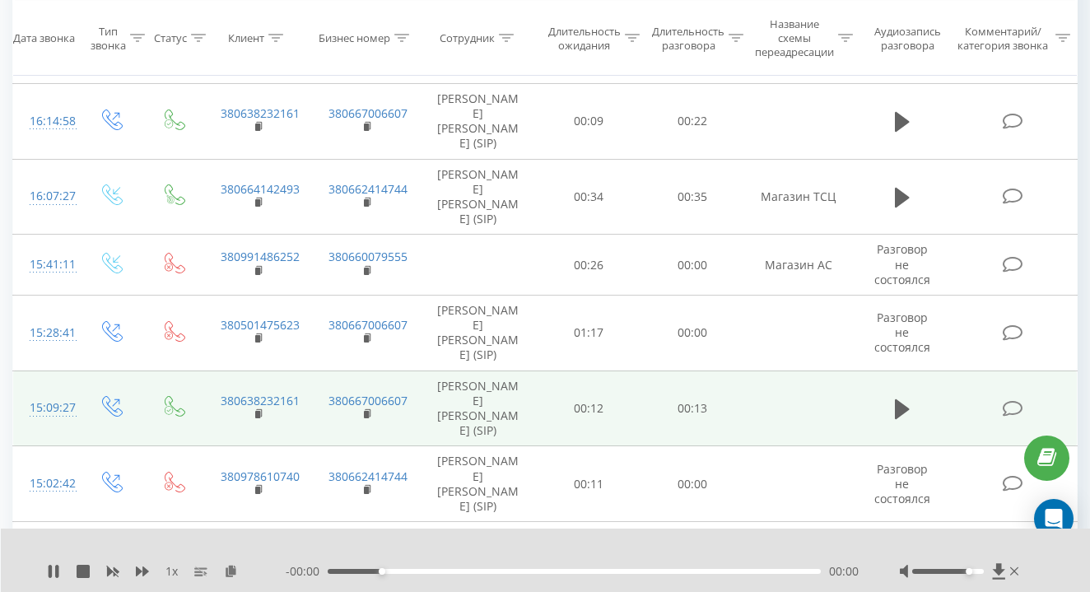
scroll to position [568, 0]
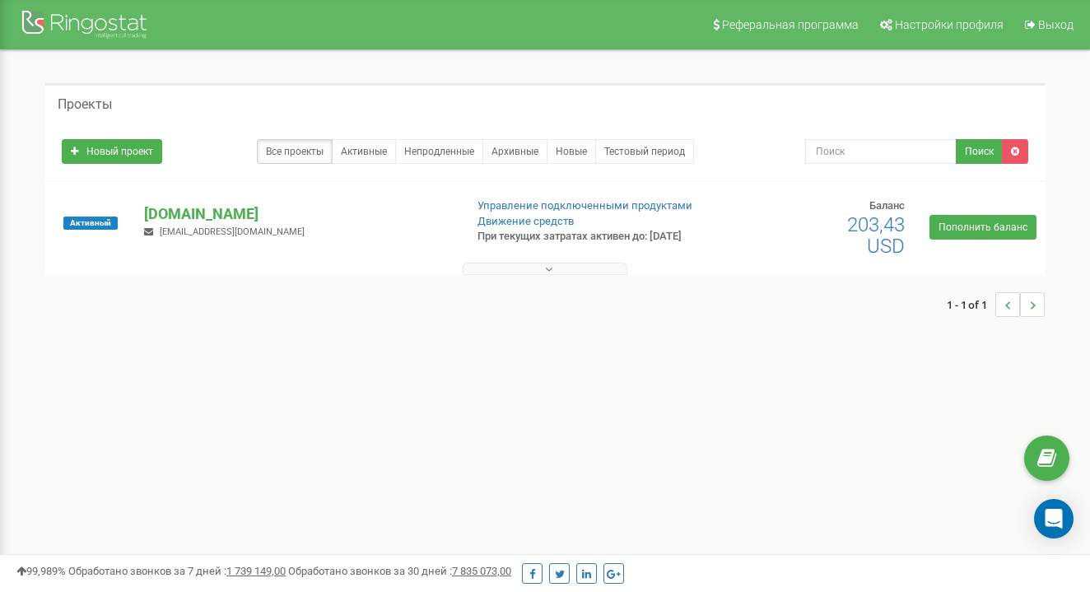
click at [92, 26] on div at bounding box center [87, 27] width 132 height 40
click at [526, 266] on button at bounding box center [545, 269] width 165 height 12
click at [553, 268] on button at bounding box center [545, 269] width 165 height 12
click at [998, 363] on li "..." at bounding box center [1008, 364] width 25 height 25
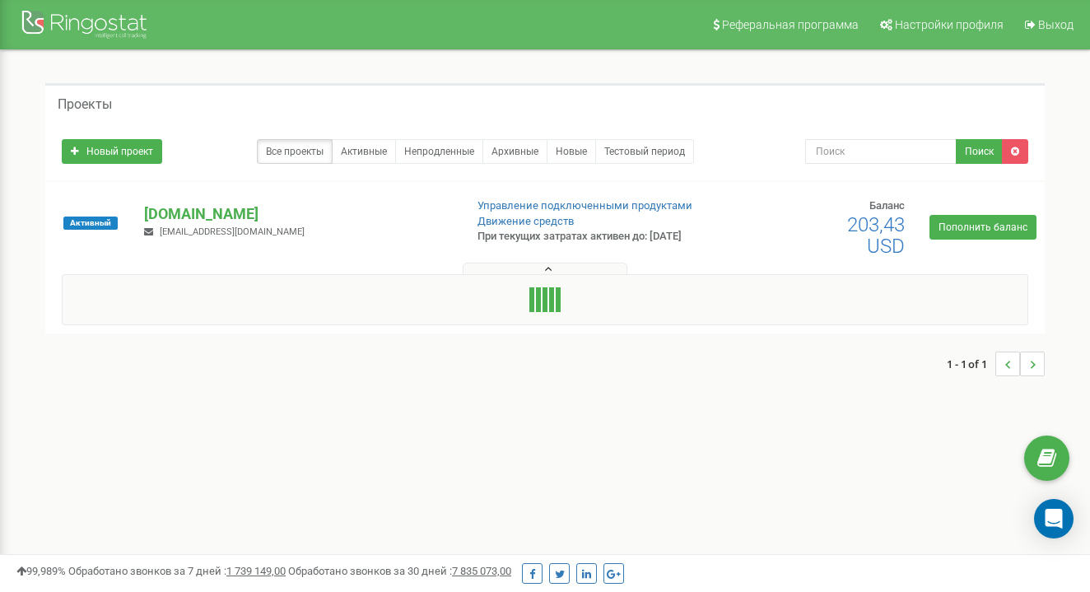
click at [555, 265] on button at bounding box center [545, 269] width 165 height 12
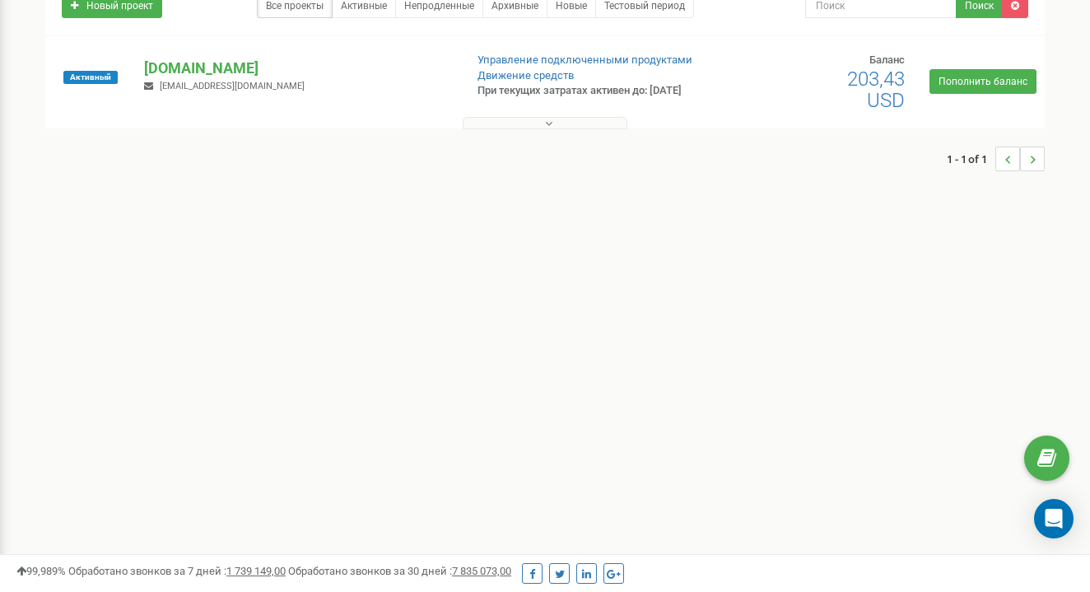
scroll to position [73, 0]
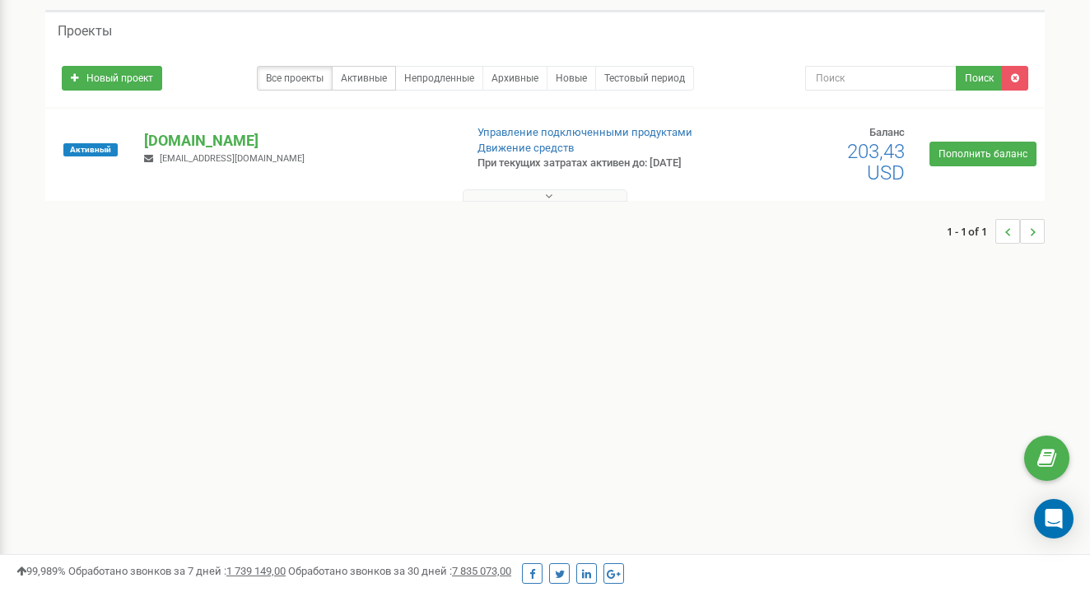
click at [366, 77] on link "Активные" at bounding box center [364, 78] width 64 height 25
click at [310, 75] on link "Все проекты" at bounding box center [295, 78] width 76 height 25
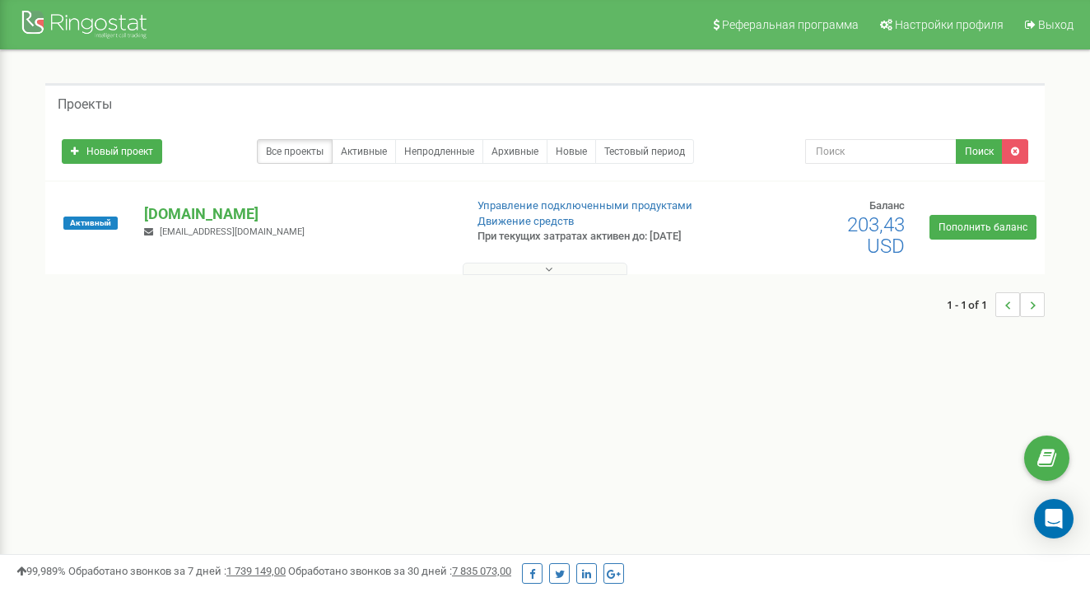
click at [519, 267] on button at bounding box center [545, 269] width 165 height 12
click at [1030, 18] on link "Выход" at bounding box center [1049, 24] width 68 height 49
click at [520, 270] on button at bounding box center [545, 269] width 165 height 12
click at [86, 12] on div at bounding box center [87, 27] width 132 height 40
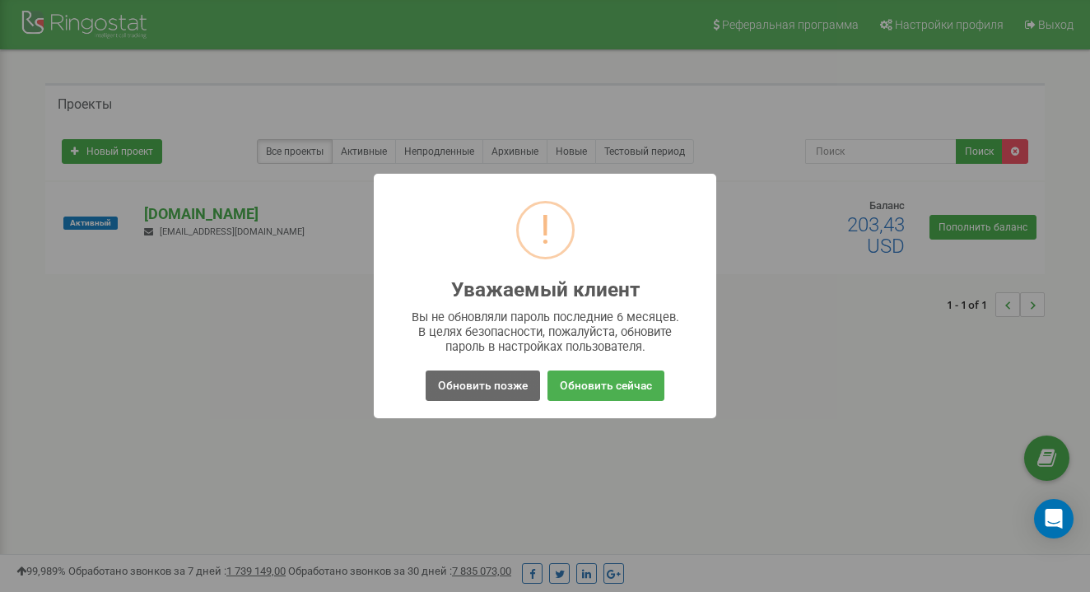
click at [497, 384] on button "Обновить позже" at bounding box center [483, 386] width 114 height 30
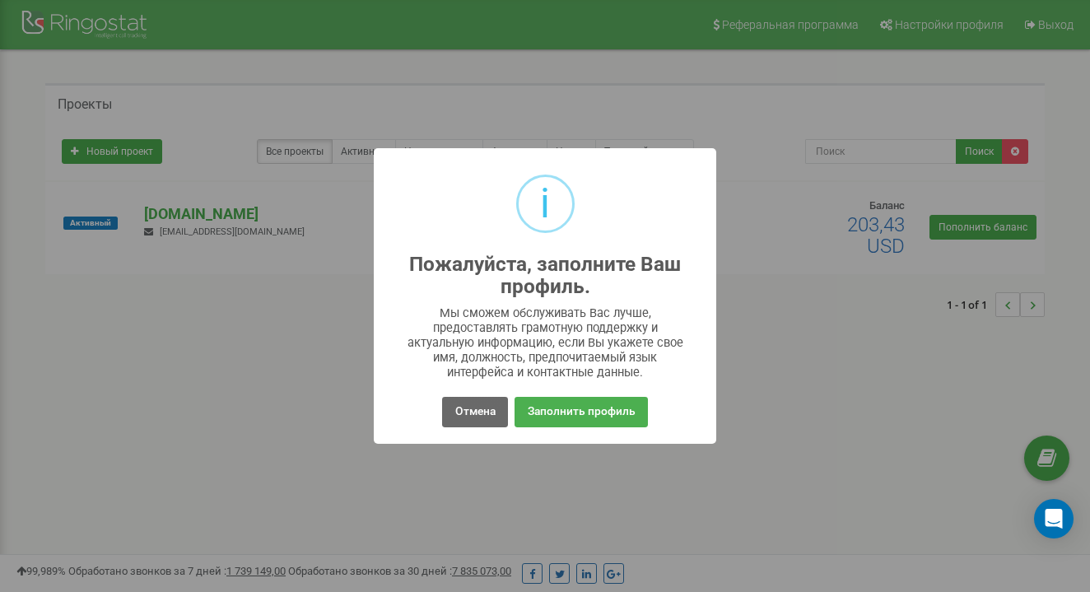
click at [490, 397] on button "Отмена" at bounding box center [474, 412] width 65 height 30
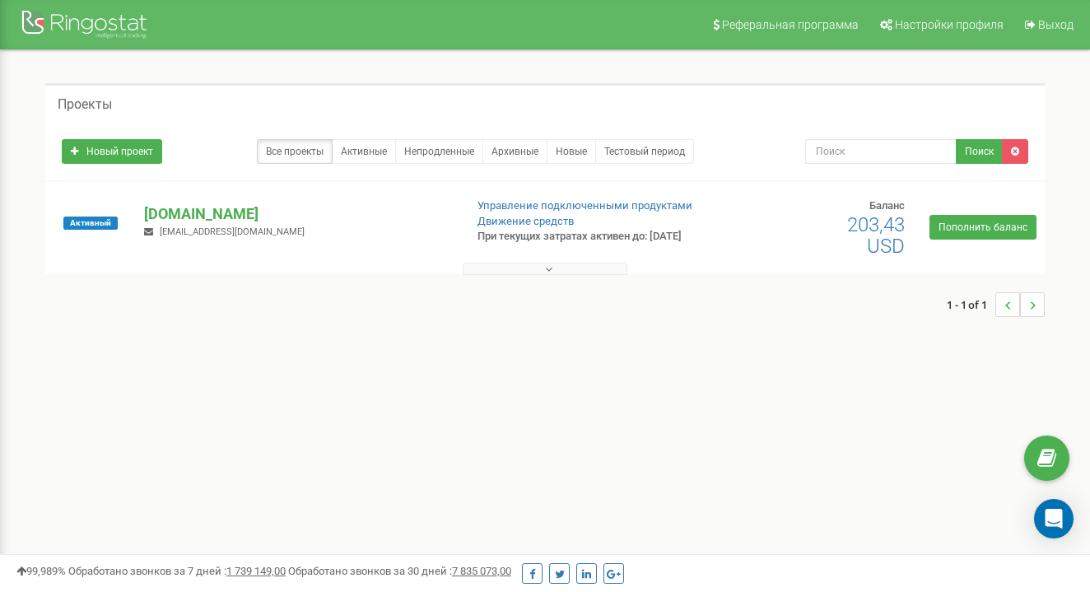
click at [546, 271] on icon at bounding box center [548, 270] width 7 height 12
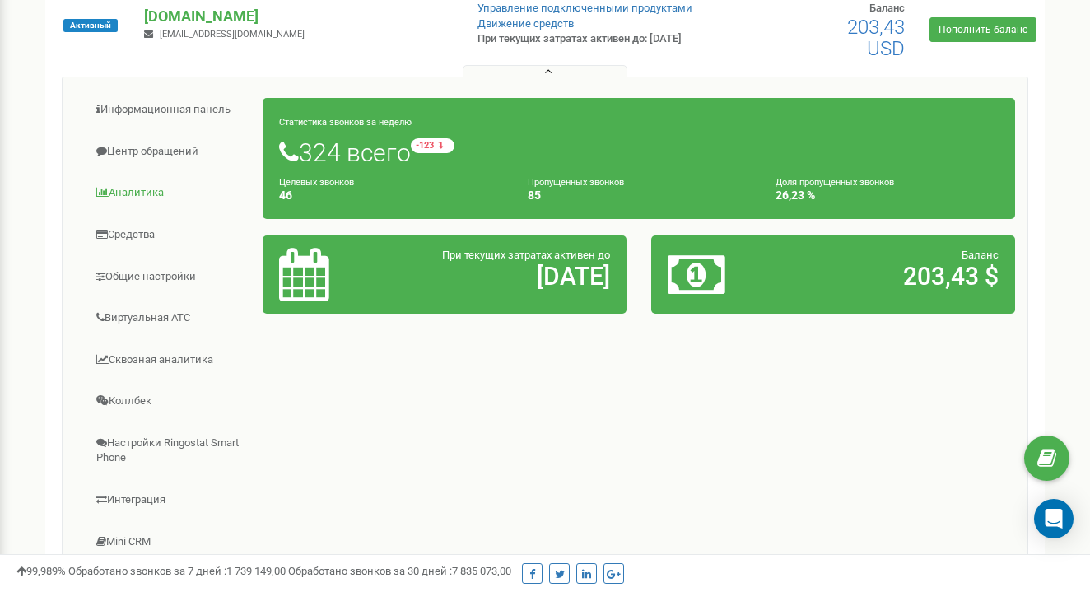
scroll to position [200, 0]
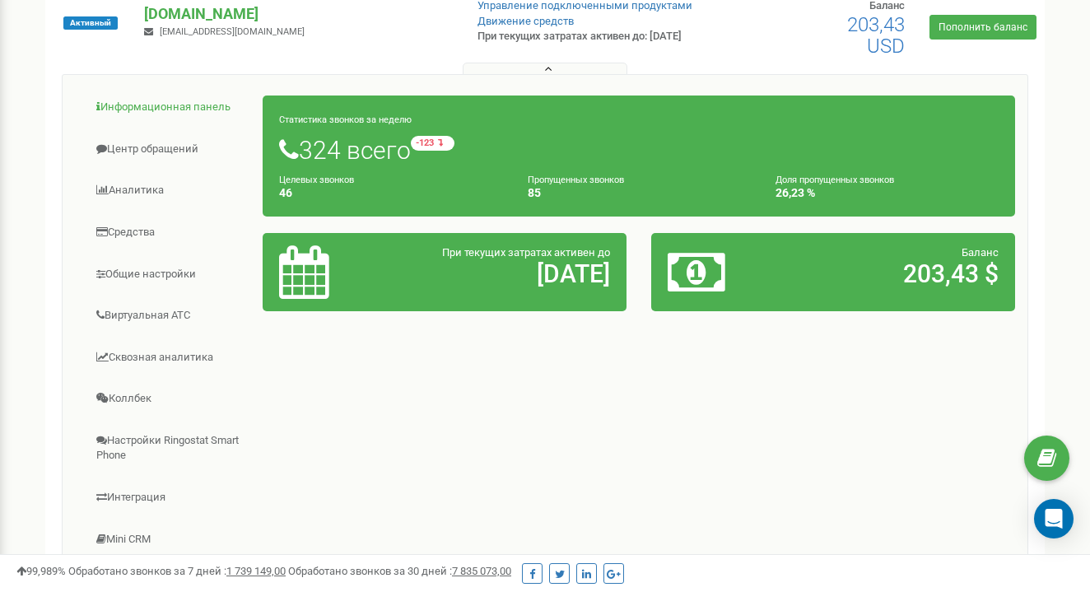
click at [156, 120] on link "Информационная панель" at bounding box center [169, 107] width 189 height 40
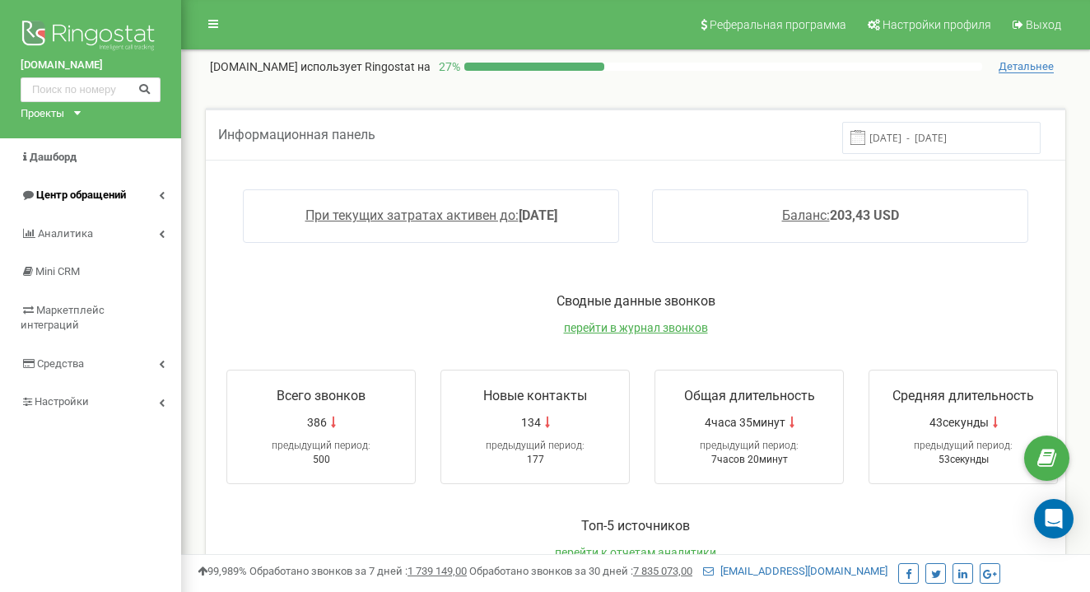
click at [134, 187] on link "Центр обращений" at bounding box center [90, 195] width 181 height 39
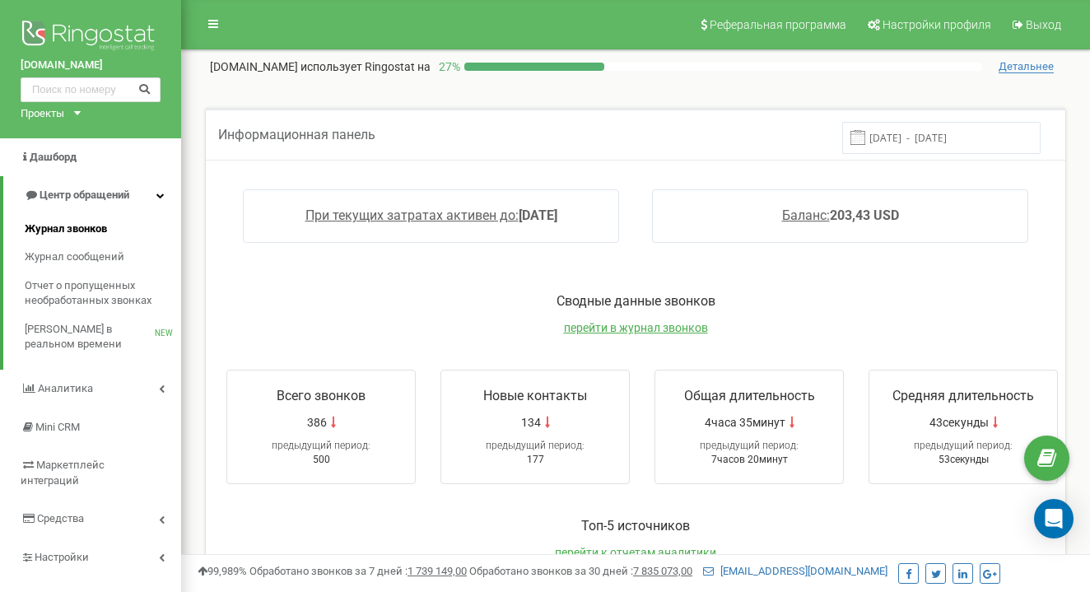
click at [110, 222] on link "Журнал звонков" at bounding box center [103, 229] width 156 height 29
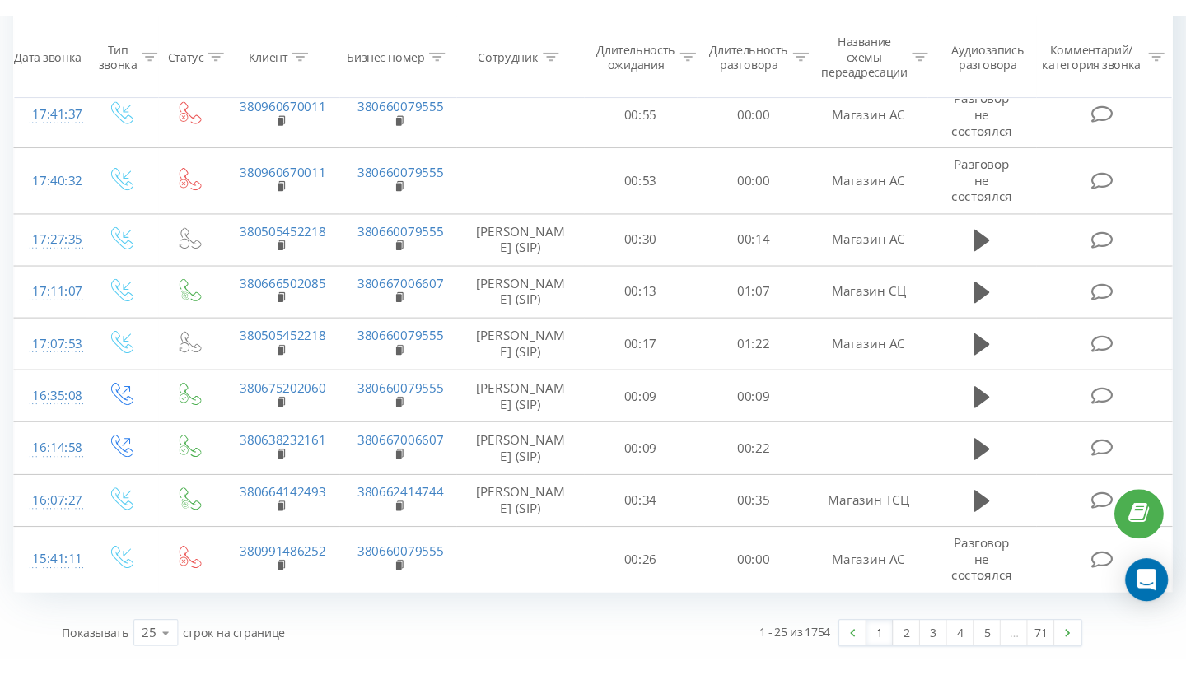
scroll to position [1306, 0]
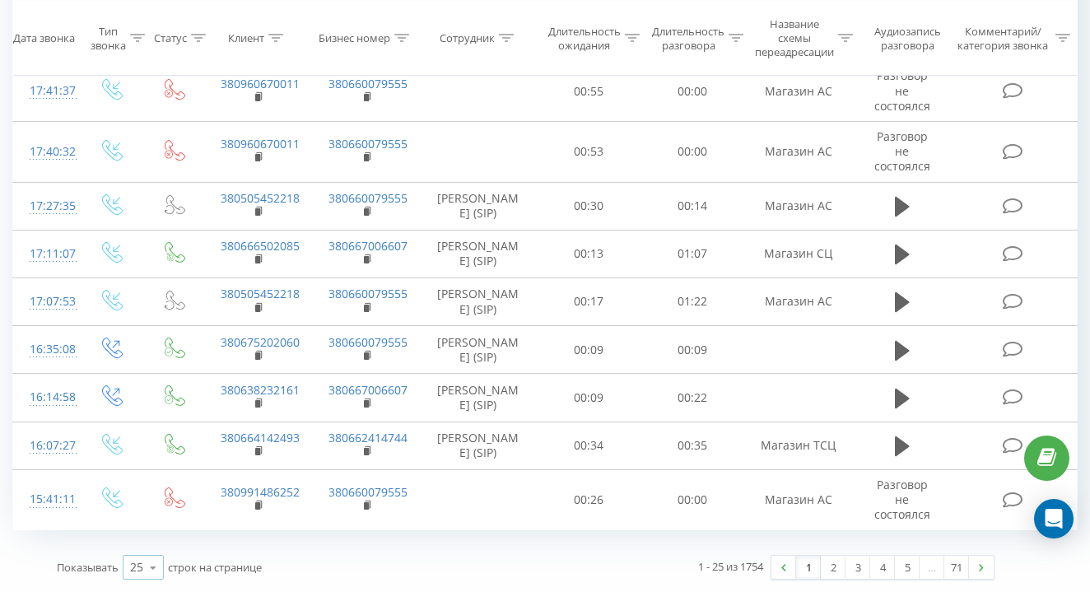
click at [151, 567] on icon at bounding box center [153, 568] width 25 height 32
click at [141, 548] on span "100" at bounding box center [140, 544] width 20 height 16
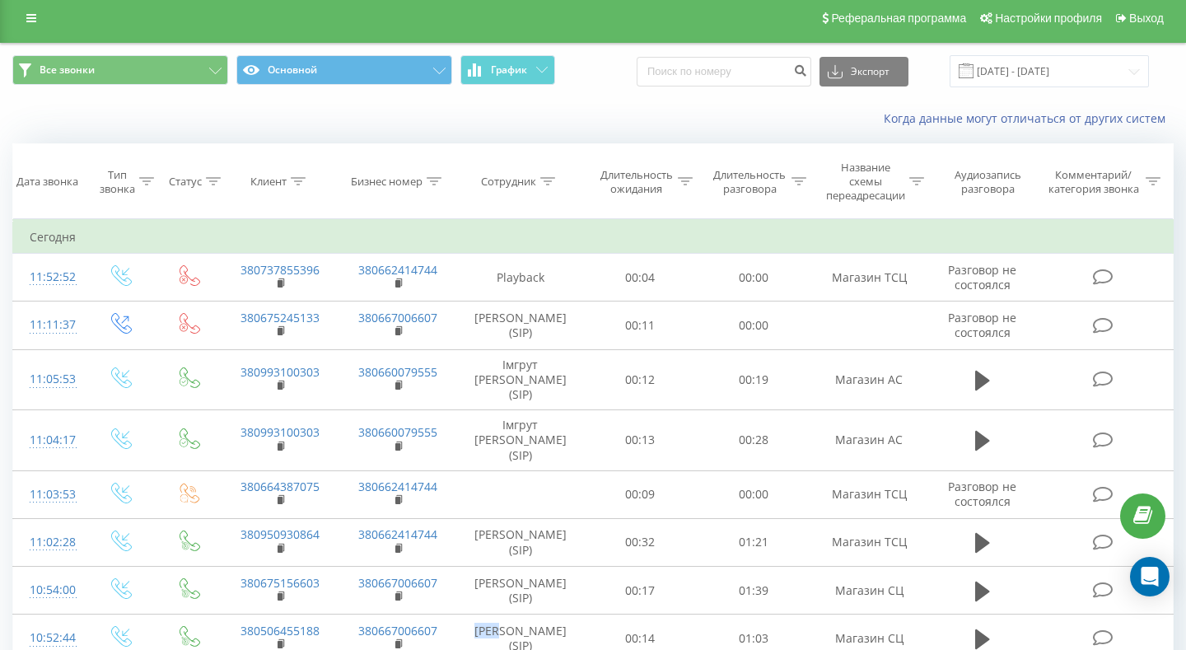
scroll to position [371, 0]
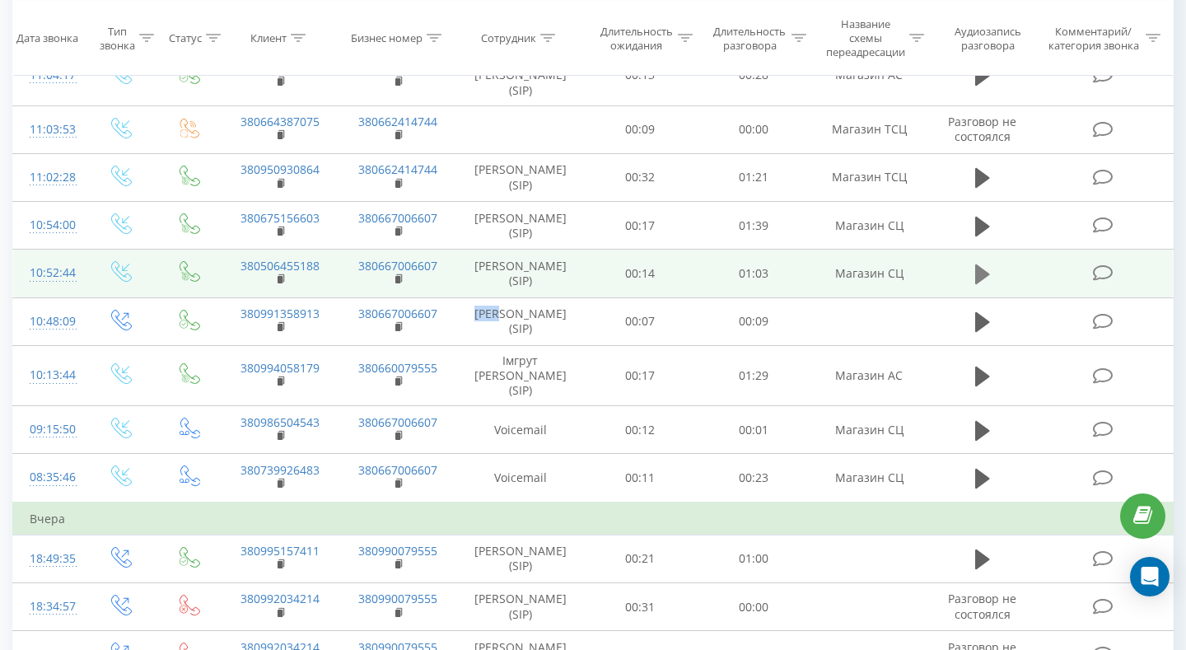
click at [973, 284] on button at bounding box center [982, 274] width 25 height 25
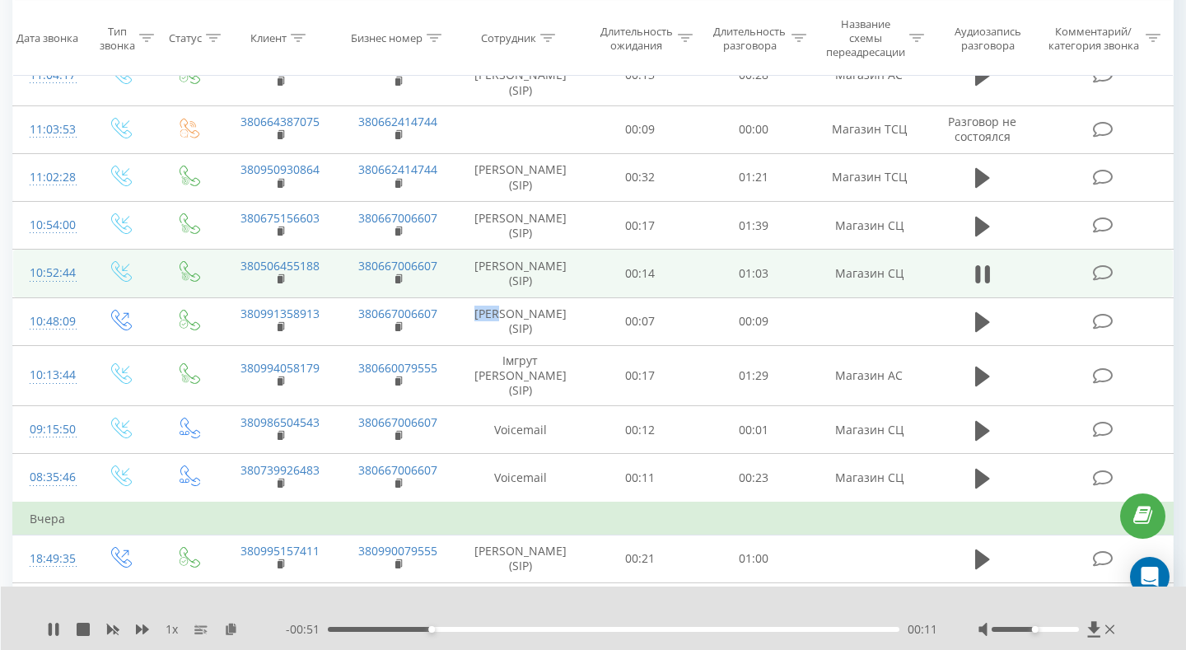
click at [330, 591] on div "00:11" at bounding box center [614, 629] width 572 height 5
